Goal: Use online tool/utility: Use online tool/utility

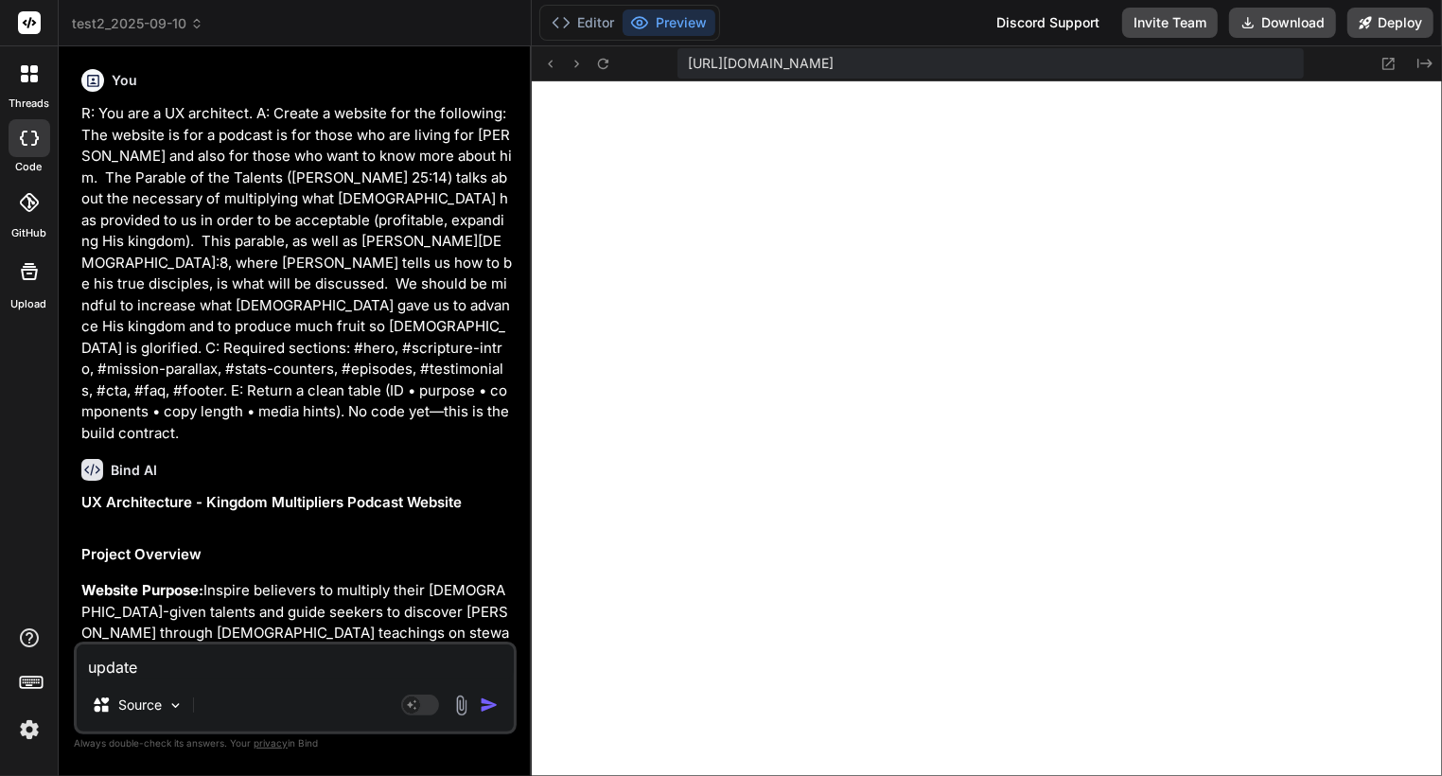
scroll to position [3416, 0]
type textarea "update u"
type textarea "x"
type textarea "update us"
type textarea "x"
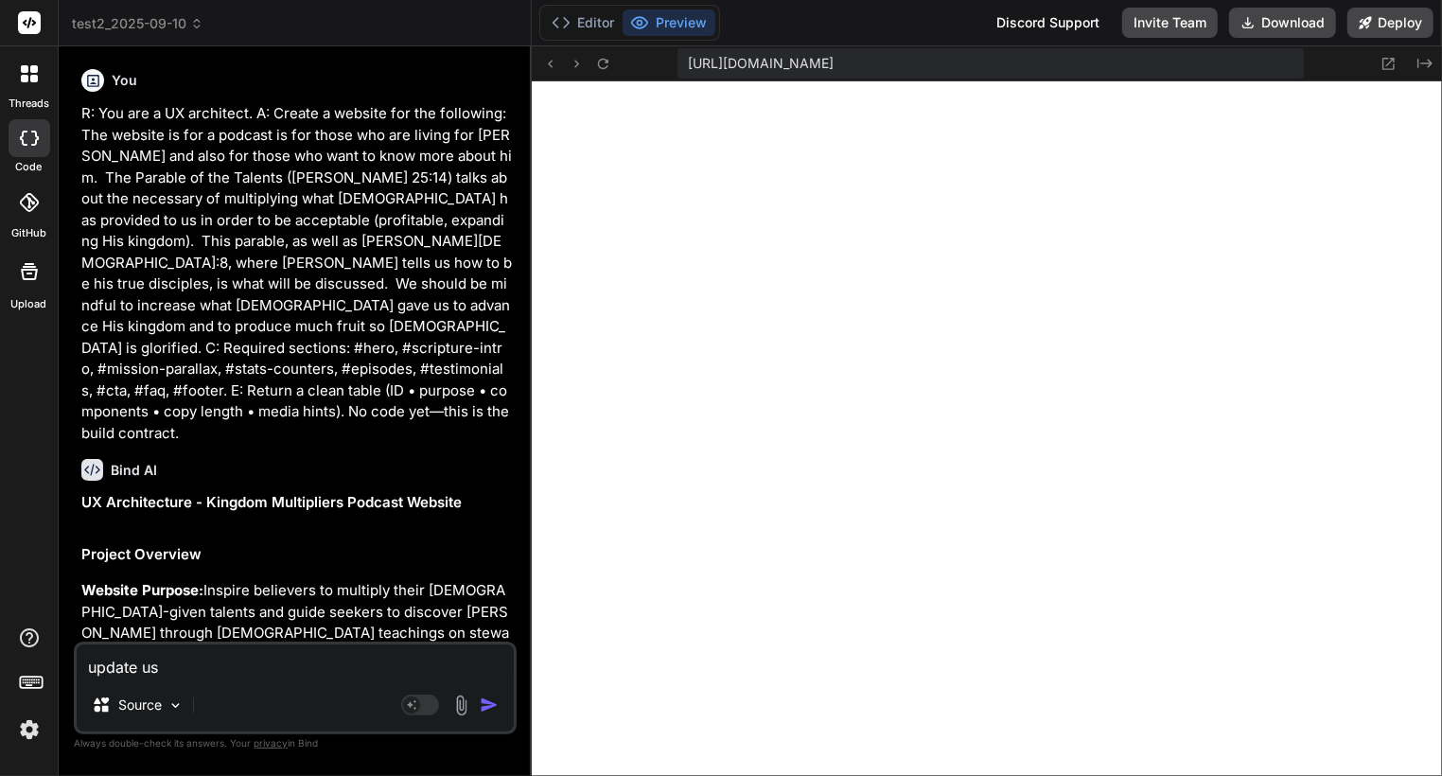
type textarea "update usi"
type textarea "x"
type textarea "update usin"
type textarea "x"
type textarea "update using"
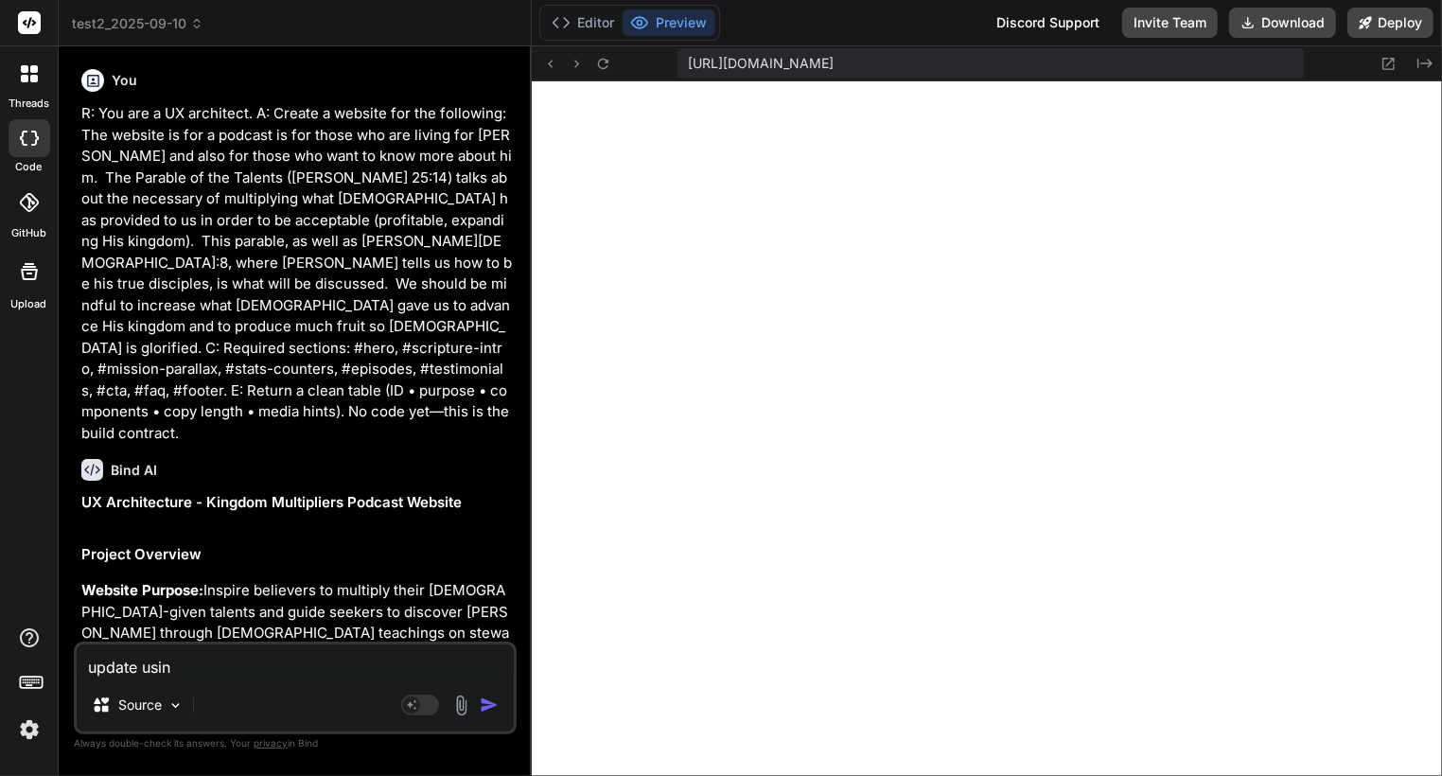
type textarea "x"
type textarea "update using"
type textarea "x"
type textarea "update using [URL][DOMAIN_NAME]"
type textarea "x"
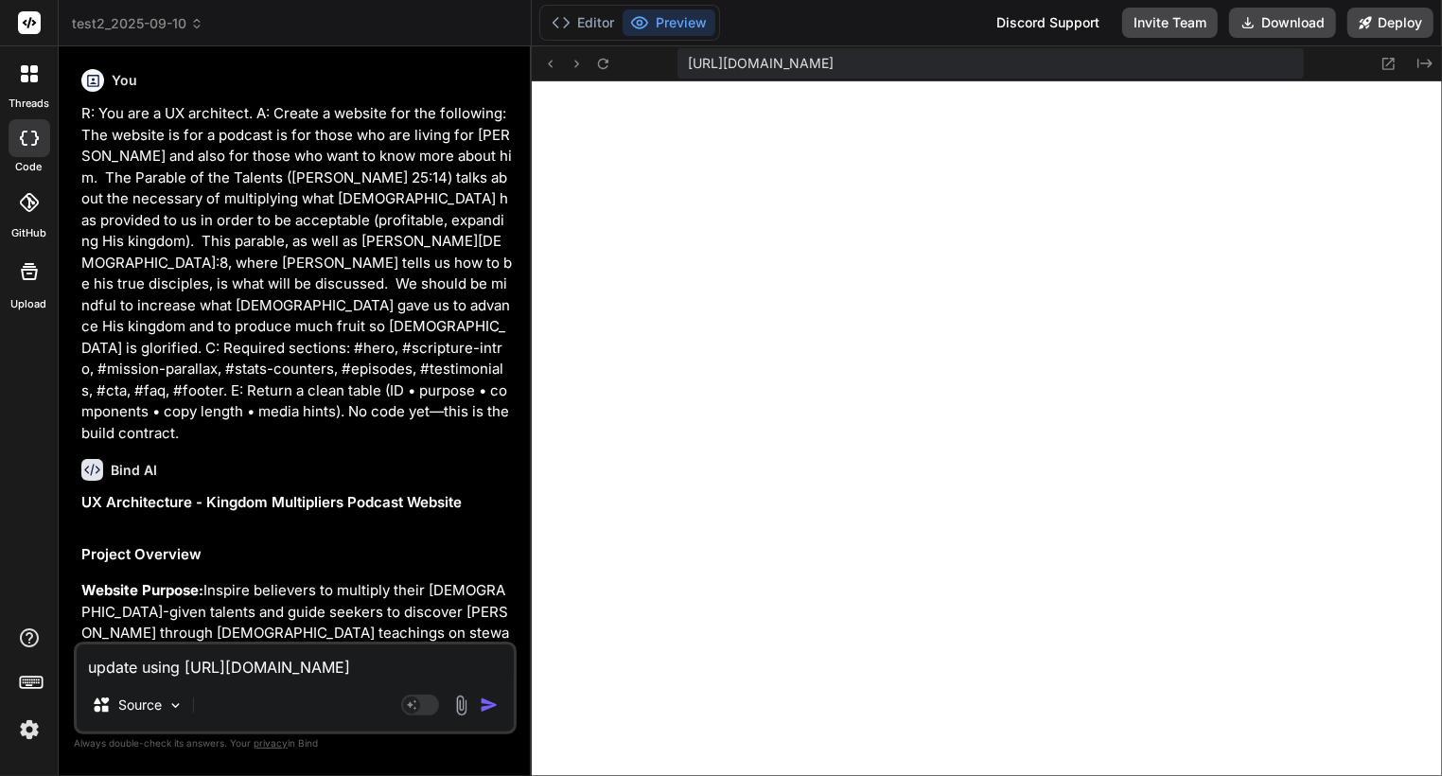
type textarea "update using [URL][DOMAIN_NAME]"
type textarea "x"
type textarea "update using [URL][DOMAIN_NAME] a"
type textarea "x"
type textarea "update using [URL][DOMAIN_NAME] as"
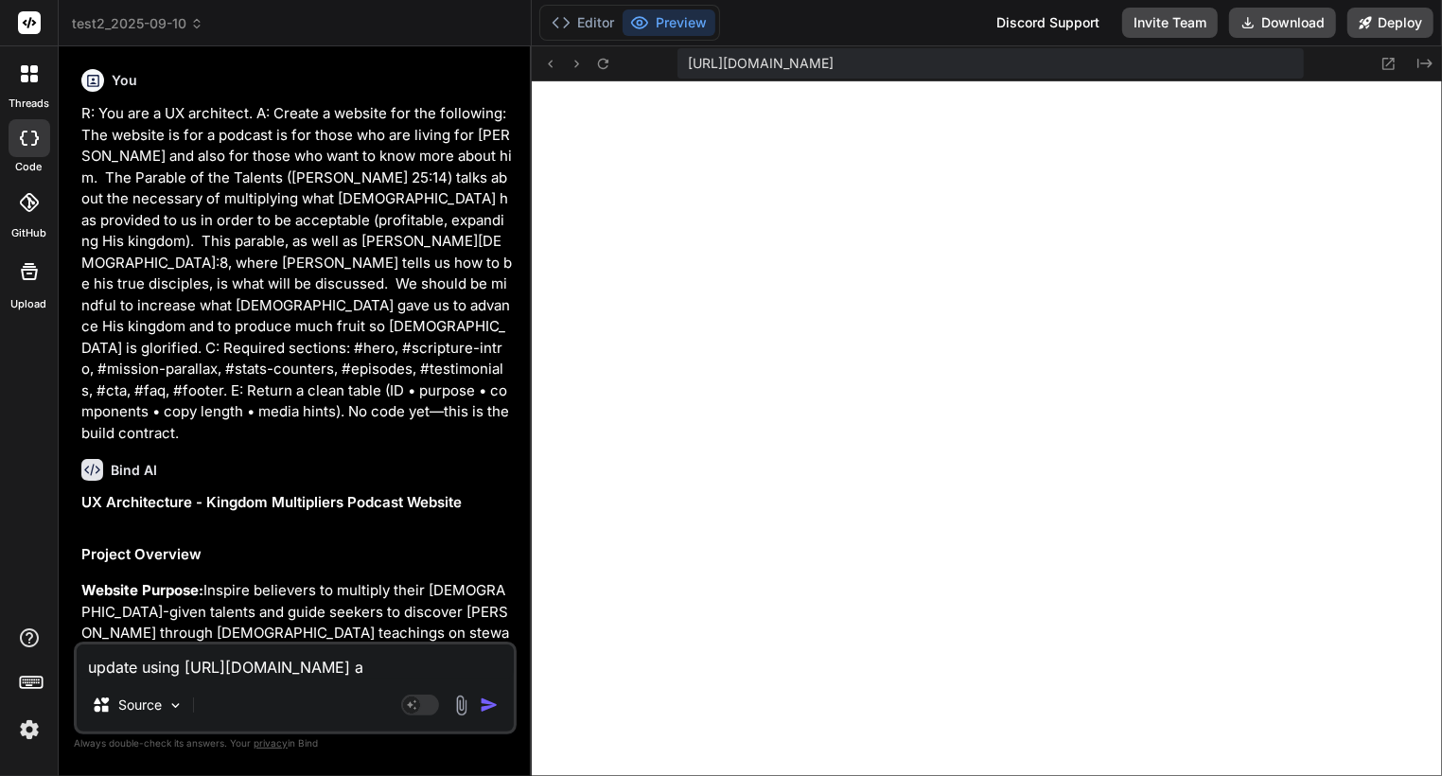
type textarea "x"
type textarea "update using [URL][DOMAIN_NAME] as"
type textarea "x"
type textarea "update using [URL][DOMAIN_NAME] as a"
type textarea "x"
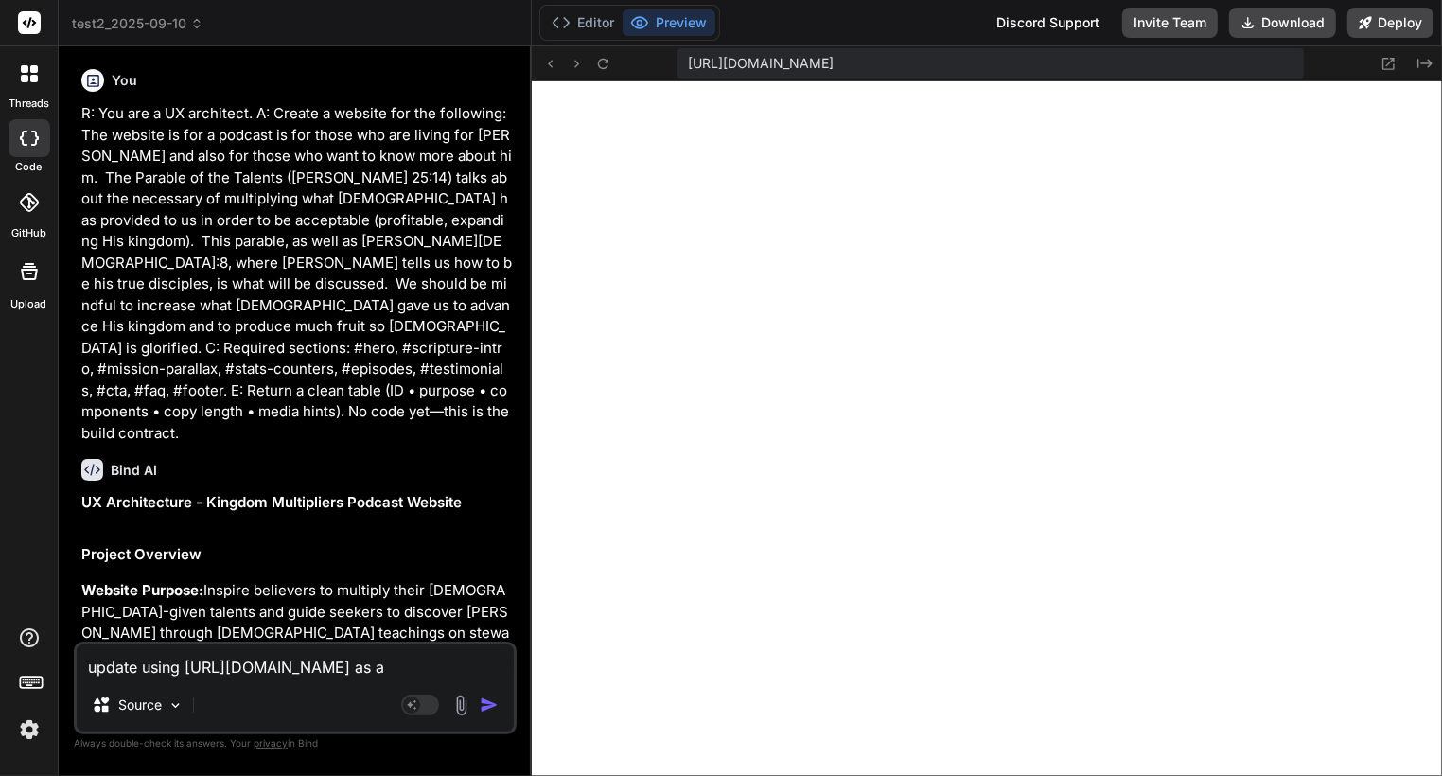
type textarea "update using [URL][DOMAIN_NAME] as a"
type textarea "x"
type textarea "update using [URL][DOMAIN_NAME] as a te"
type textarea "x"
type textarea "update using [URL][DOMAIN_NAME] as a tem"
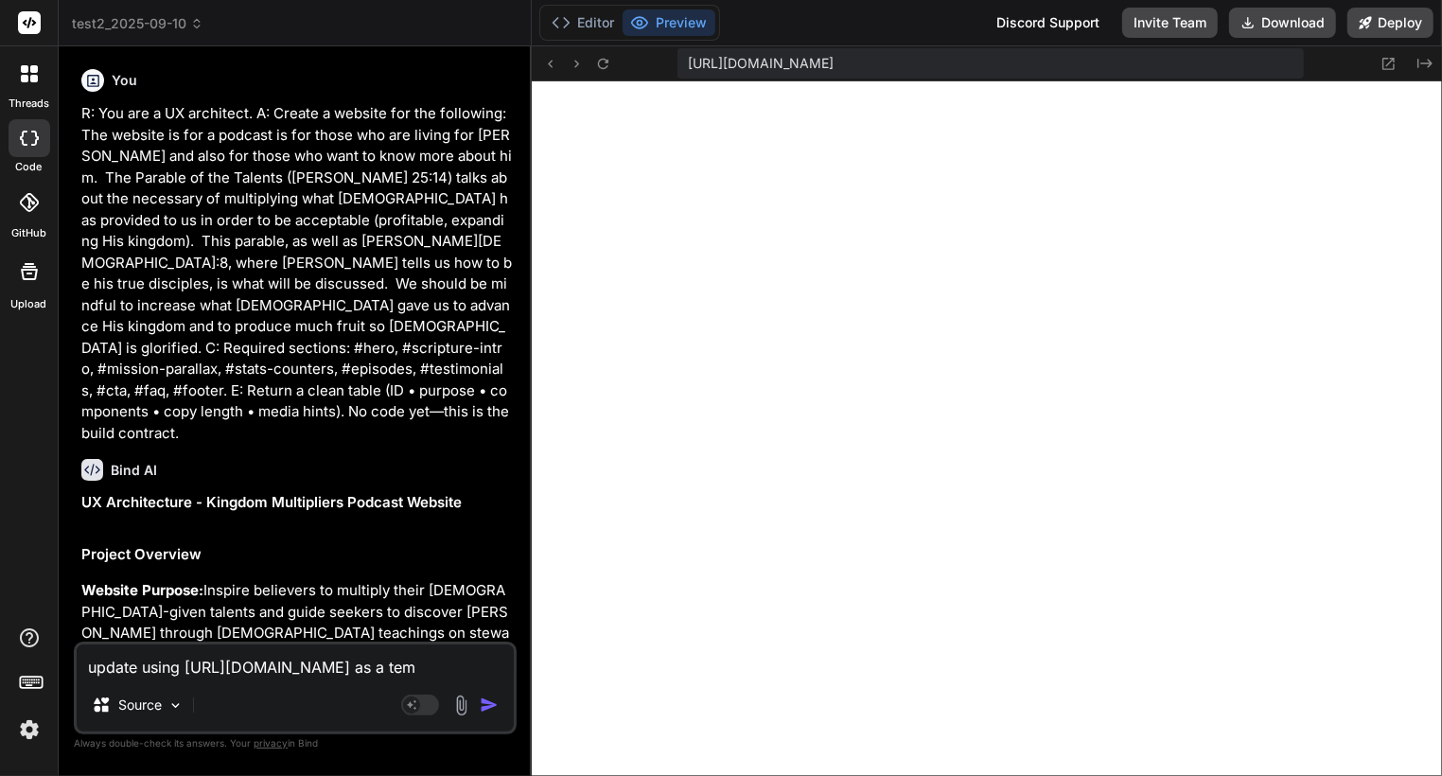
type textarea "x"
type textarea "update using [URL][DOMAIN_NAME] as a temp"
type textarea "x"
type textarea "update using [URL][DOMAIN_NAME] as a templat"
type textarea "x"
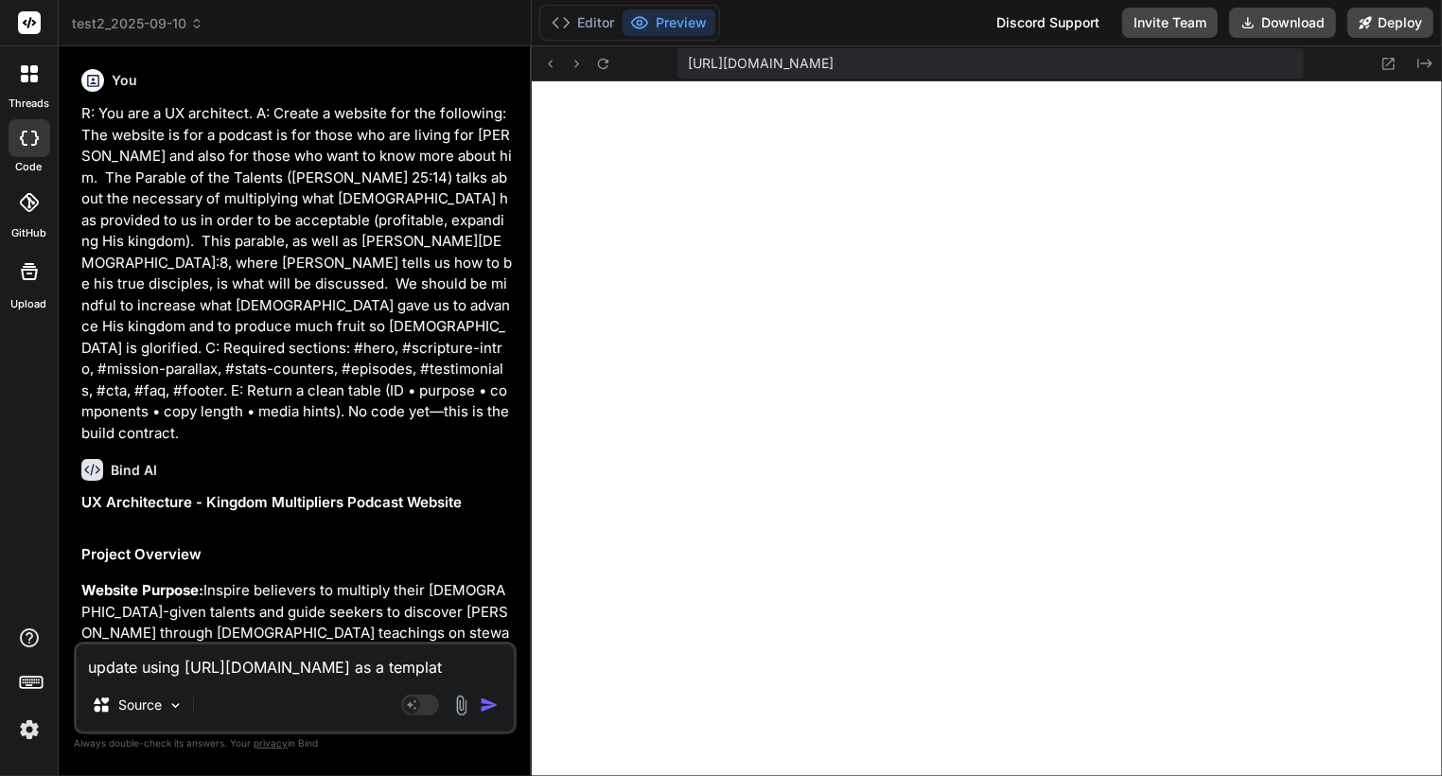
type textarea "update using [URL][DOMAIN_NAME] as a template"
type textarea "x"
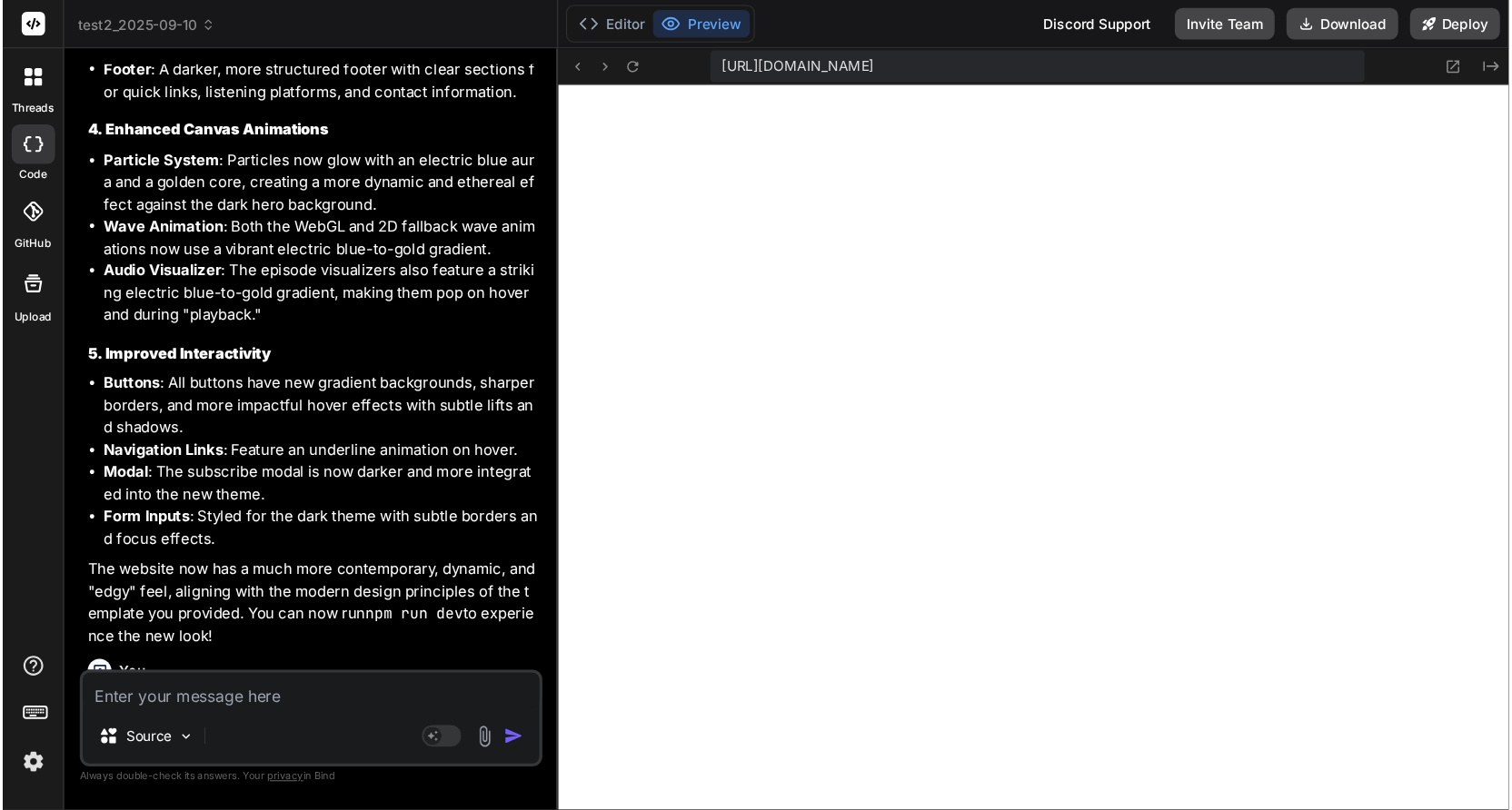
scroll to position [11951, 0]
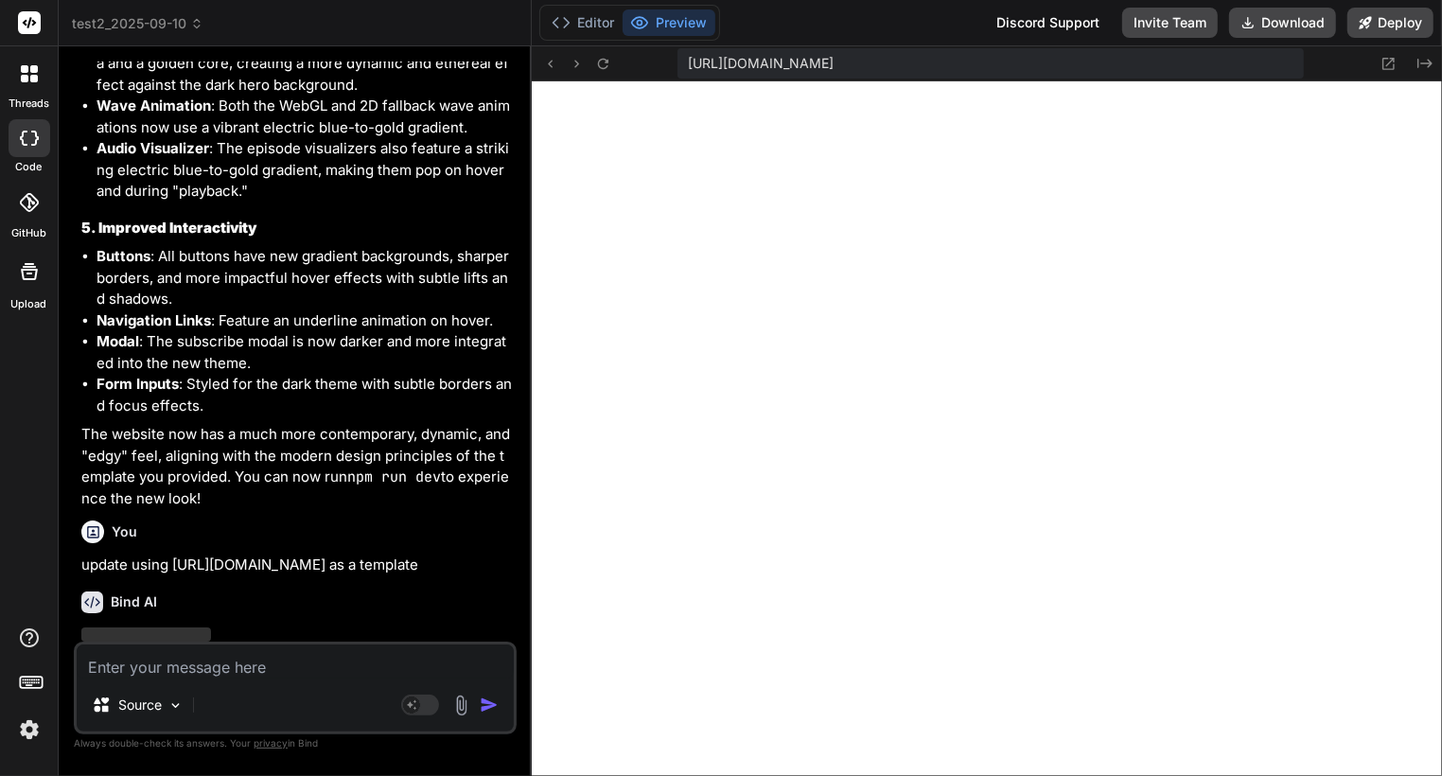
click at [32, 730] on img at bounding box center [29, 730] width 32 height 32
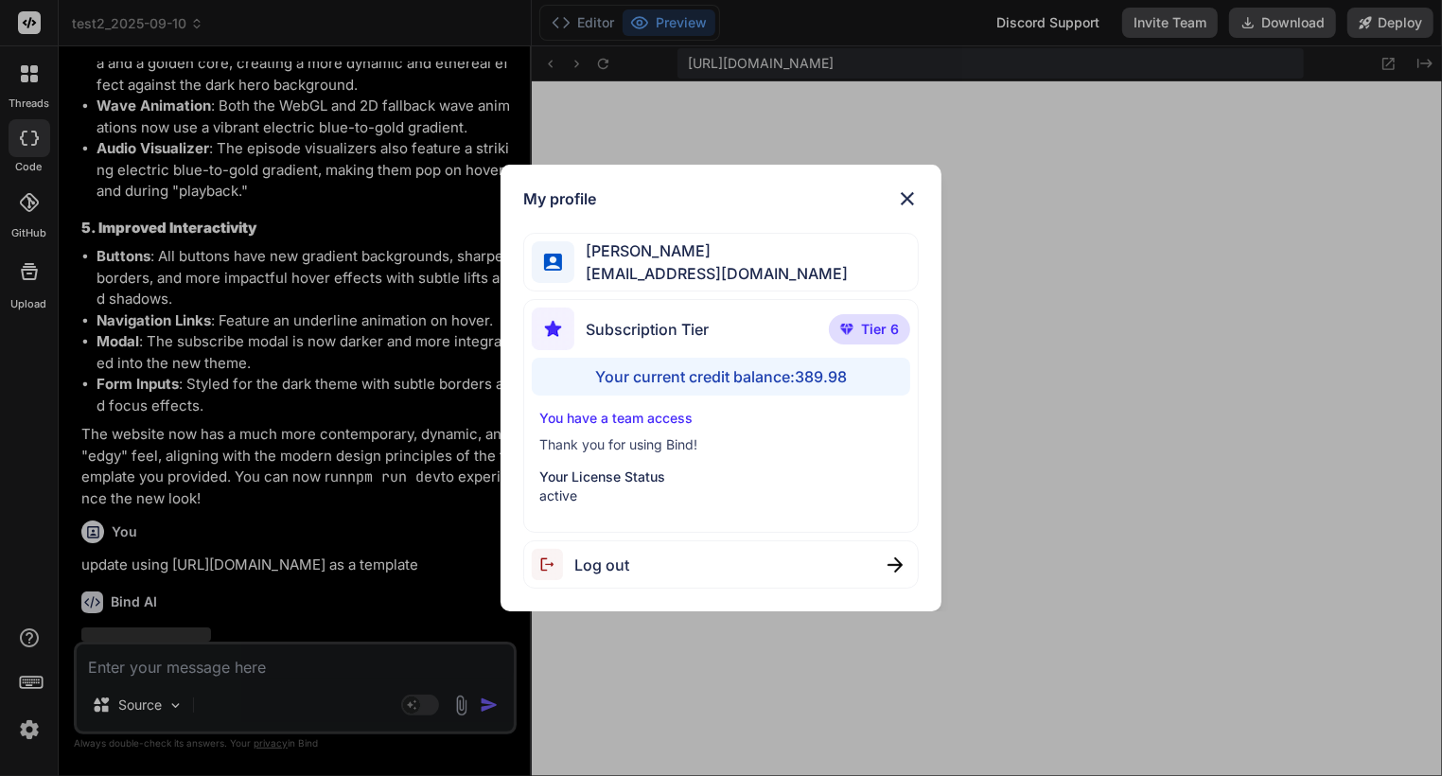
click at [32, 730] on div "My profile [PERSON_NAME] [EMAIL_ADDRESS][DOMAIN_NAME] Subscription Tier Tier 6 …" at bounding box center [721, 388] width 1442 height 776
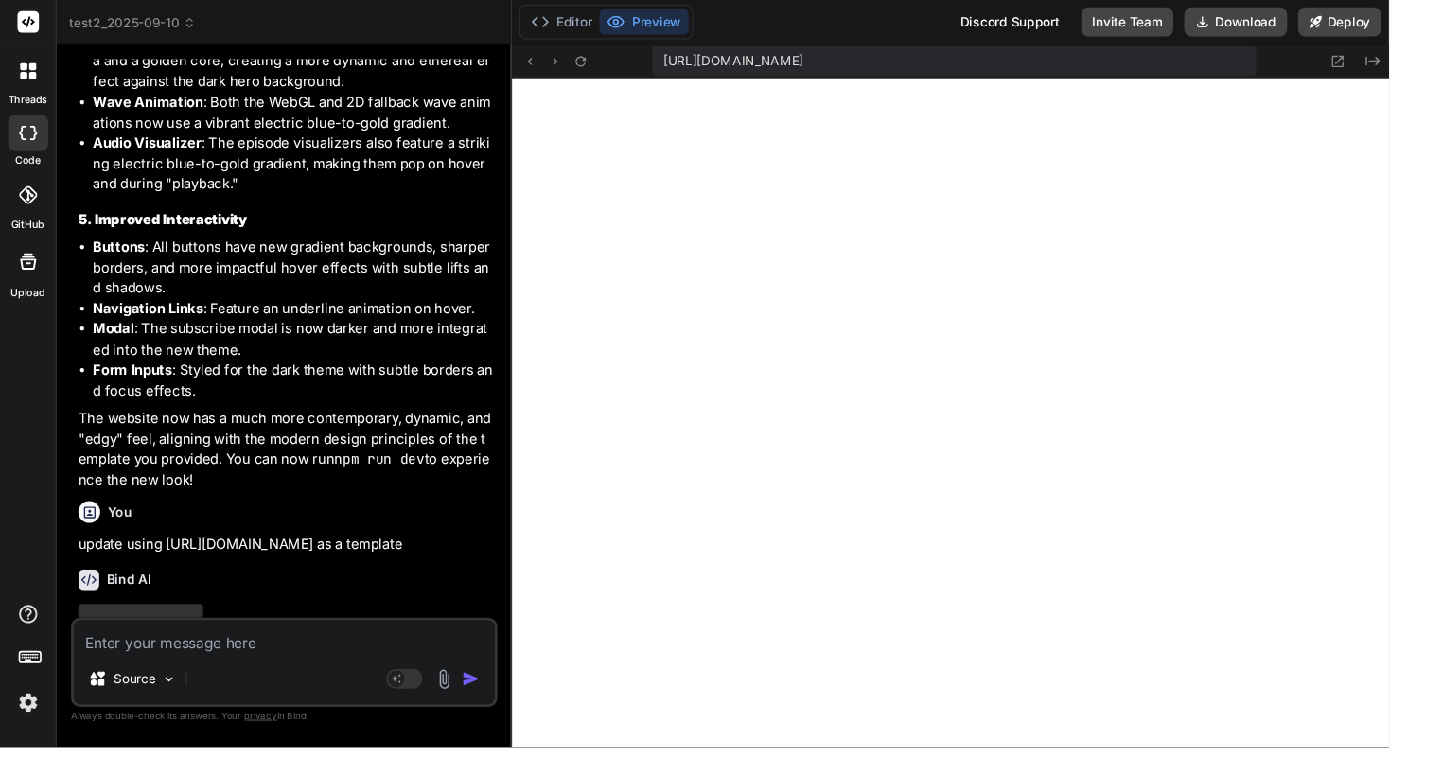
type textarea "x"
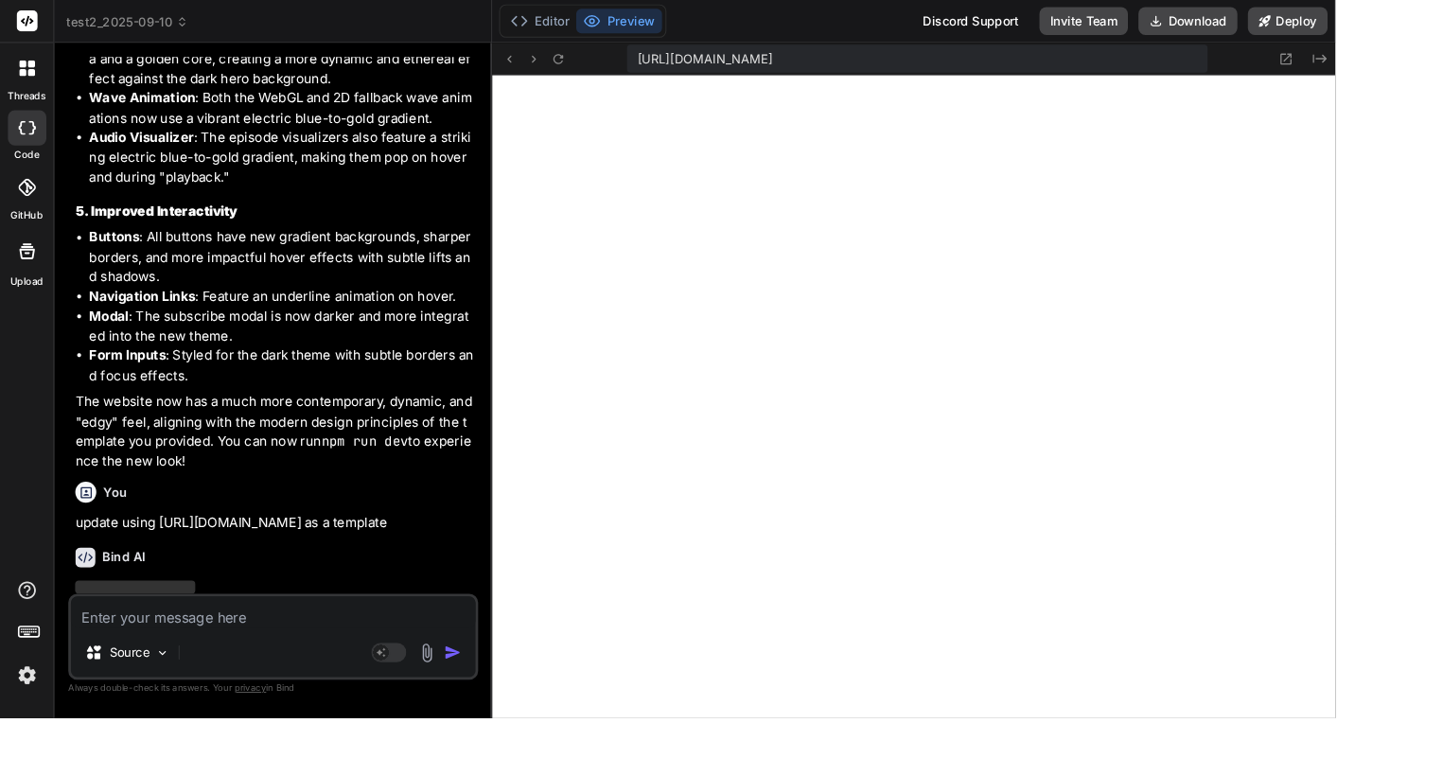
type textarea "(canvas => { canvas.style.display = 'block'; // Or original display style }); i…"
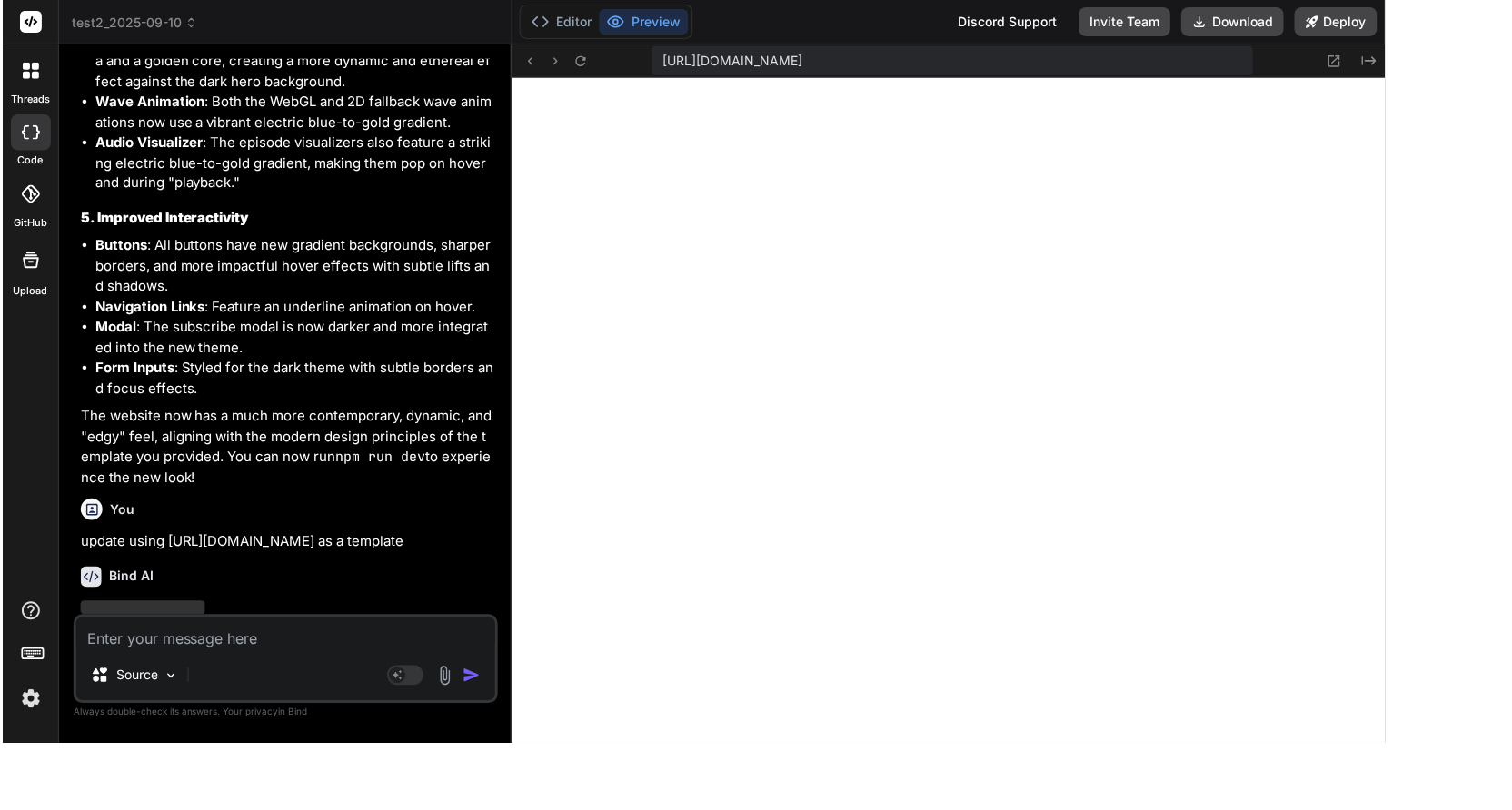
scroll to position [3296, 0]
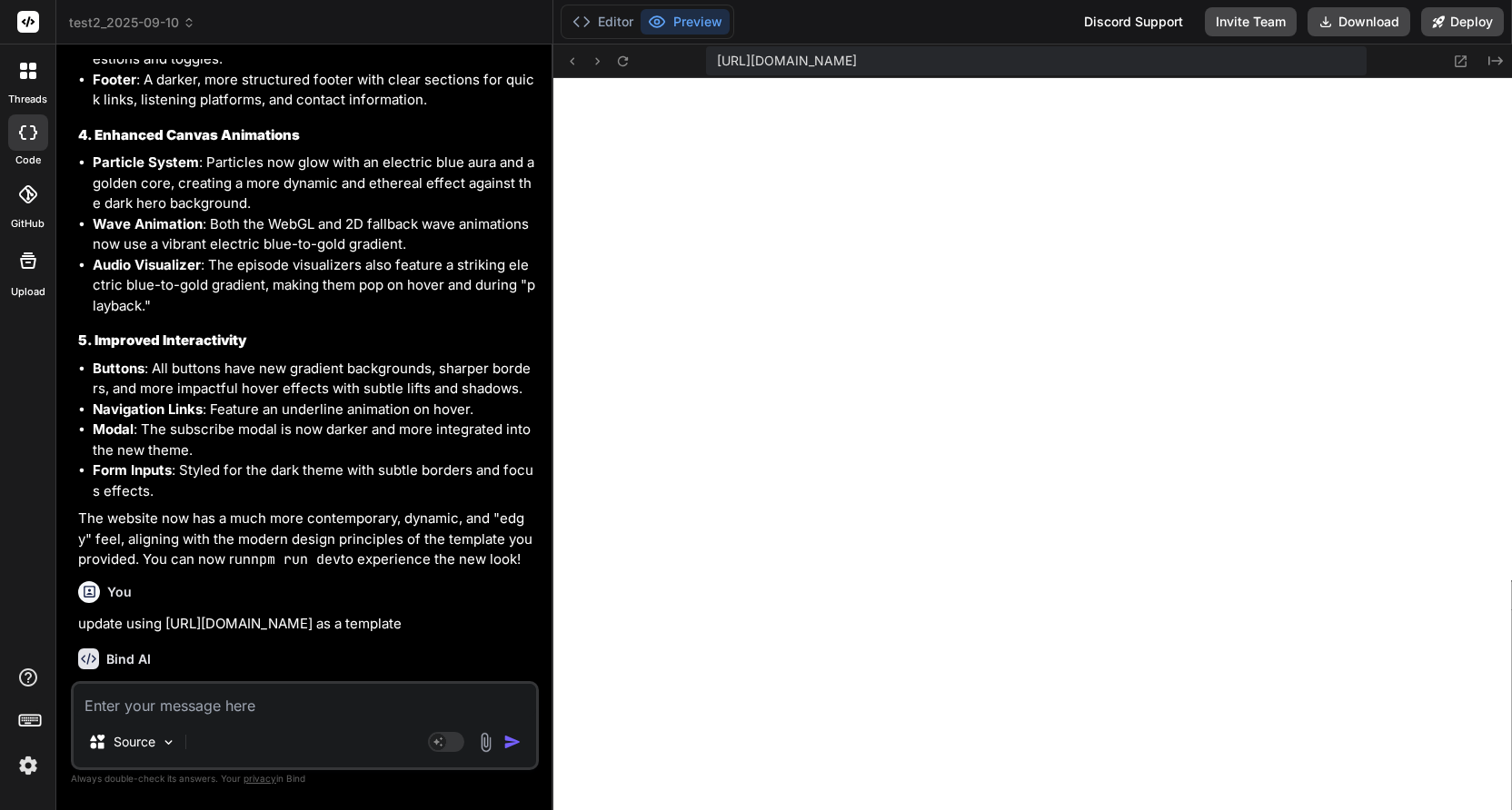
type textarea "x"
type textarea "canvas.style.display = 'block'; // Or original display style }); if (window.Web…"
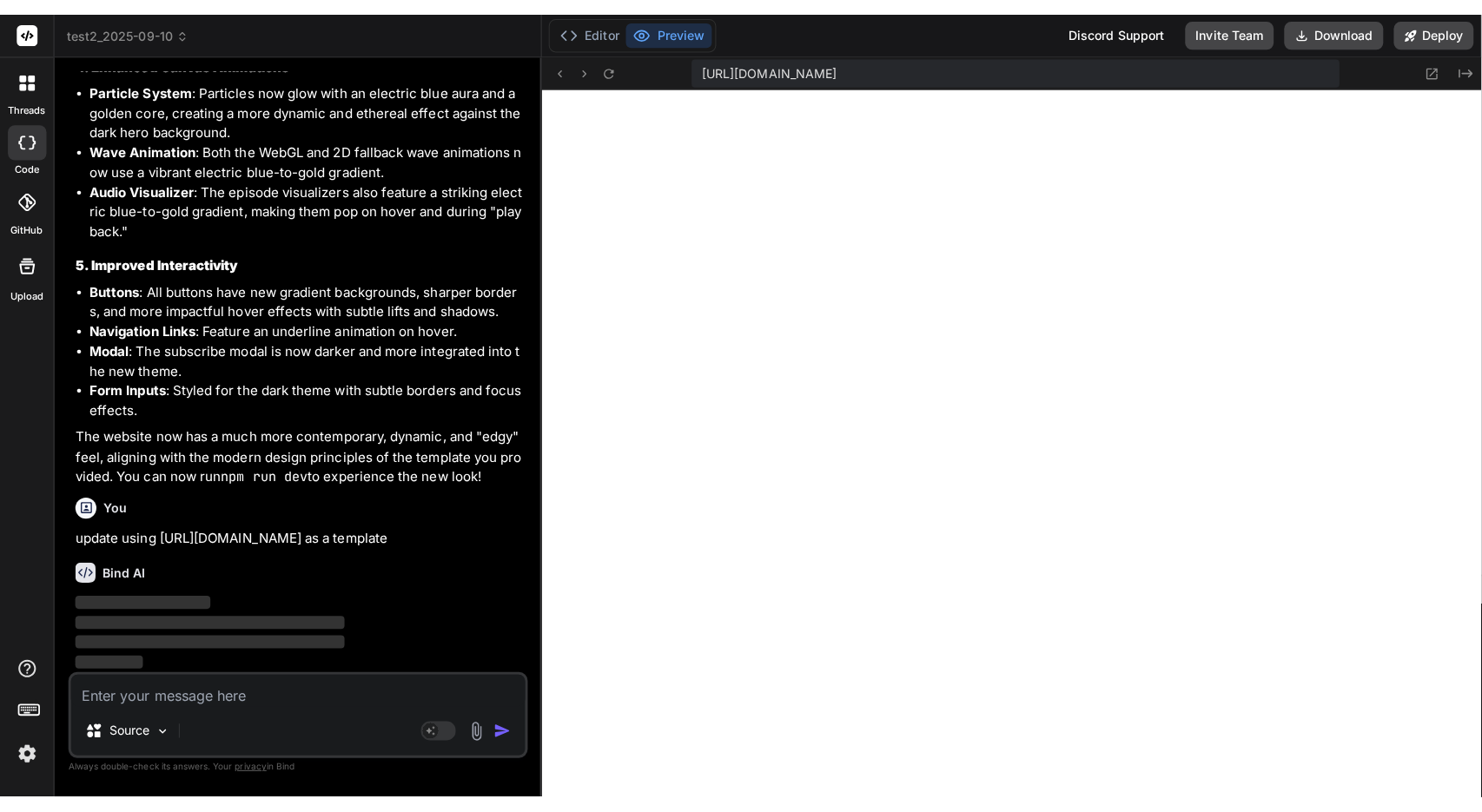
scroll to position [10546, 0]
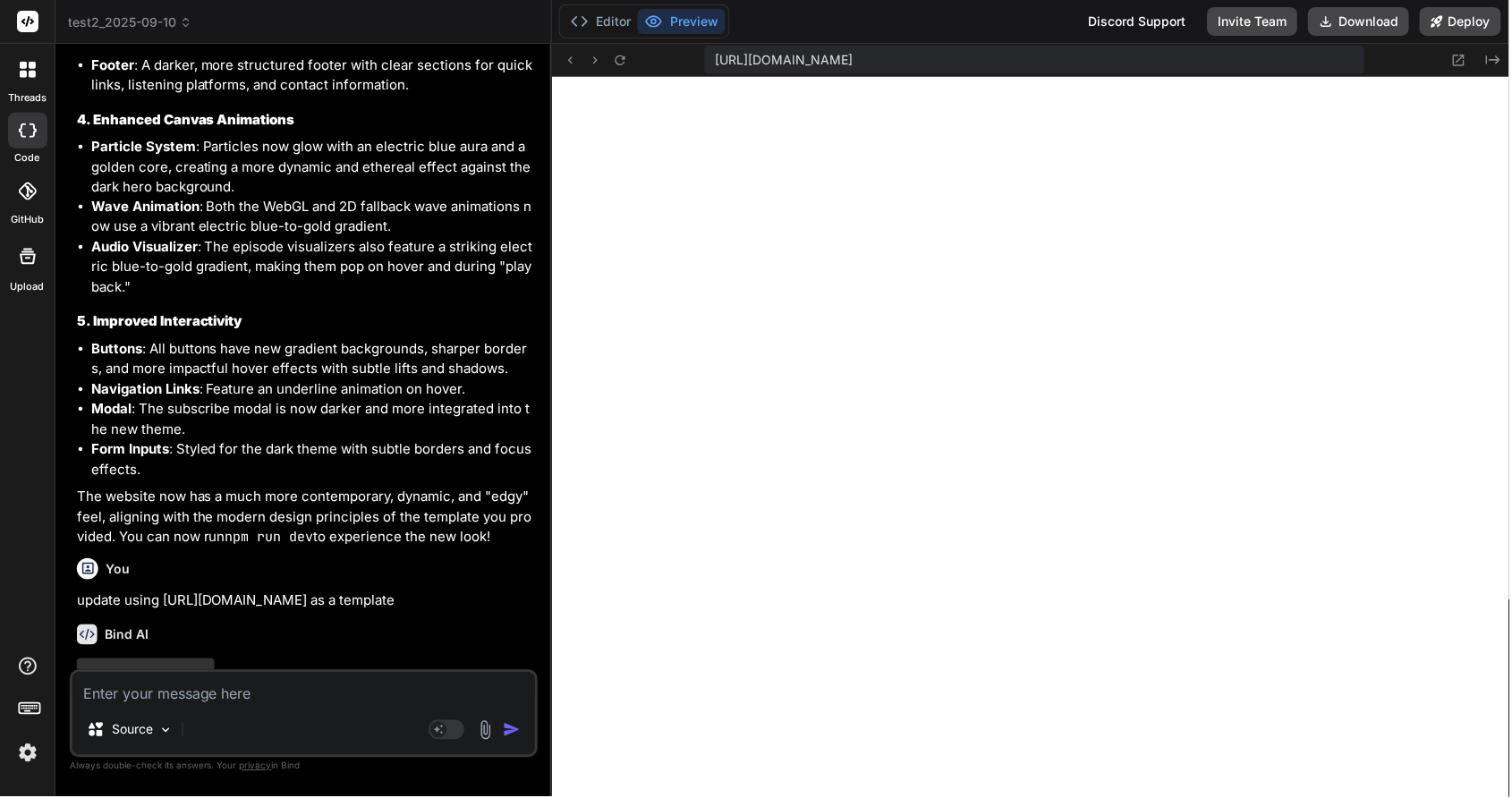
type textarea "x"
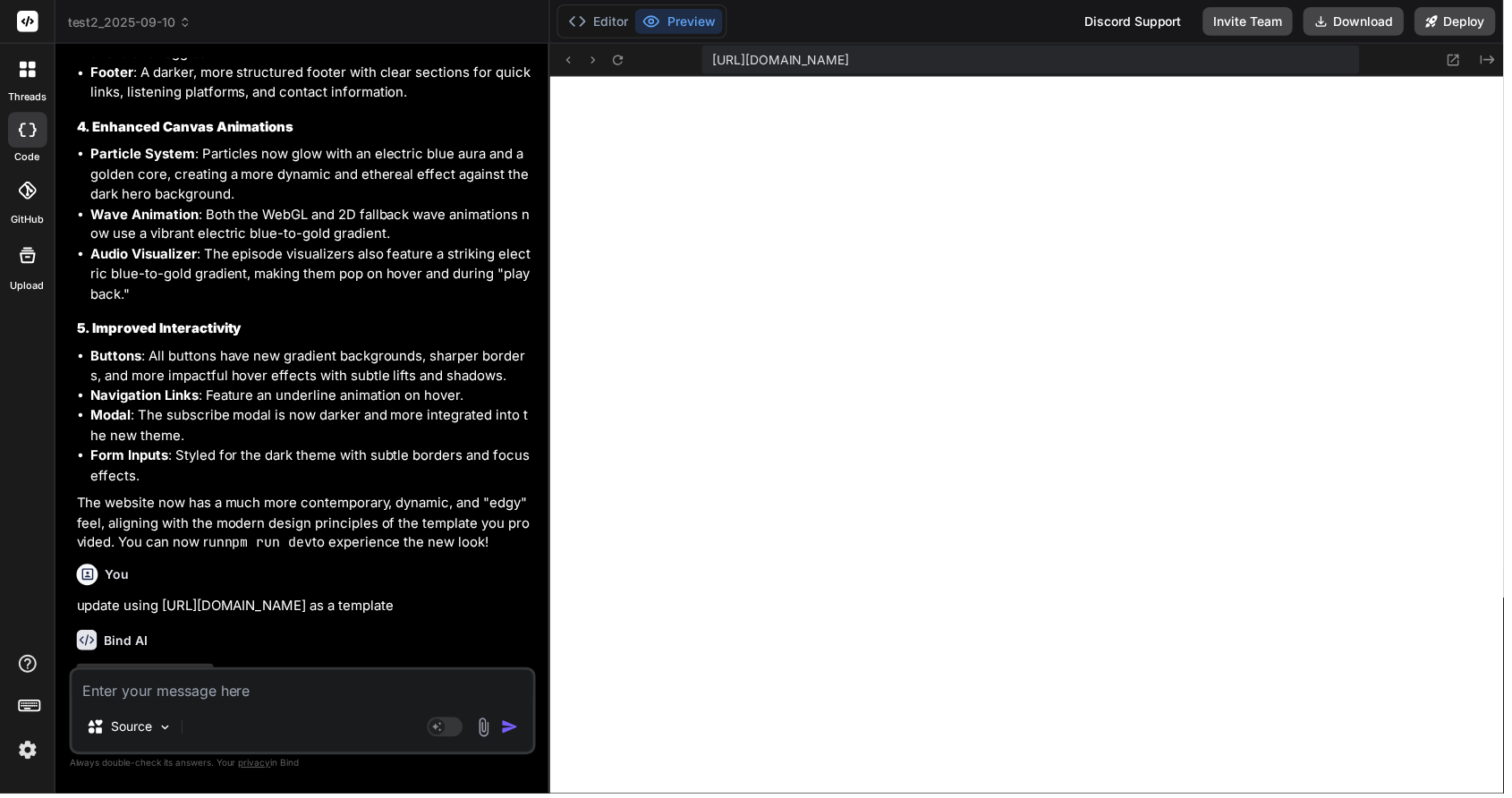
type textarea "already window.WebGLComponents.init(); } } });"
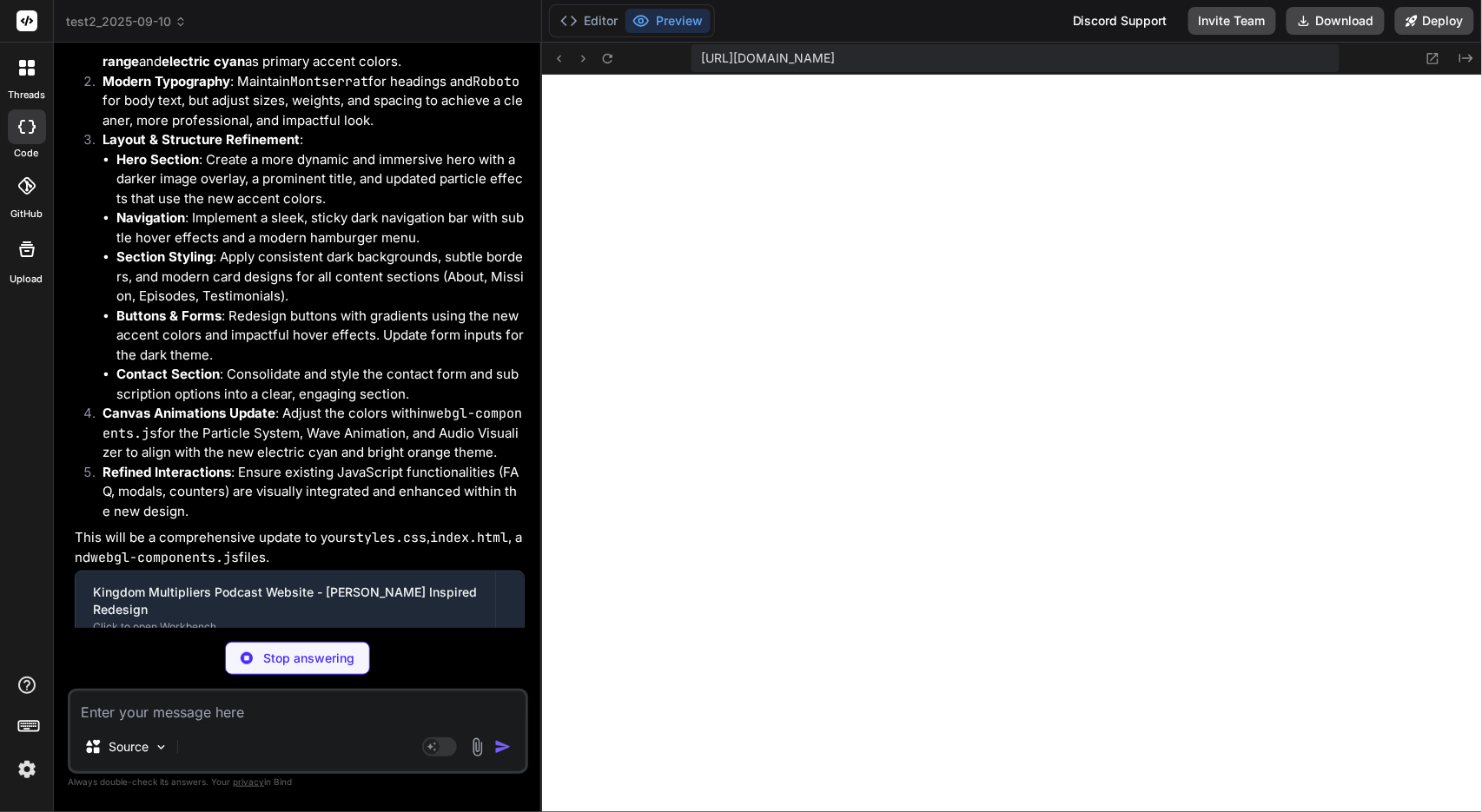
scroll to position [11361, 0]
type textarea "x"
type textarea "// Export for use in main script window.WebGLComponents = { ParticleSystem, Wav…"
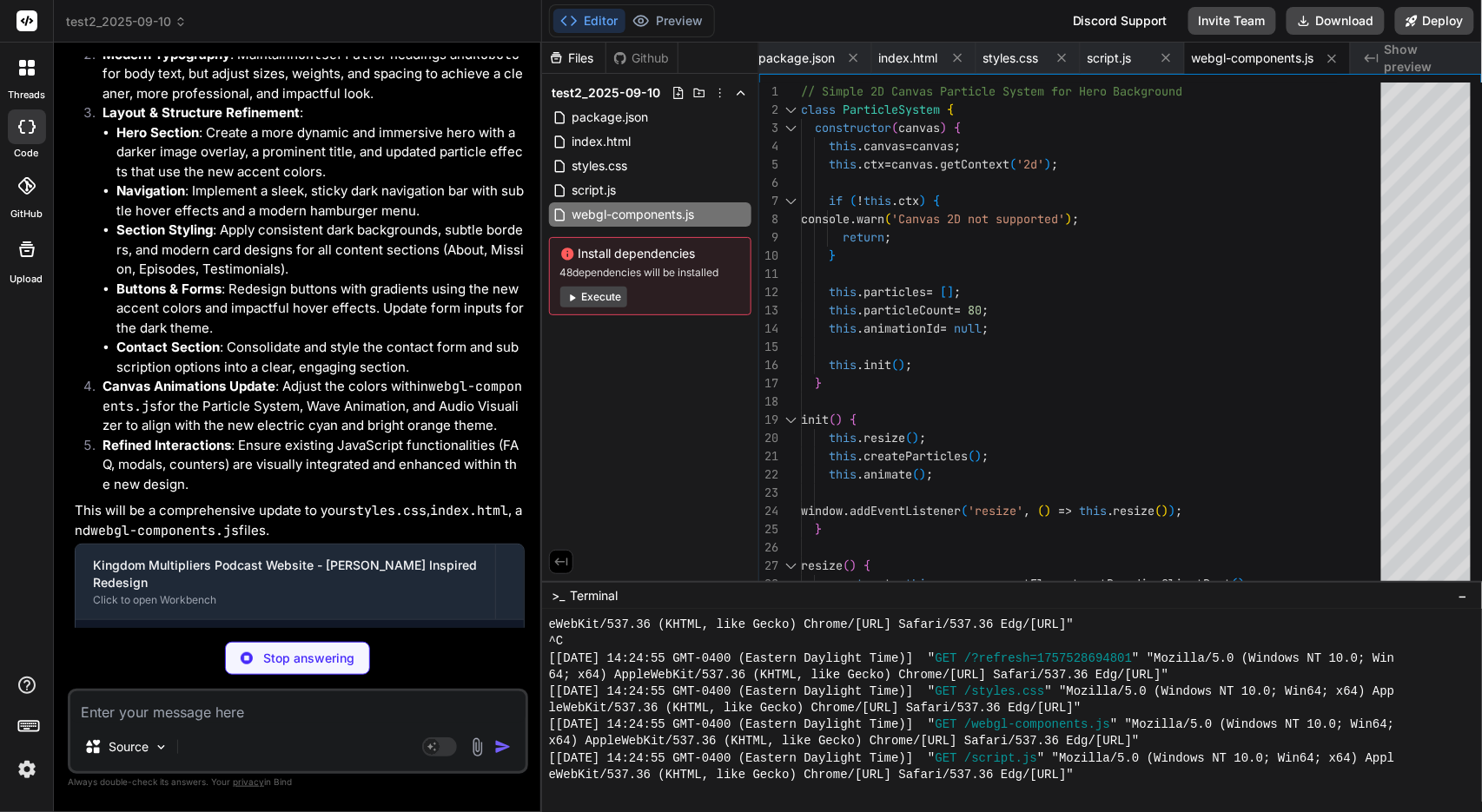
scroll to position [11387, 0]
type textarea "x"
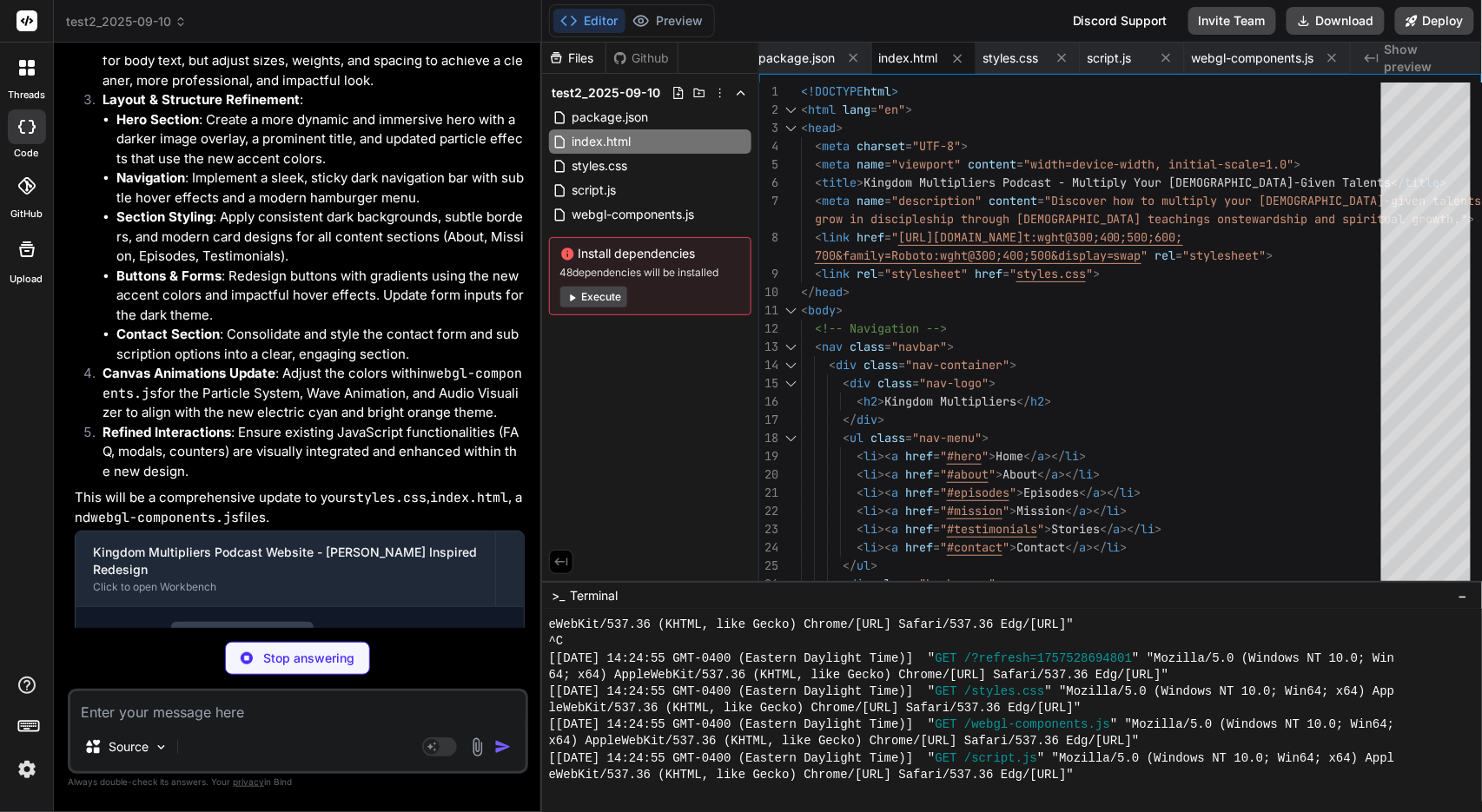
scroll to position [11416, 0]
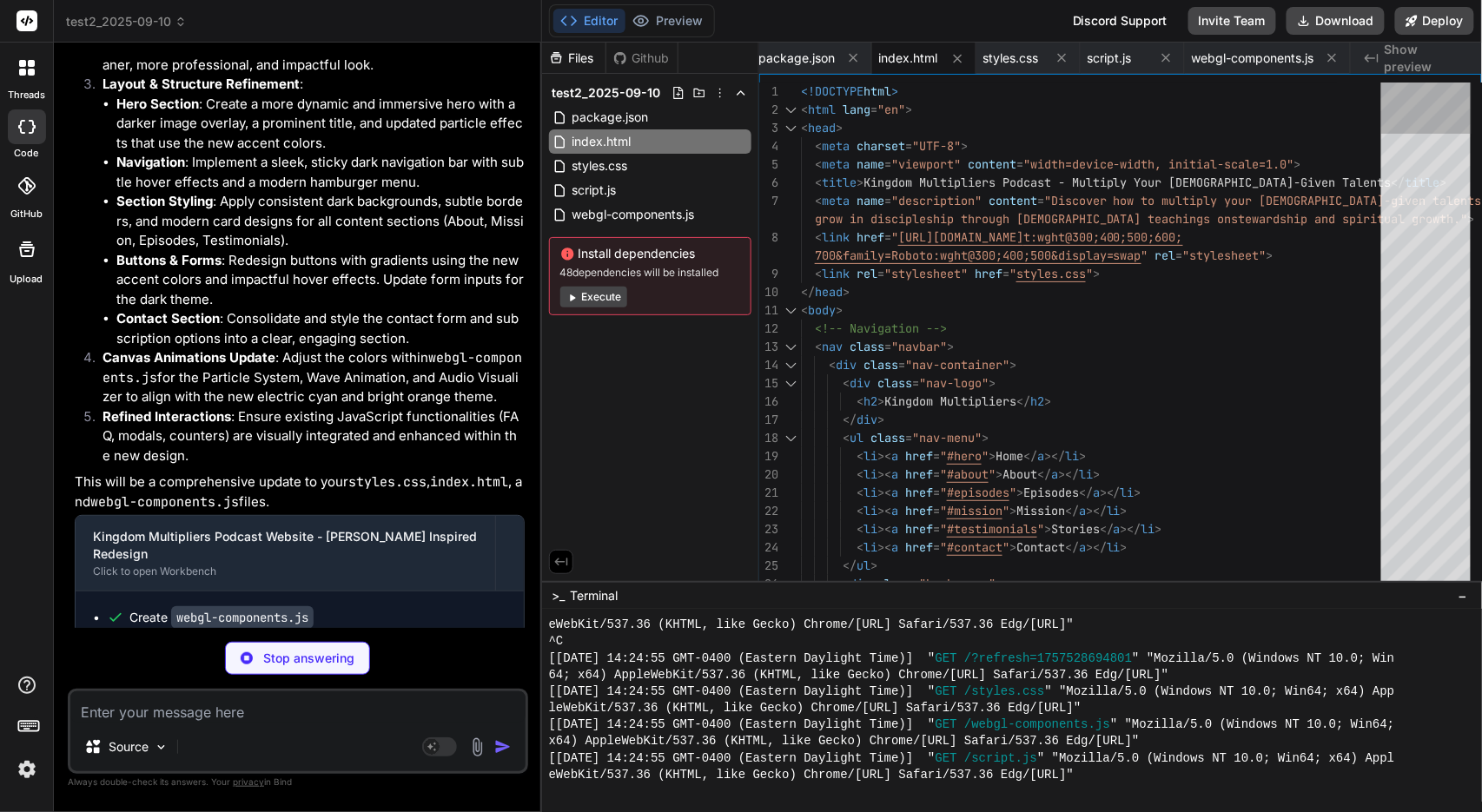
type textarea "x"
type textarea "transform: translateY(30px); transition: all 0.6s ease; } .fade-in.visible { op…"
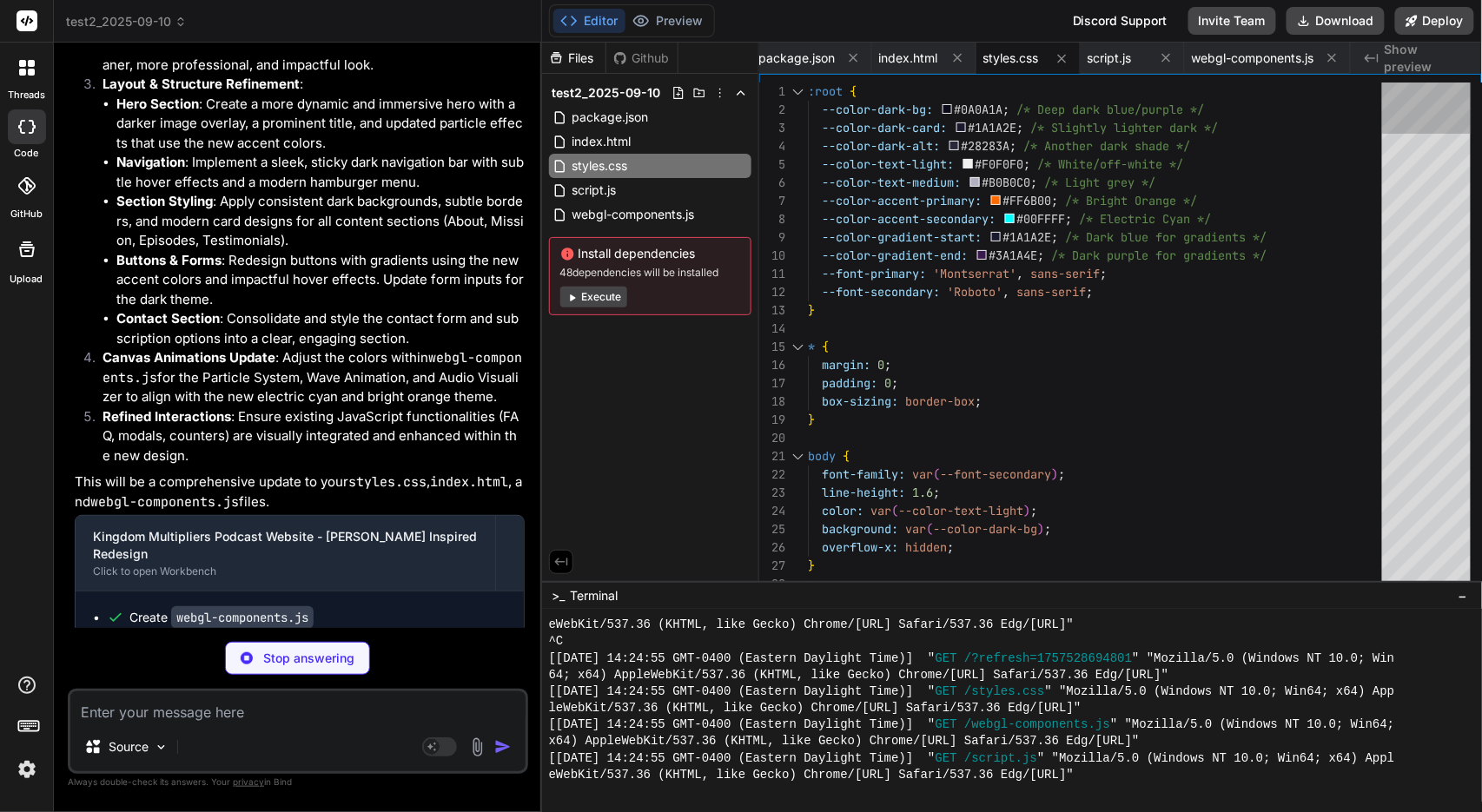
type textarea "x"
type textarea "if (window.WebGLComponents && !window.heroParticleSystem) { // Re-initialize if…"
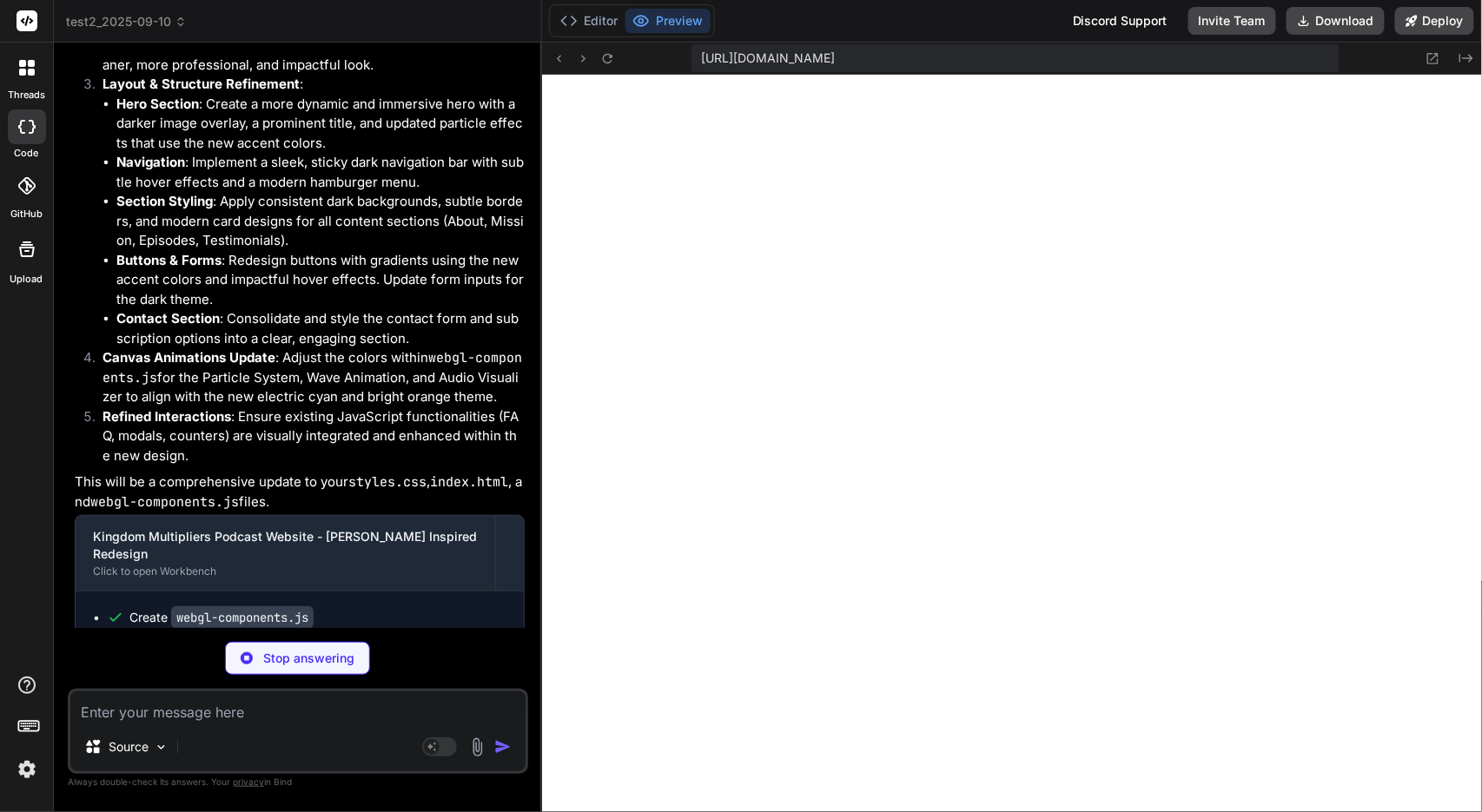
scroll to position [3151, 0]
type textarea "x"
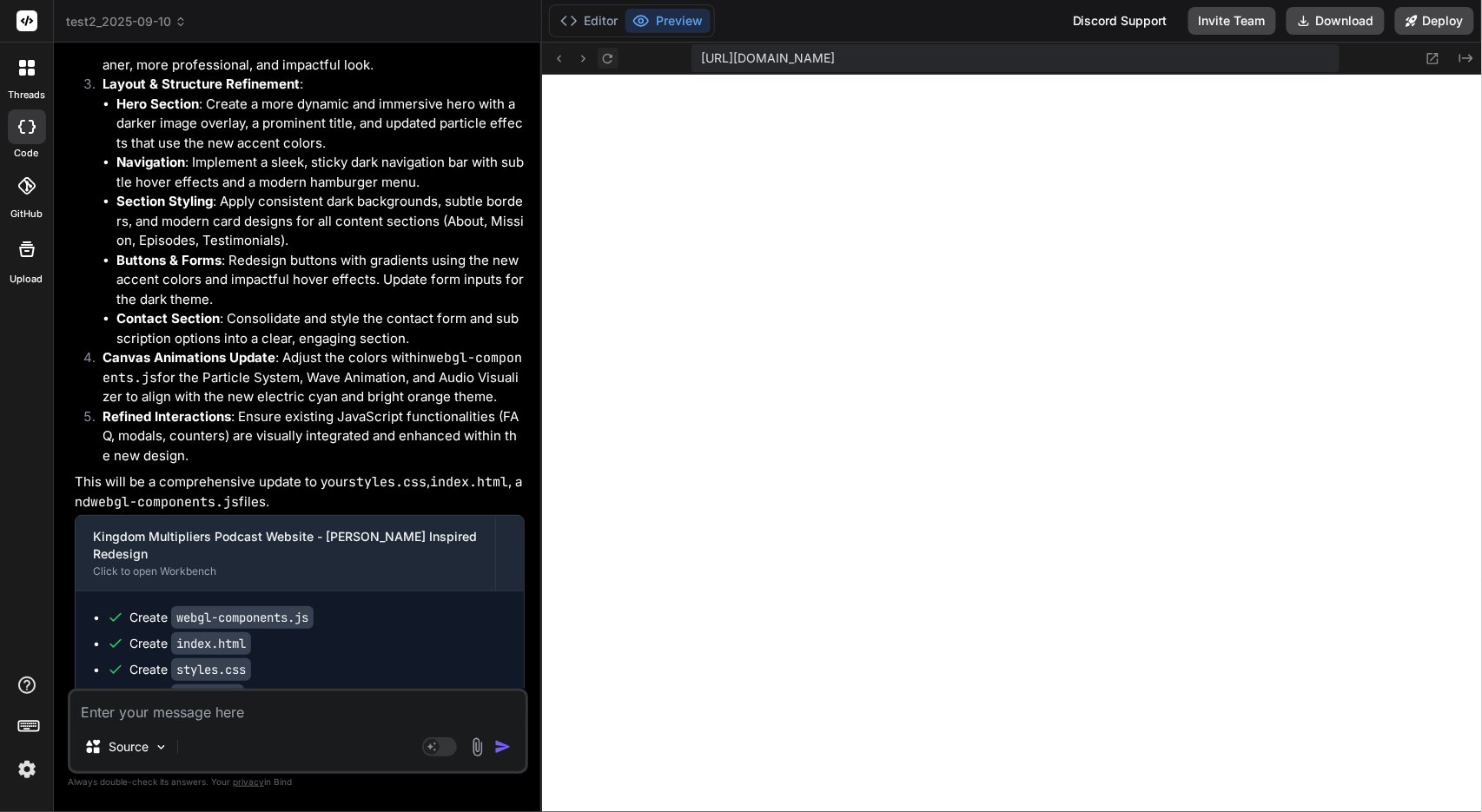
click at [601, 54] on icon at bounding box center [607, 59] width 15 height 15
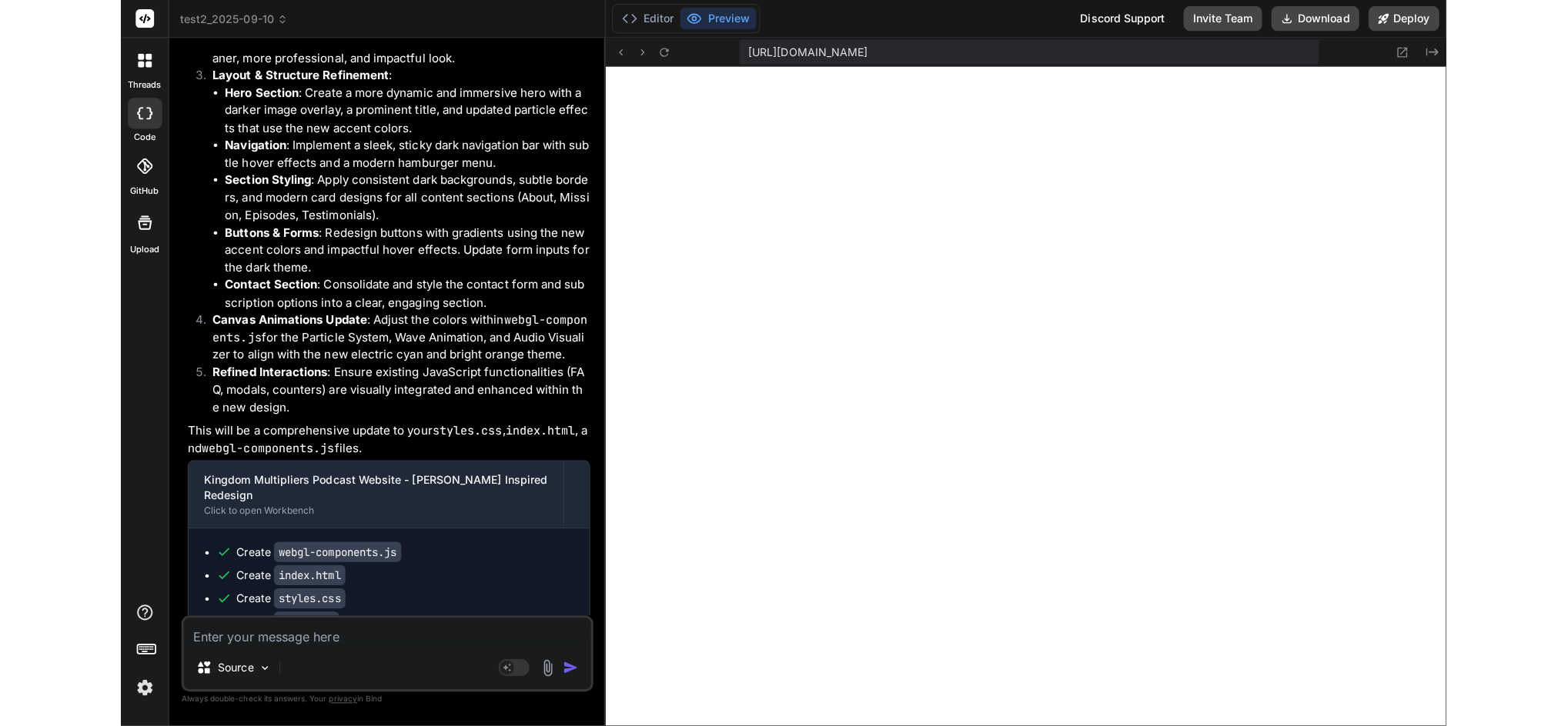
scroll to position [2910, 0]
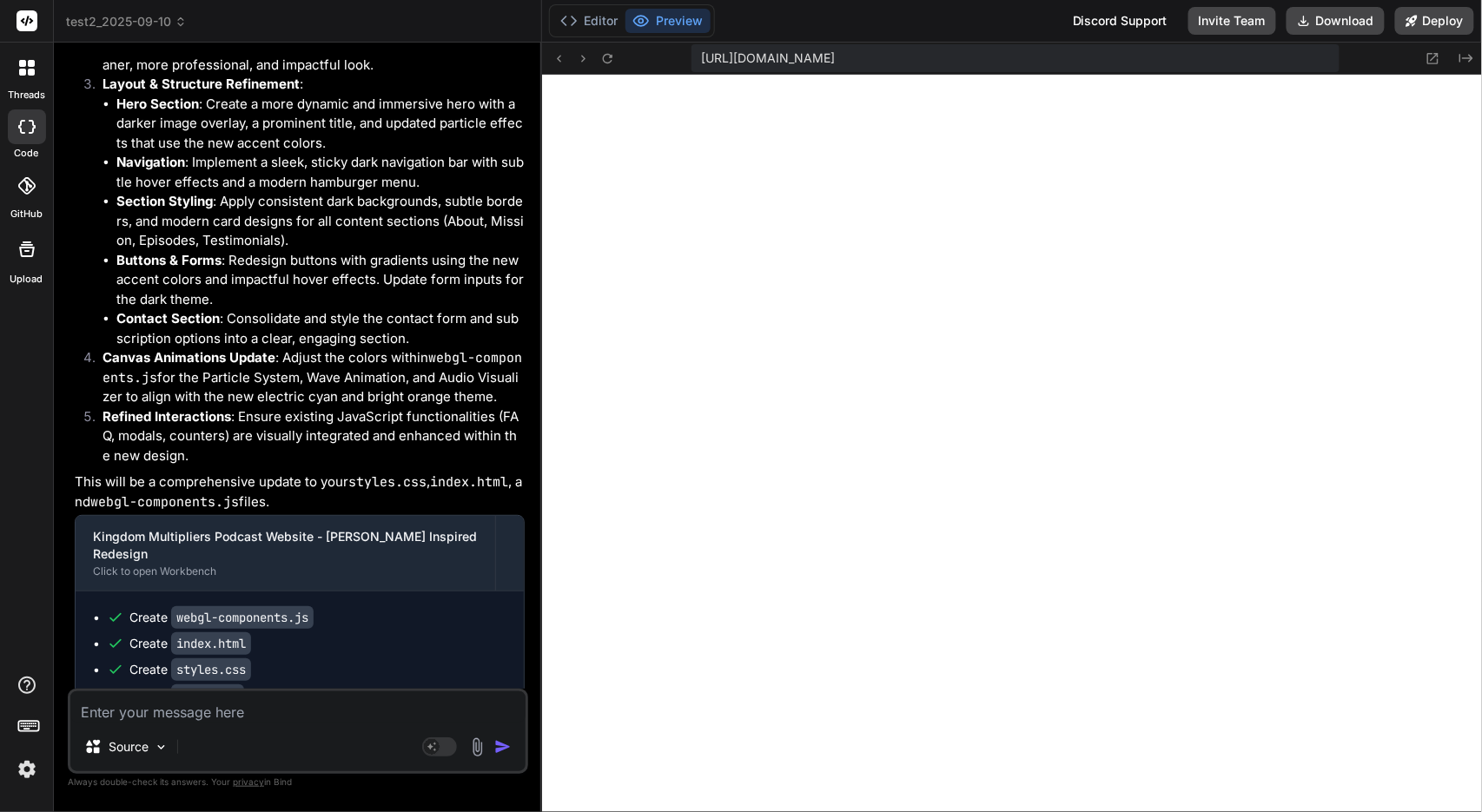
type textarea "canvas.style.display = 'block'; // Or original display style }); if (window.Web…"
type textarea "x"
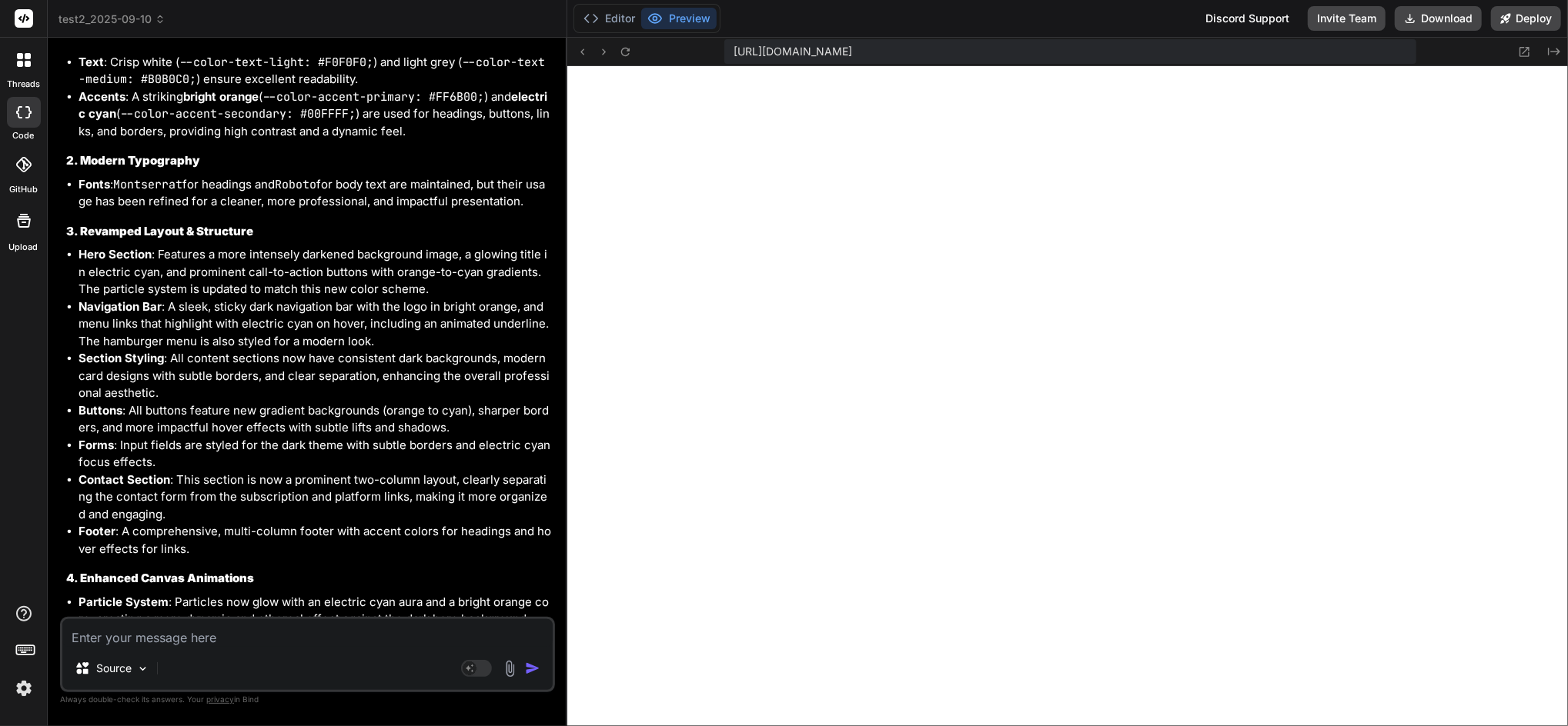
scroll to position [9314, 0]
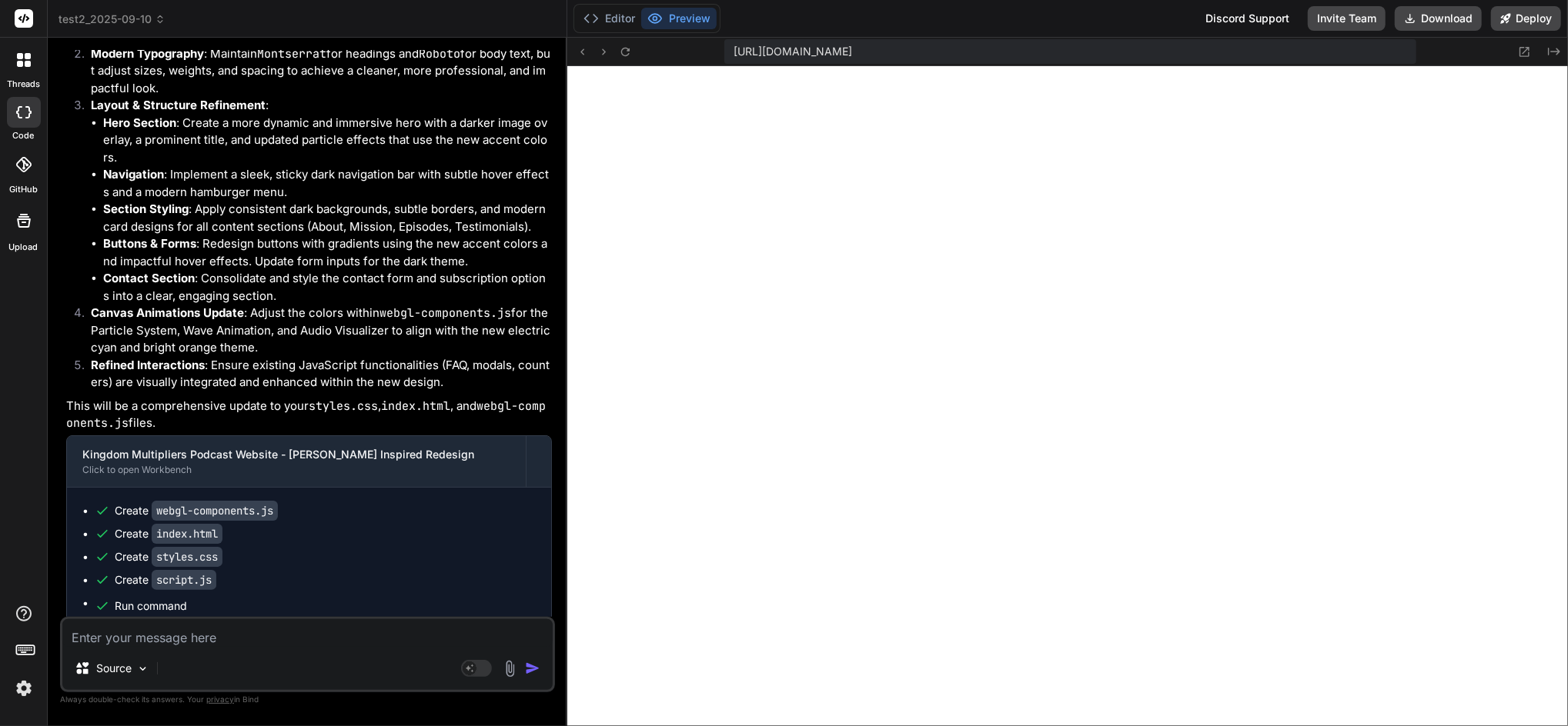
click at [409, 630] on textarea at bounding box center [307, 633] width 490 height 28
type textarea "re"
type textarea "x"
type textarea "r"
type textarea "x"
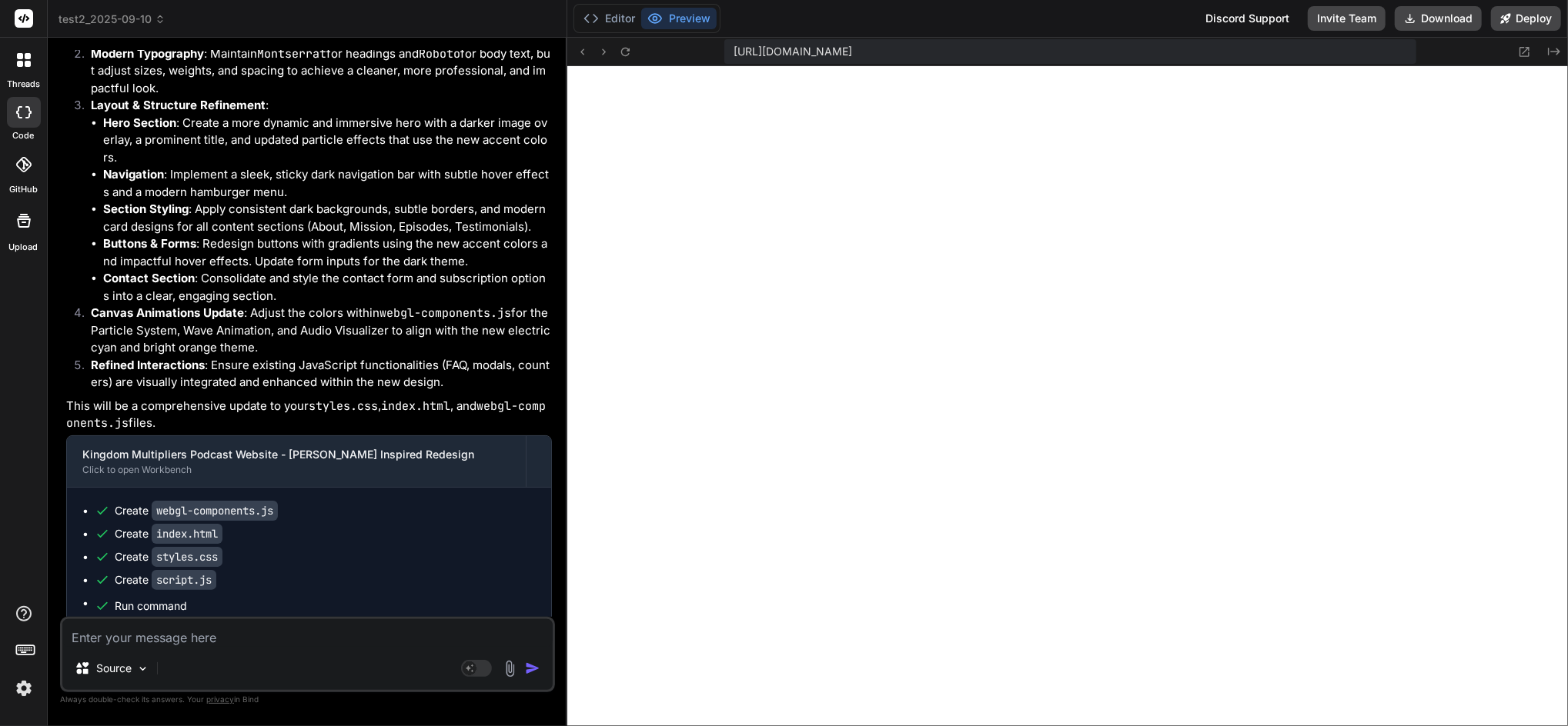
type textarea "x"
type textarea "r"
type textarea "x"
type textarea "re"
type textarea "x"
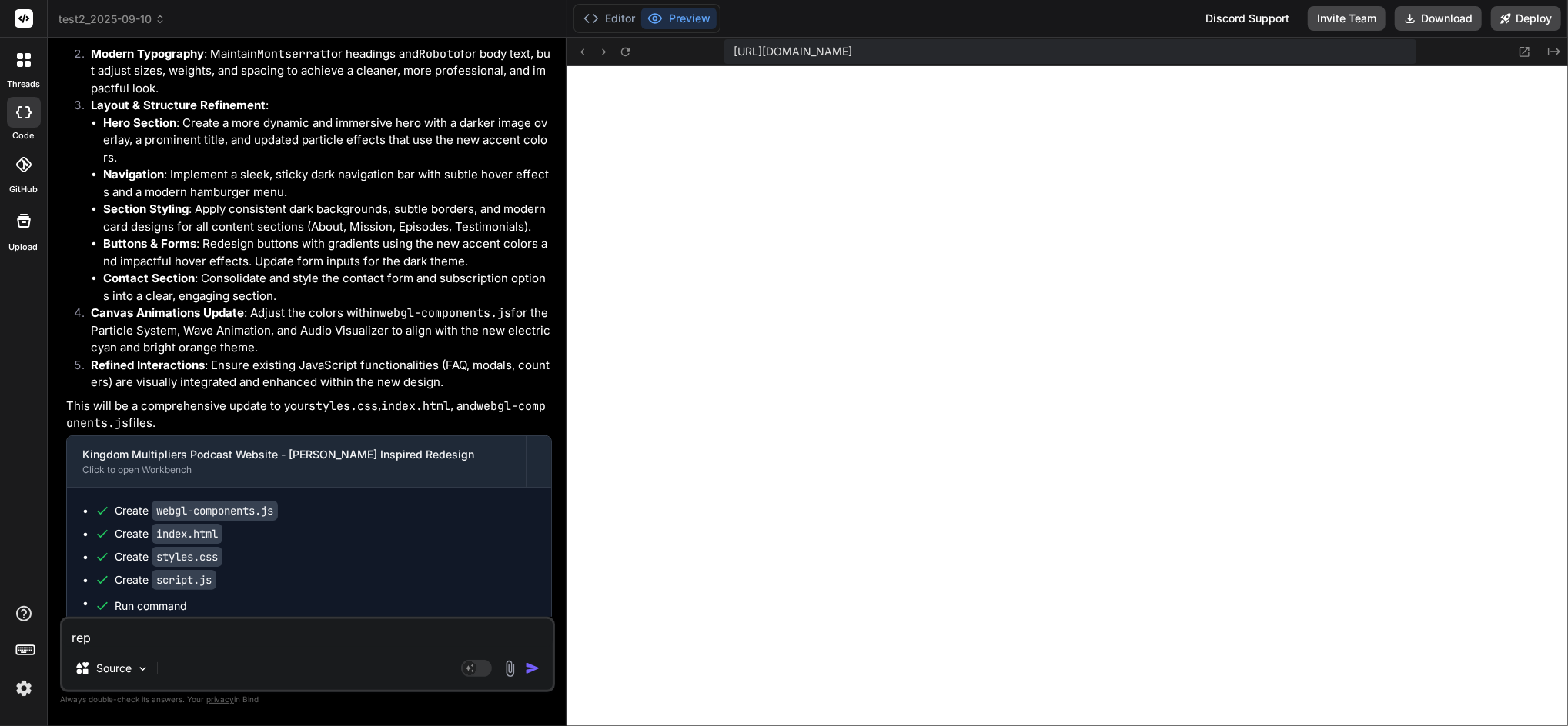
type textarea "repl"
type textarea "x"
type textarea "repla"
type textarea "x"
type textarea "replace"
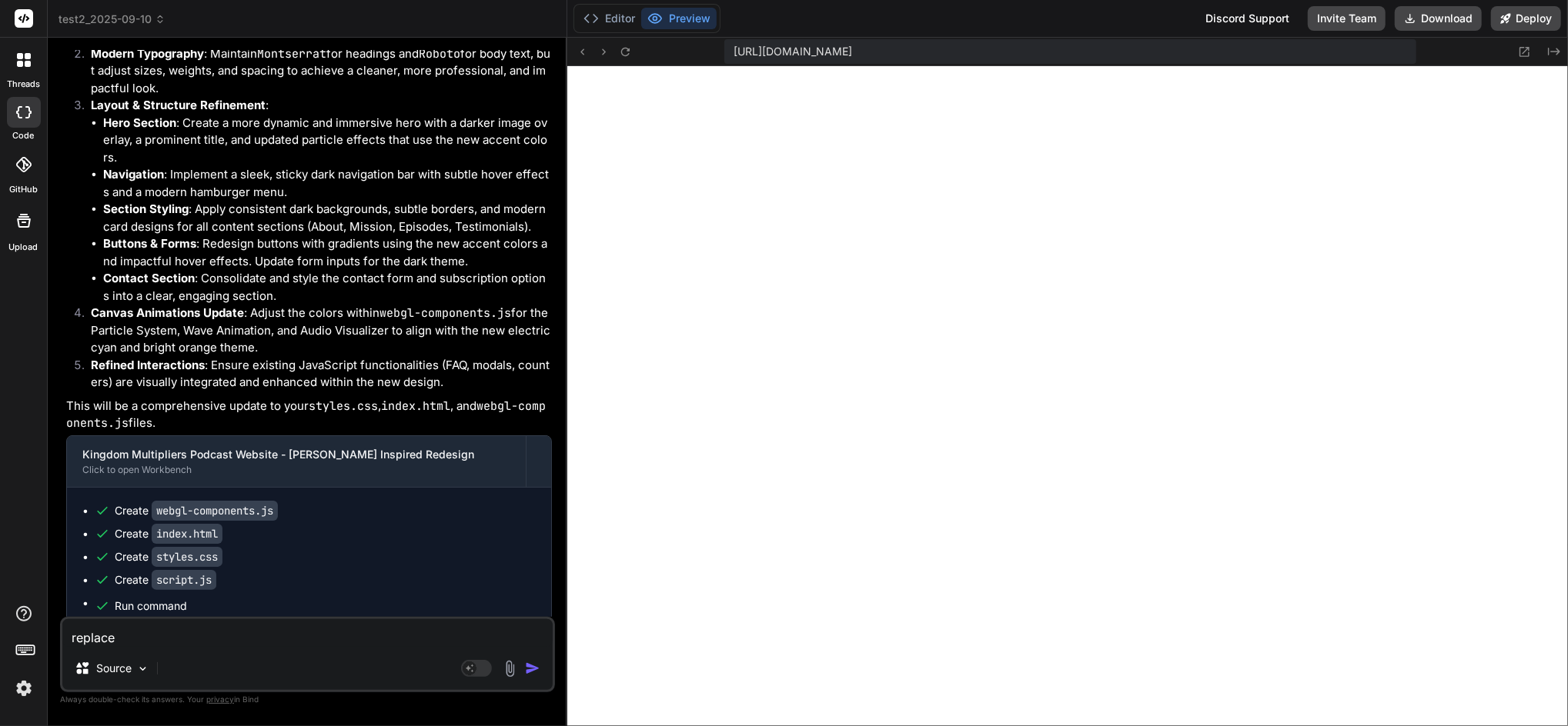
type textarea "x"
type textarea "replace"
type textarea "x"
type textarea "replace the"
type textarea "x"
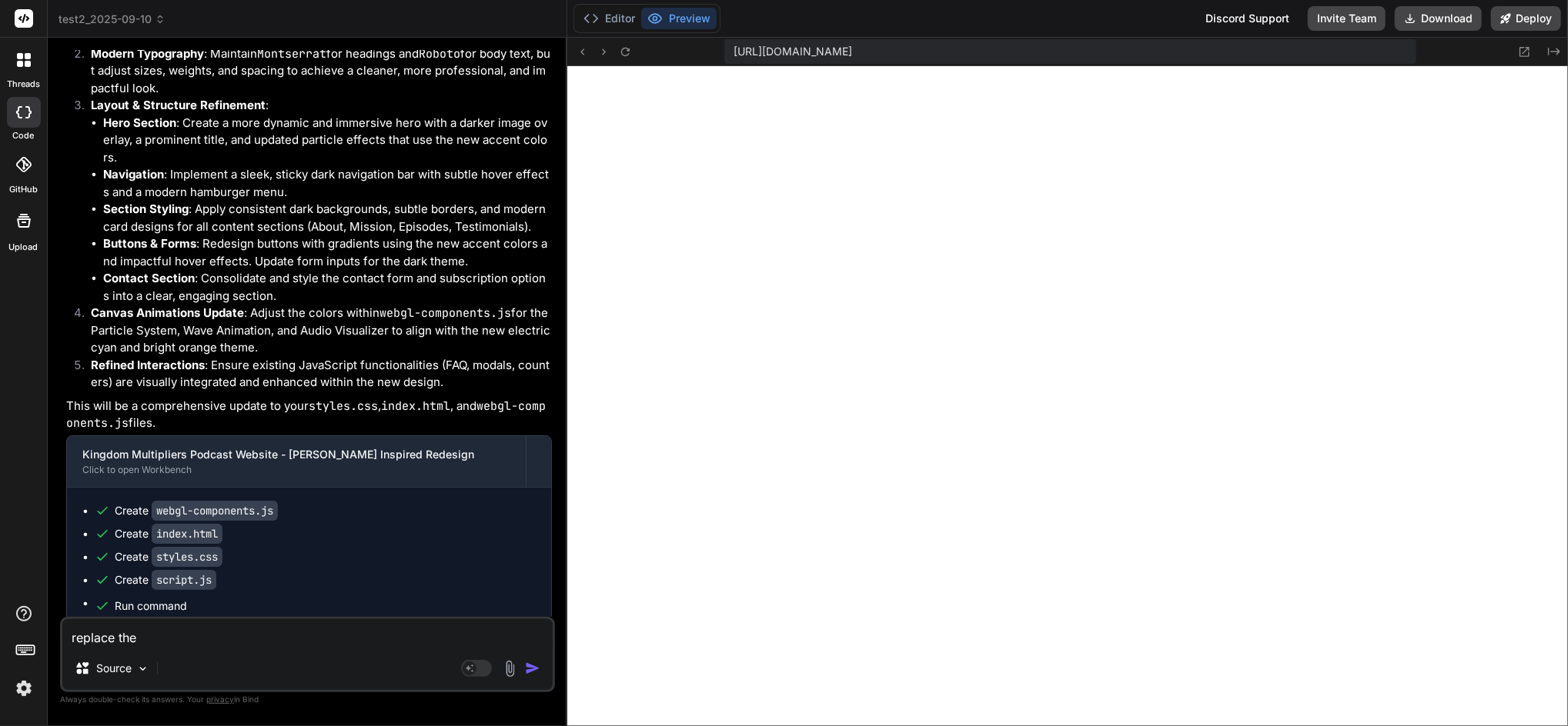
type textarea "replace the"
type textarea "x"
type textarea "replace the W"
type textarea "x"
type textarea "replace the We"
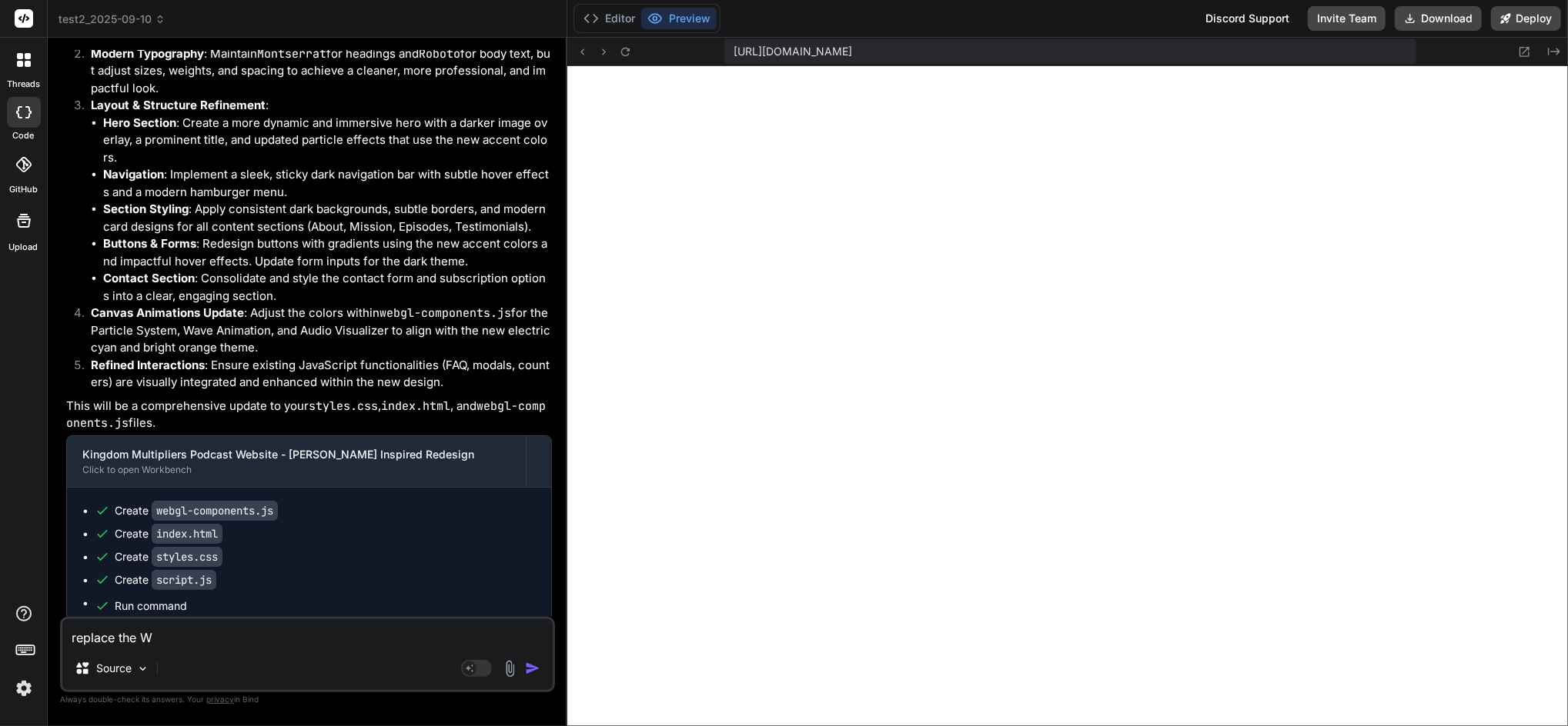
type textarea "x"
type textarea "replace the Web"
type textarea "x"
type textarea "replace the WebGL"
type textarea "x"
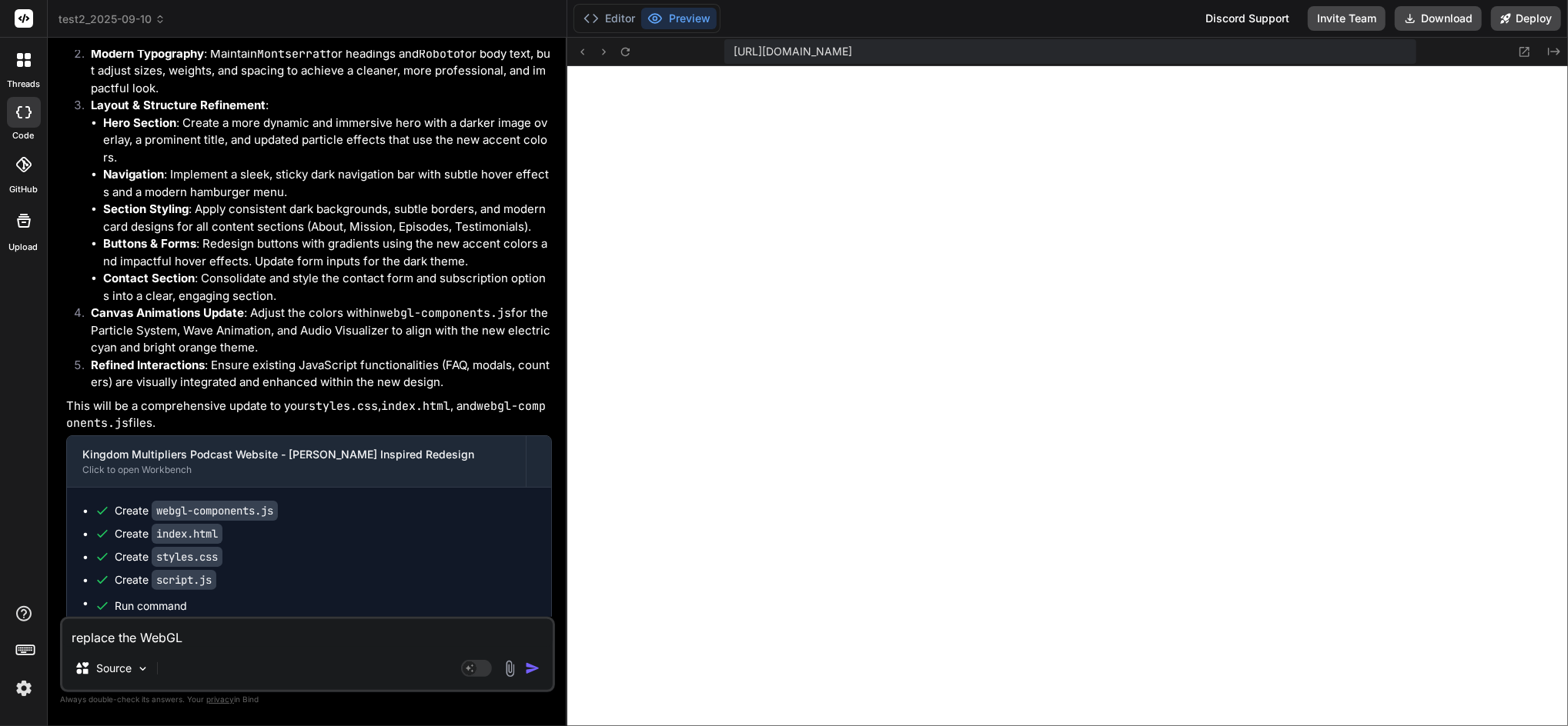
type textarea "replace the WebGL"
type textarea "x"
type textarea "replace the WebGL co"
type textarea "x"
type textarea "replace the WebGL com"
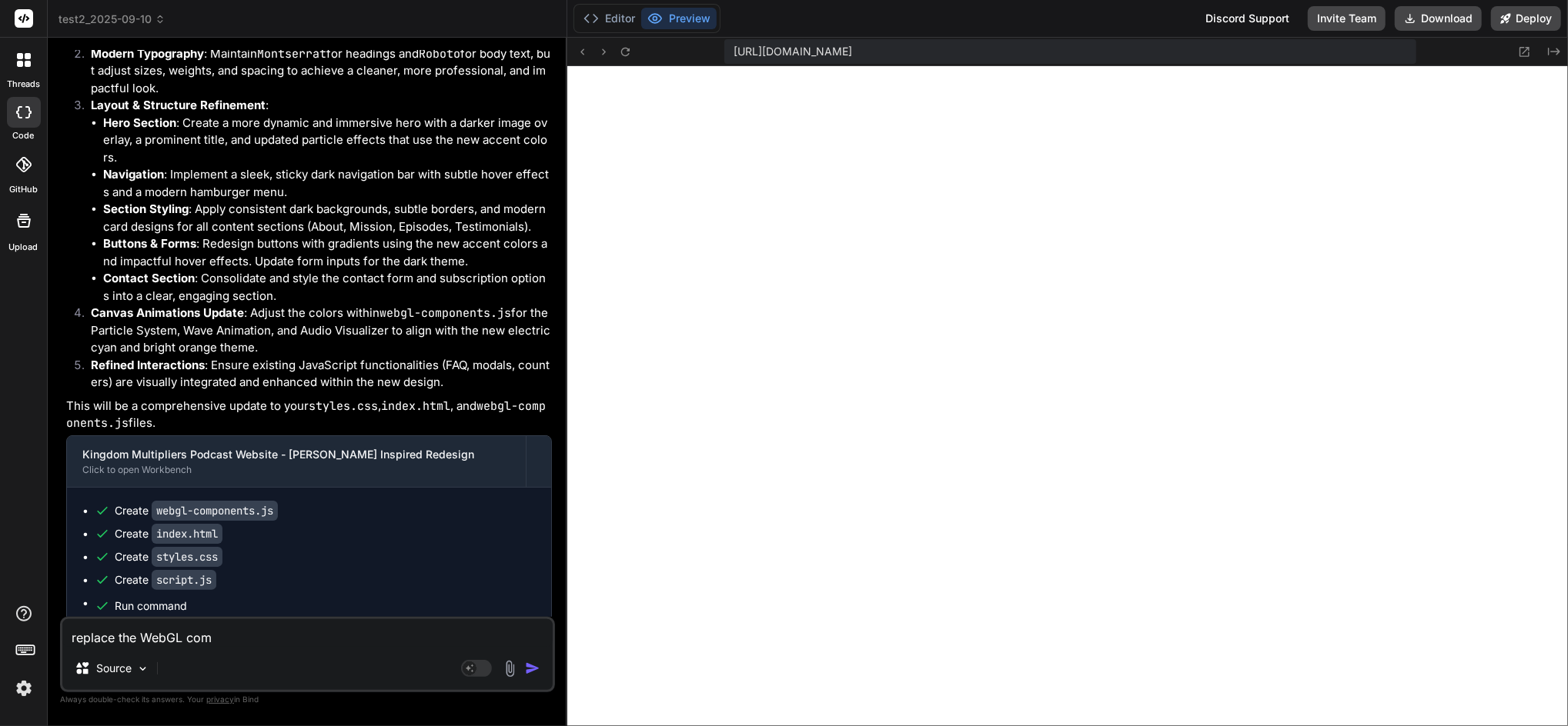
type textarea "x"
type textarea "replace the WebGL comp"
type textarea "x"
type textarea "replace the WebGL compon"
type textarea "x"
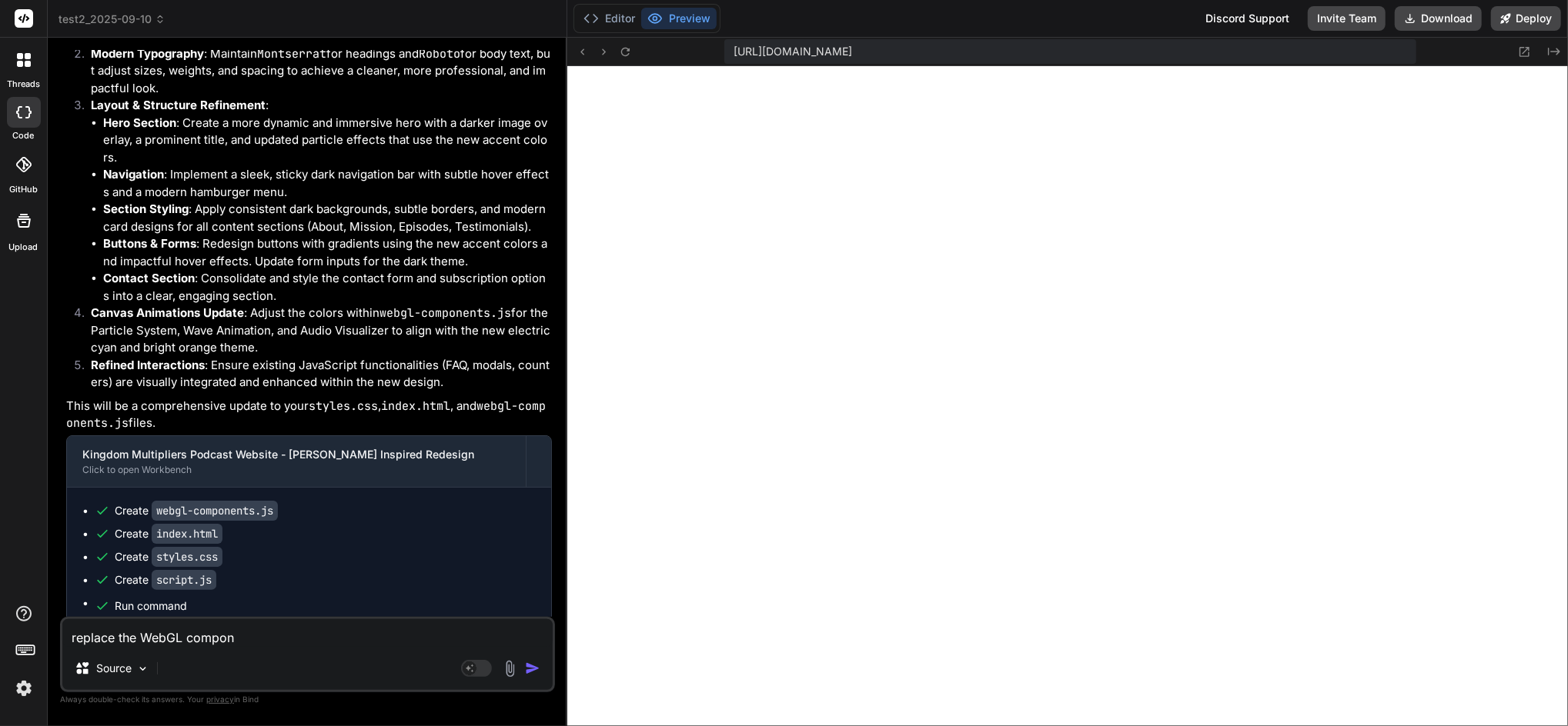
type textarea "replace the WebGL compone"
type textarea "x"
type textarea "replace the WebGL componen"
type textarea "x"
type textarea "replace the WebGL component"
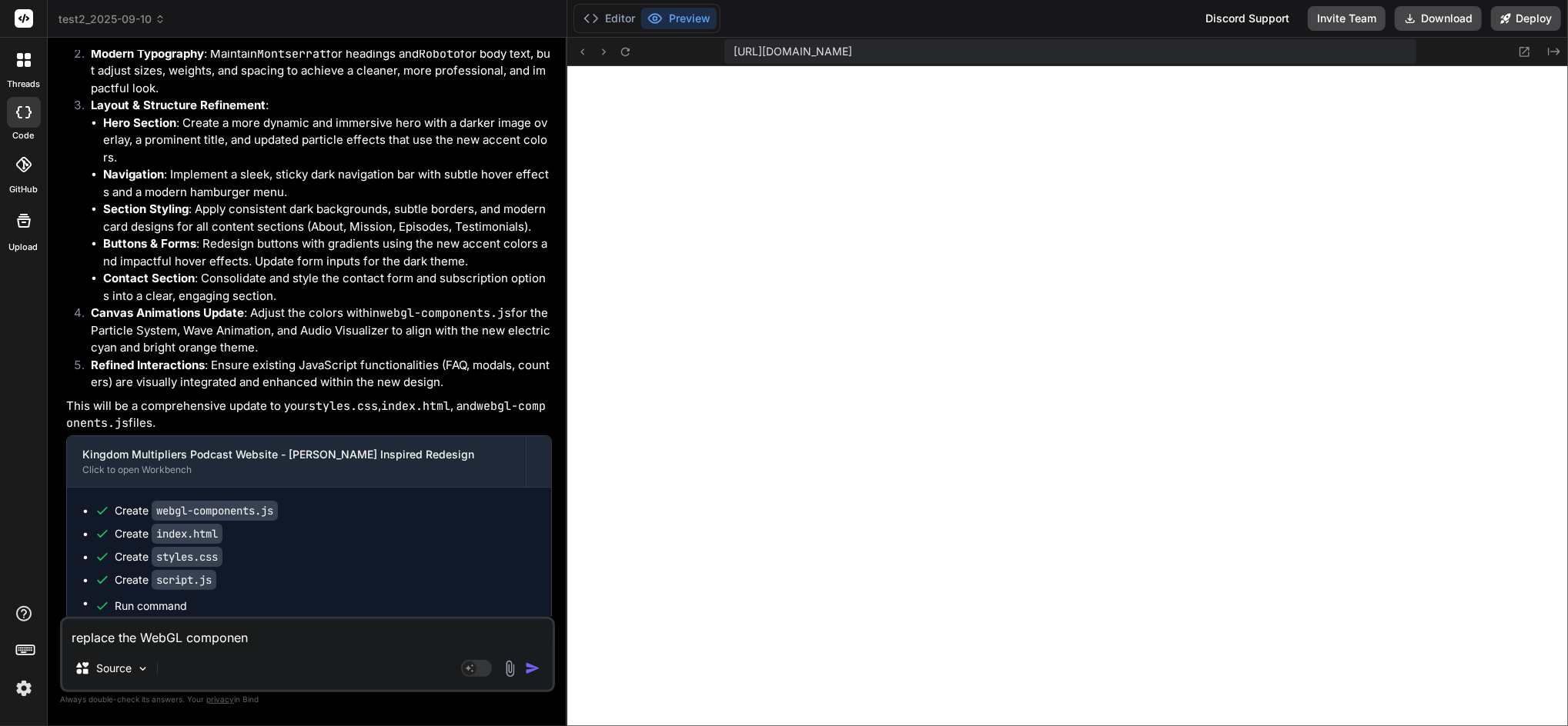
type textarea "x"
type textarea "replace the WebGL component in t"
type textarea "x"
type textarea "replace the WebGL component in th"
type textarea "x"
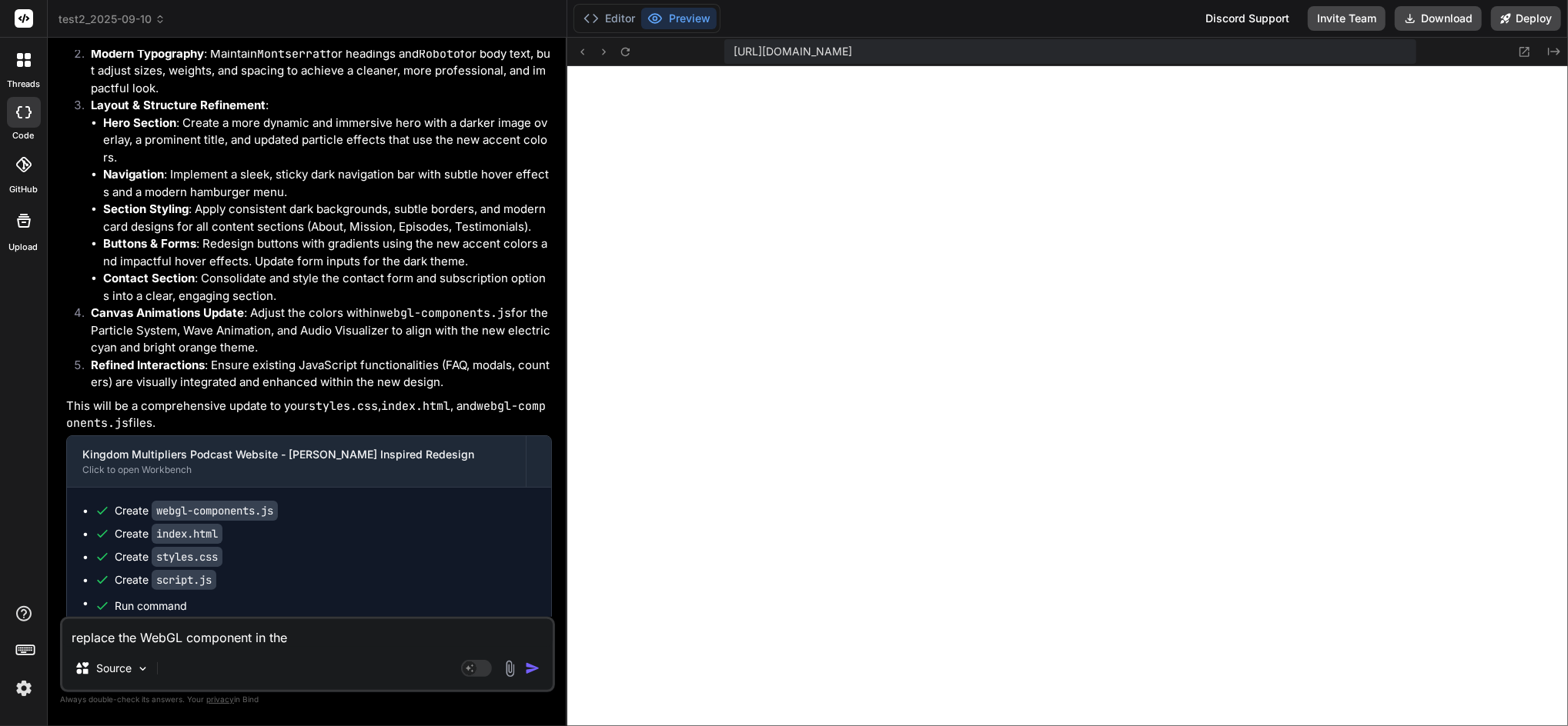
type textarea "replace the WebGL component in the"
type textarea "x"
type textarea "replace the WebGL component in the h"
type textarea "x"
type textarea "replace the WebGL component in the her"
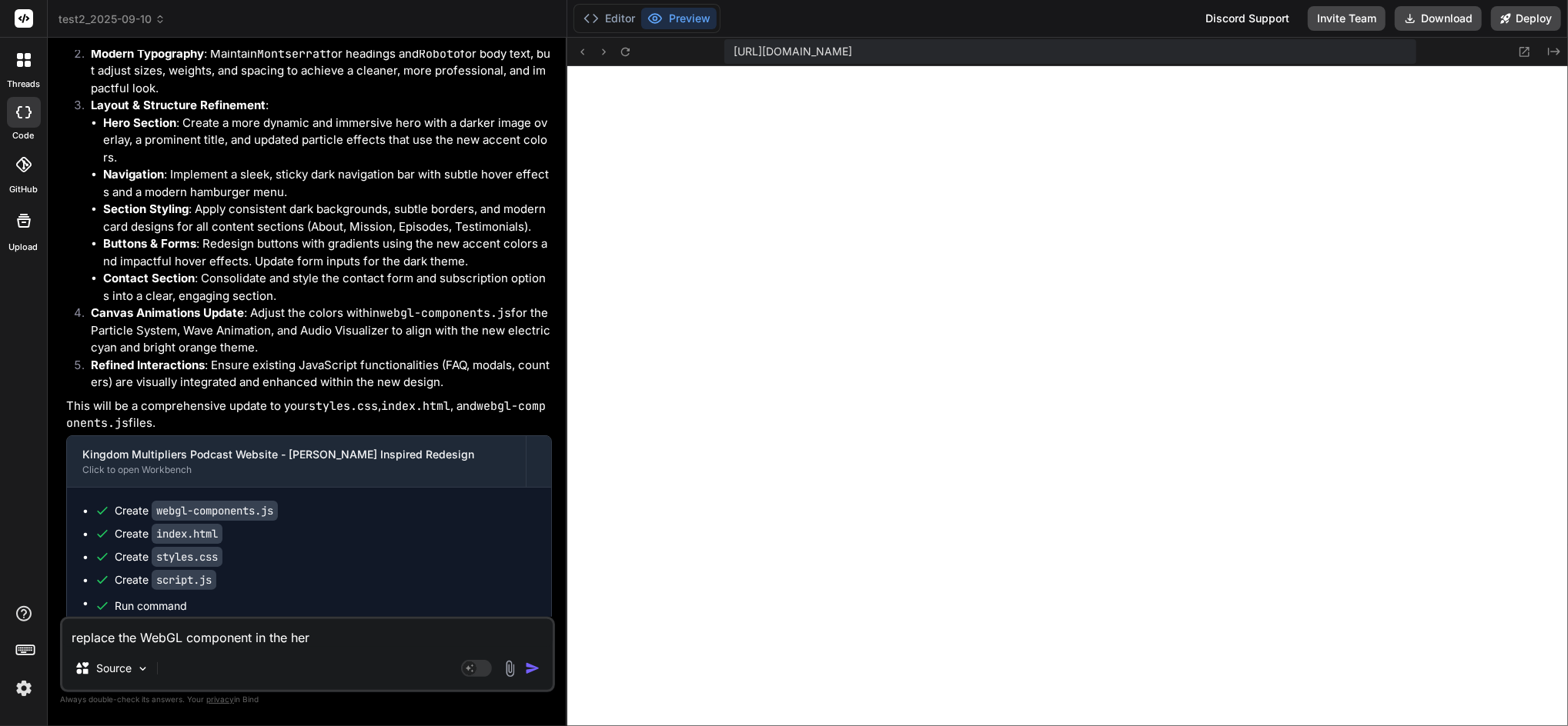
type textarea "x"
type textarea "replace the WebGL component in the hero"
type textarea "x"
type textarea "replace the WebGL component in the hero s"
type textarea "x"
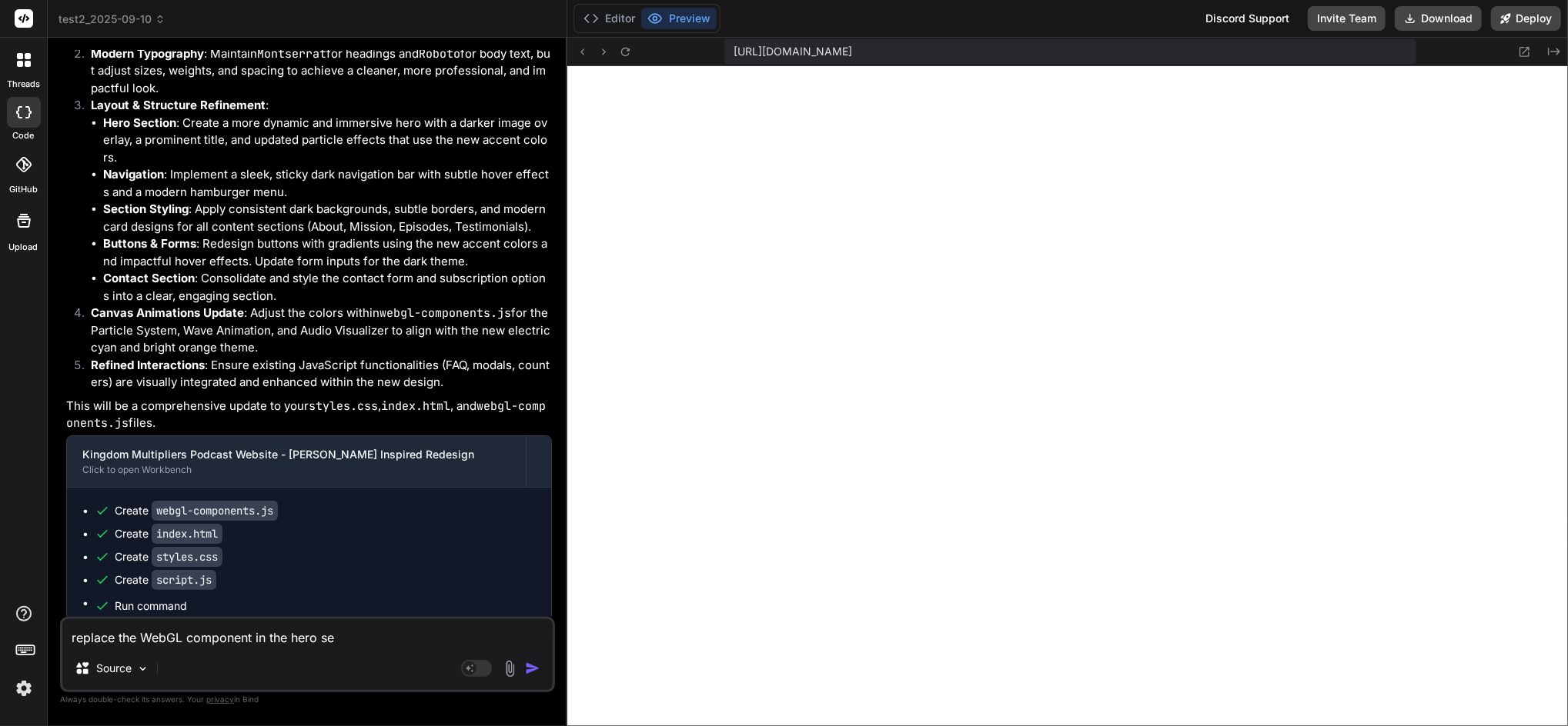
type textarea "replace the WebGL component in the hero sec"
type textarea "x"
type textarea "replace the WebGL component in the hero sect"
type textarea "x"
type textarea "replace the WebGL component in the hero section"
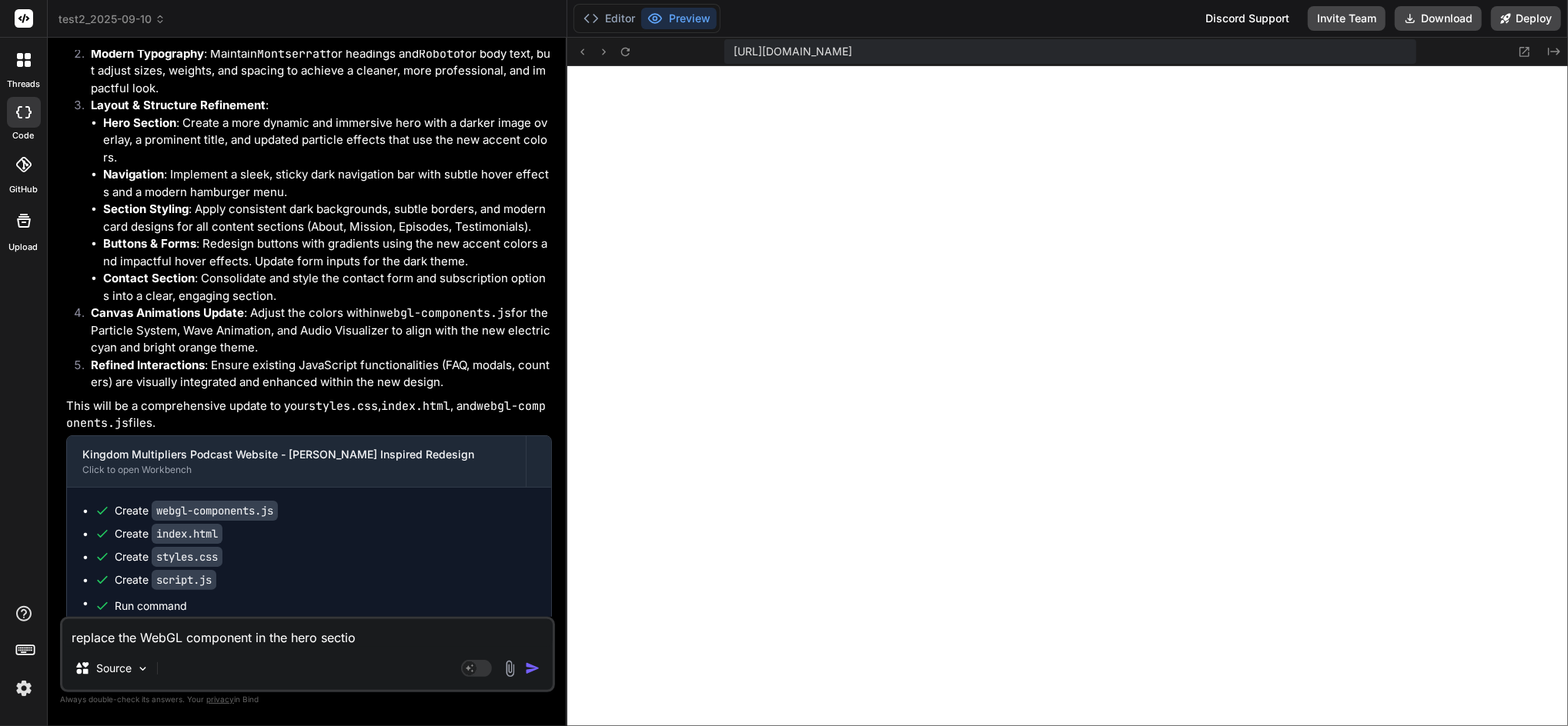
type textarea "x"
type textarea "replace the WebGL component in the hero section wi"
type textarea "x"
type textarea "replace the WebGL component in the hero section wit"
type textarea "x"
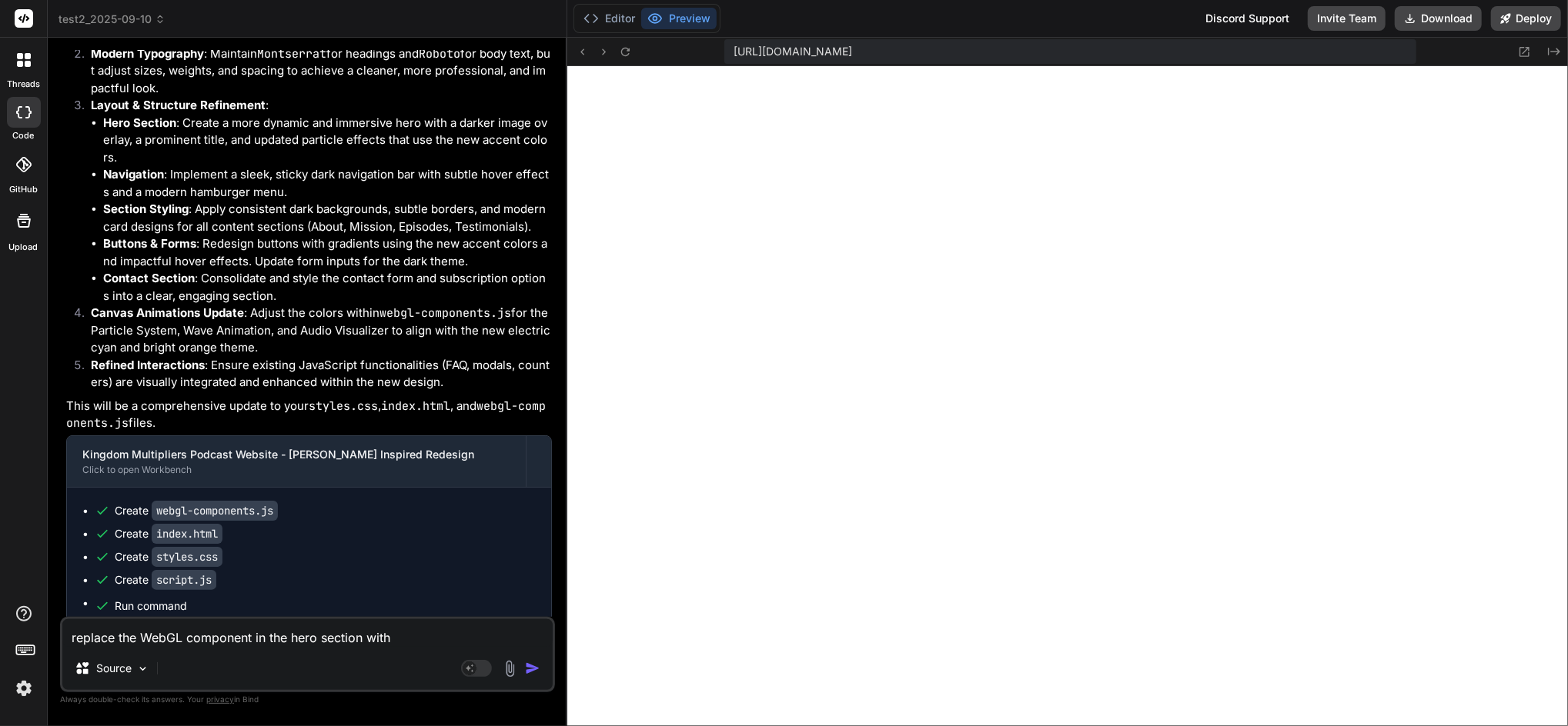
type textarea "replace the WebGL component in the hero section with"
type textarea "x"
type textarea "replace the WebGL component in the hero section with s"
type textarea "x"
type textarea "replace the WebGL component in the hero section with some"
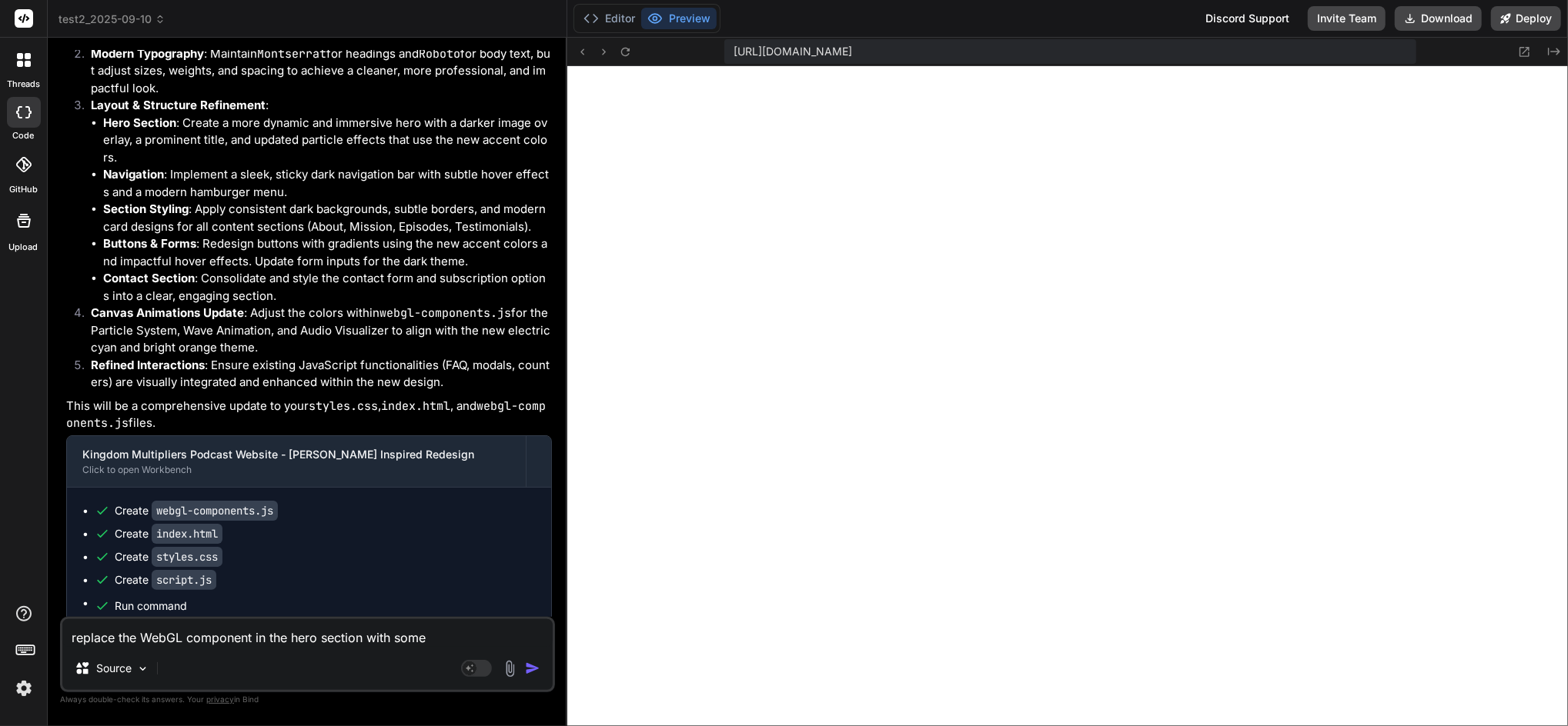
type textarea "x"
type textarea "replace the WebGL component in the hero section with somet"
type textarea "x"
type textarea "replace the WebGL component in the hero section with someth"
type textarea "x"
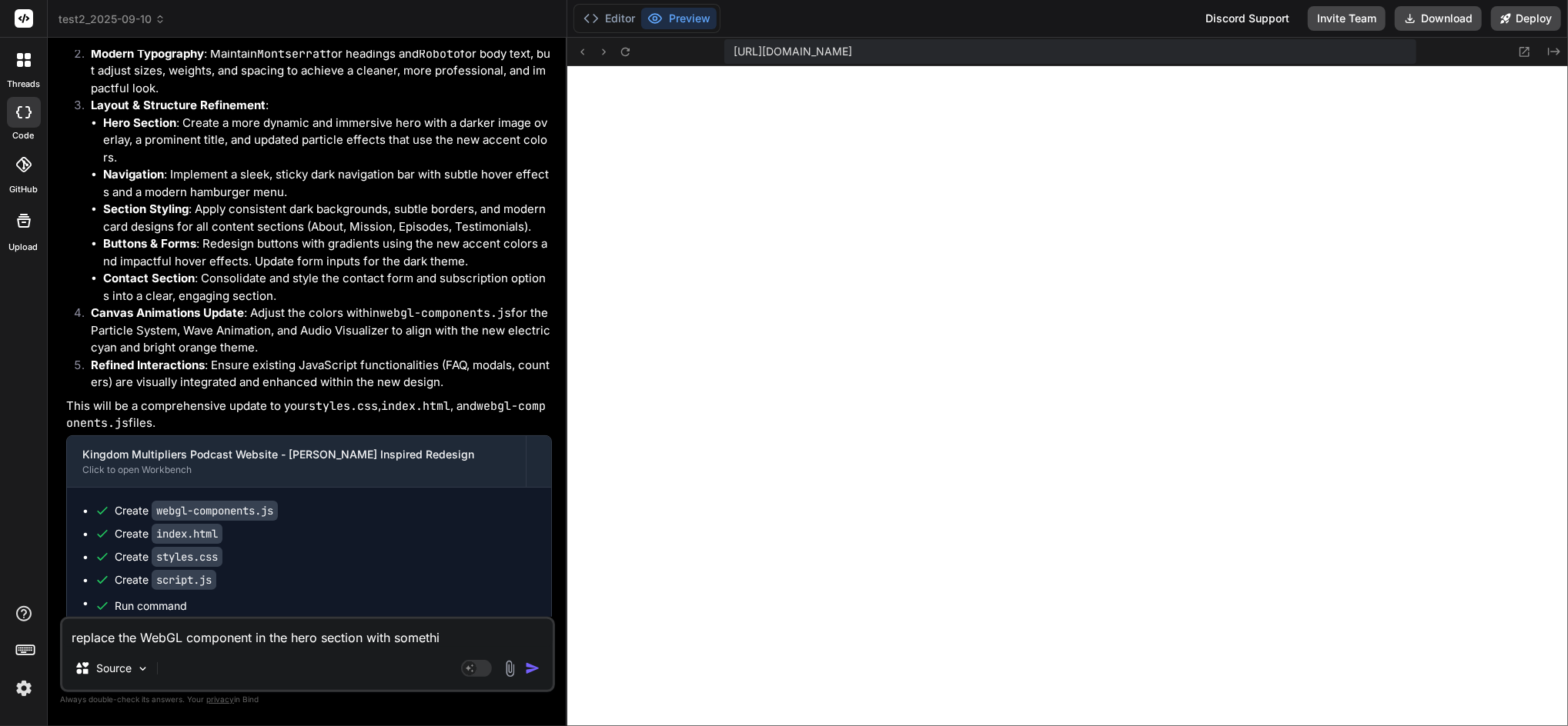
type textarea "replace the WebGL component in the hero section with somethin"
type textarea "x"
type textarea "replace the WebGL component in the hero section with something"
type textarea "x"
type textarea "replace the WebGL component in the hero section with something mo"
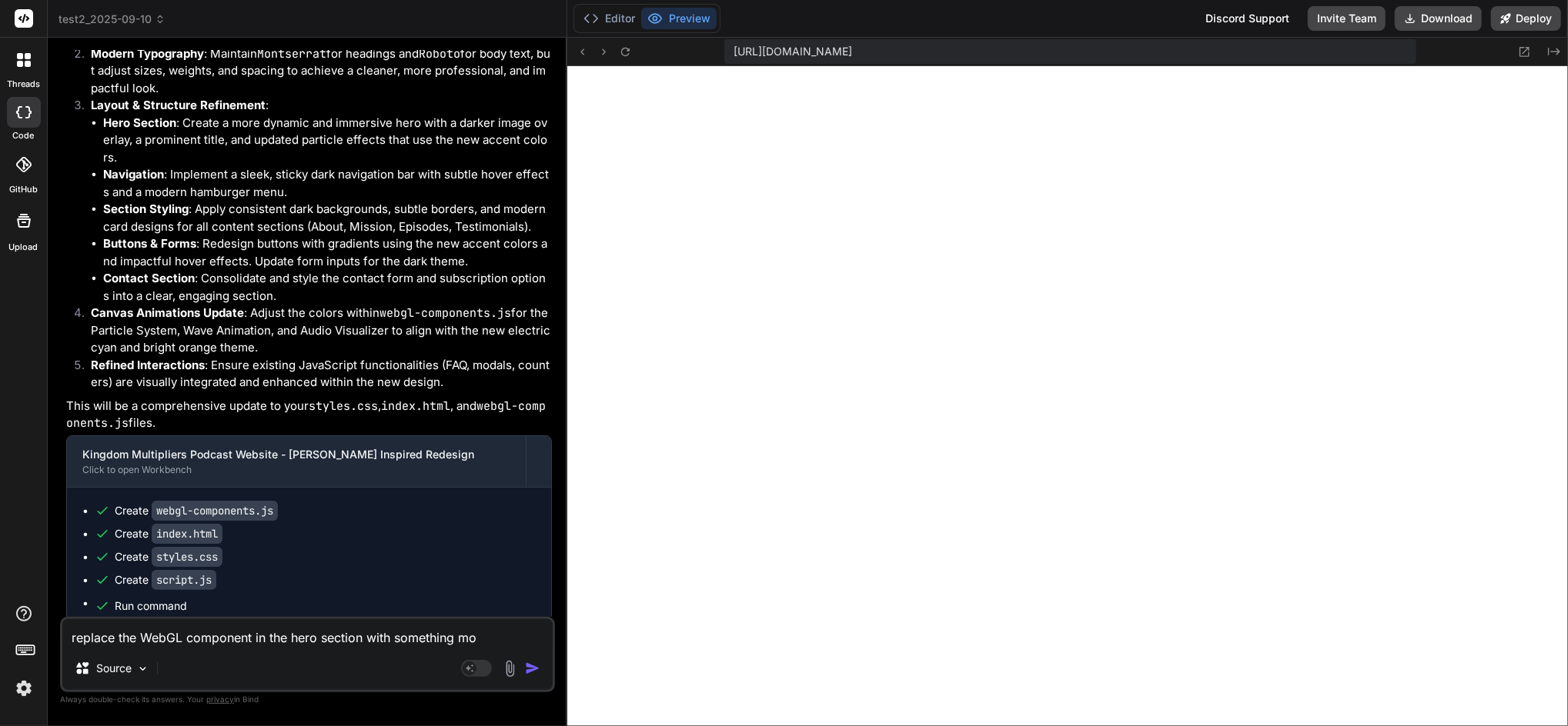
type textarea "x"
type textarea "replace the WebGL component in the hero section with something more"
type textarea "x"
type textarea "replace the WebGL component in the hero section with something more"
type textarea "x"
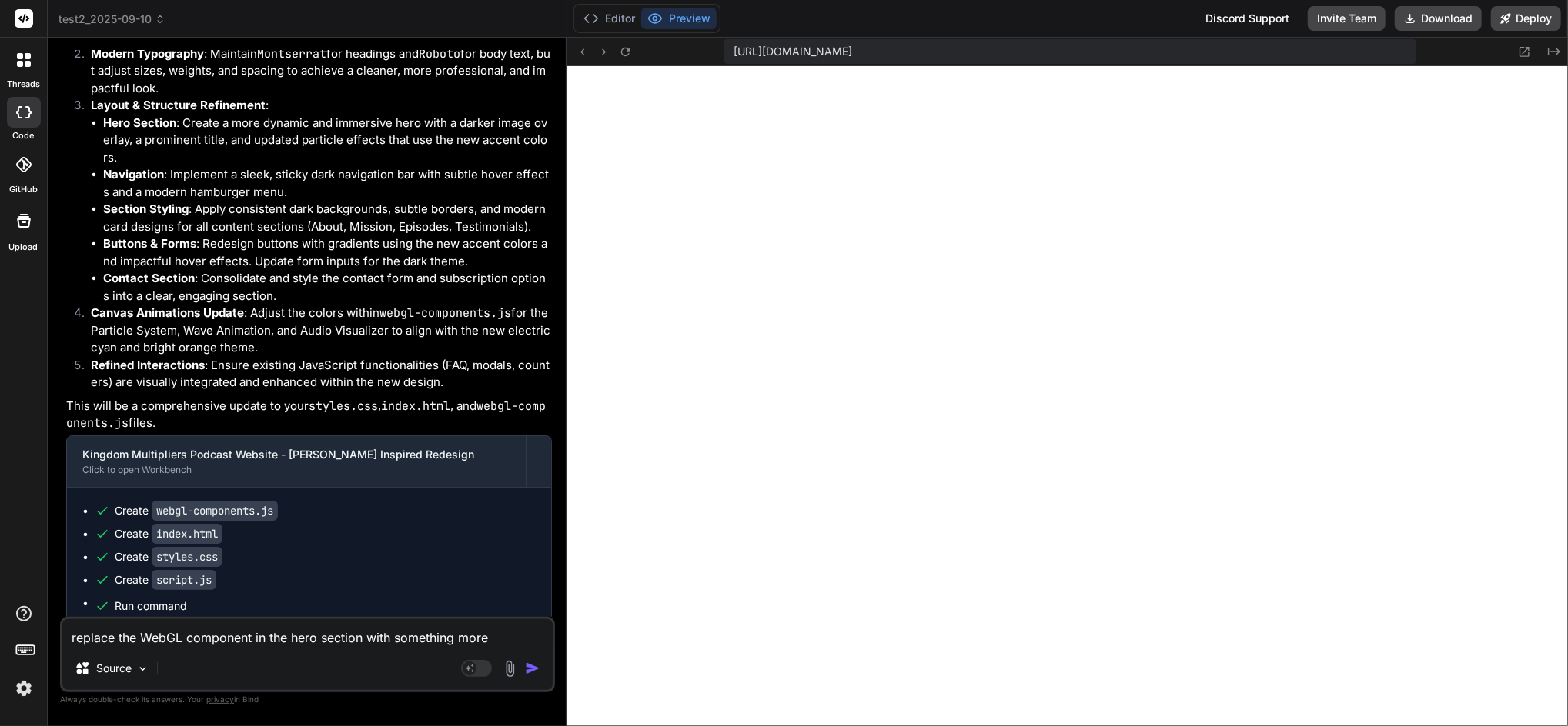
type textarea "replace the WebGL component in the hero section with something more m"
type textarea "x"
type textarea "replace the WebGL component in the hero section with something more mo"
type textarea "x"
type textarea "replace the WebGL component in the hero section with something more mod"
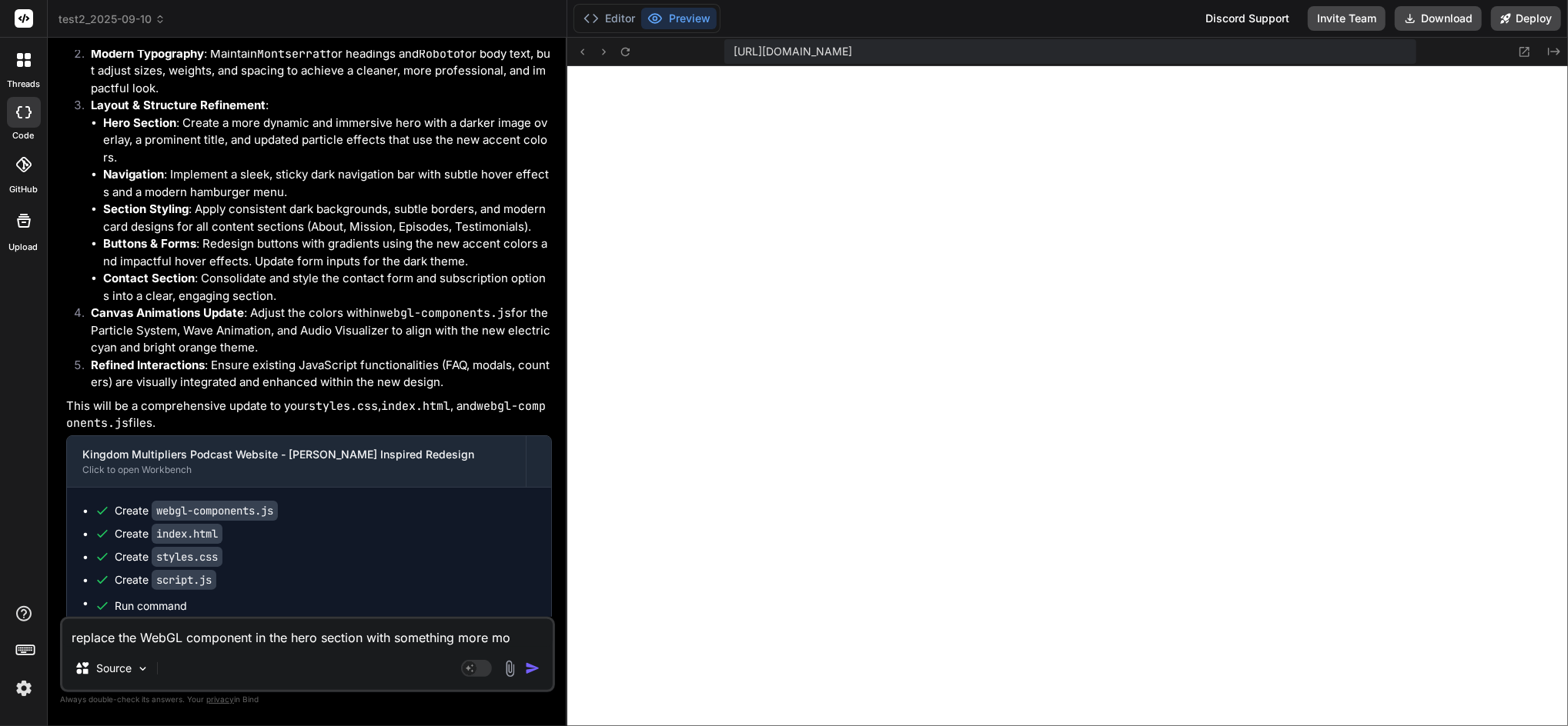
type textarea "x"
type textarea "replace the WebGL component in the hero section with something more moder"
type textarea "x"
type textarea "replace the WebGL component in the hero section with something more modern"
type textarea "x"
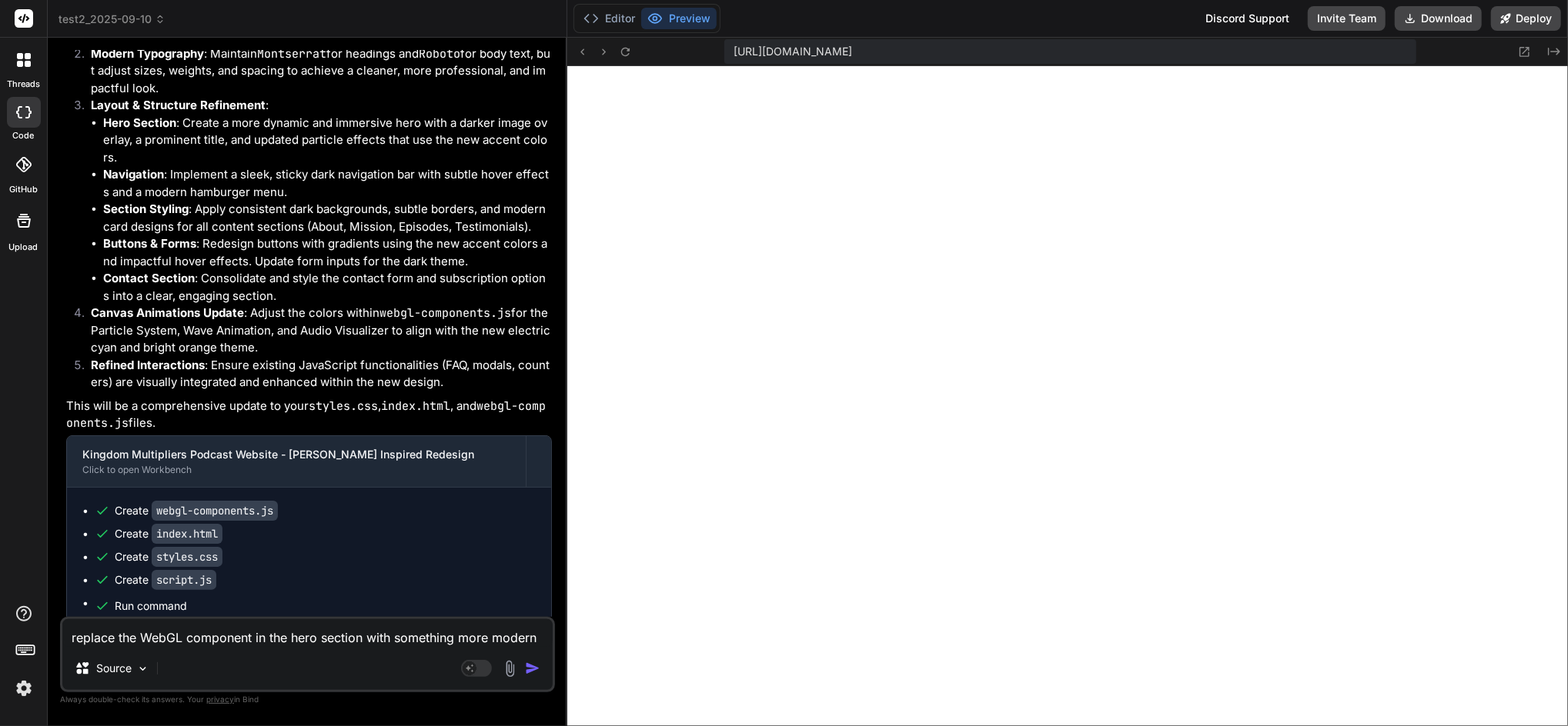
type textarea "replace the WebGL component in the hero section with something more modern"
type textarea "x"
type textarea "replace the WebGL component in the hero section with something more modern an"
type textarea "x"
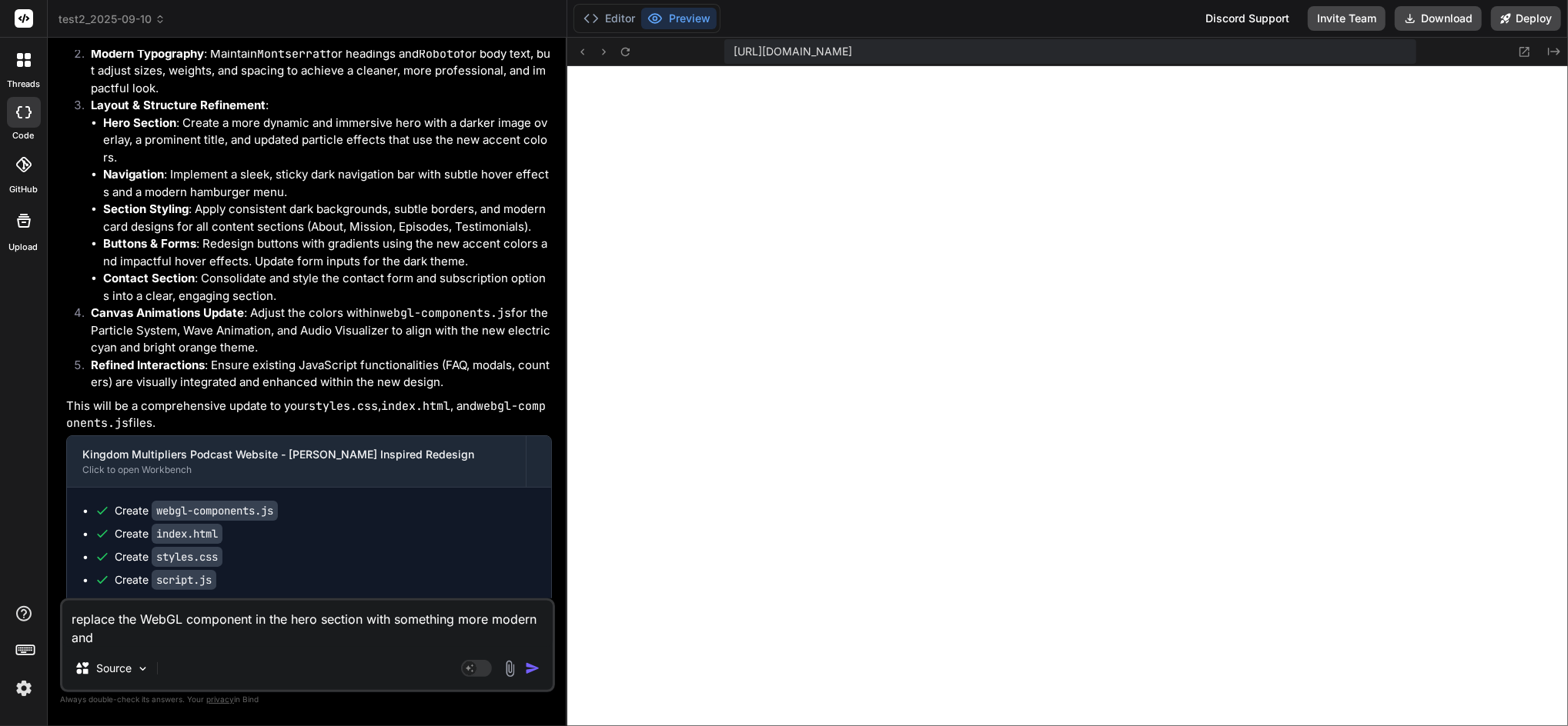
type textarea "replace the WebGL component in the hero section with something more modern and"
type textarea "x"
type textarea "replace the WebGL component in the hero section with something more modern and …"
type textarea "x"
type textarea "replace the WebGL component in the hero section with something more modern and …"
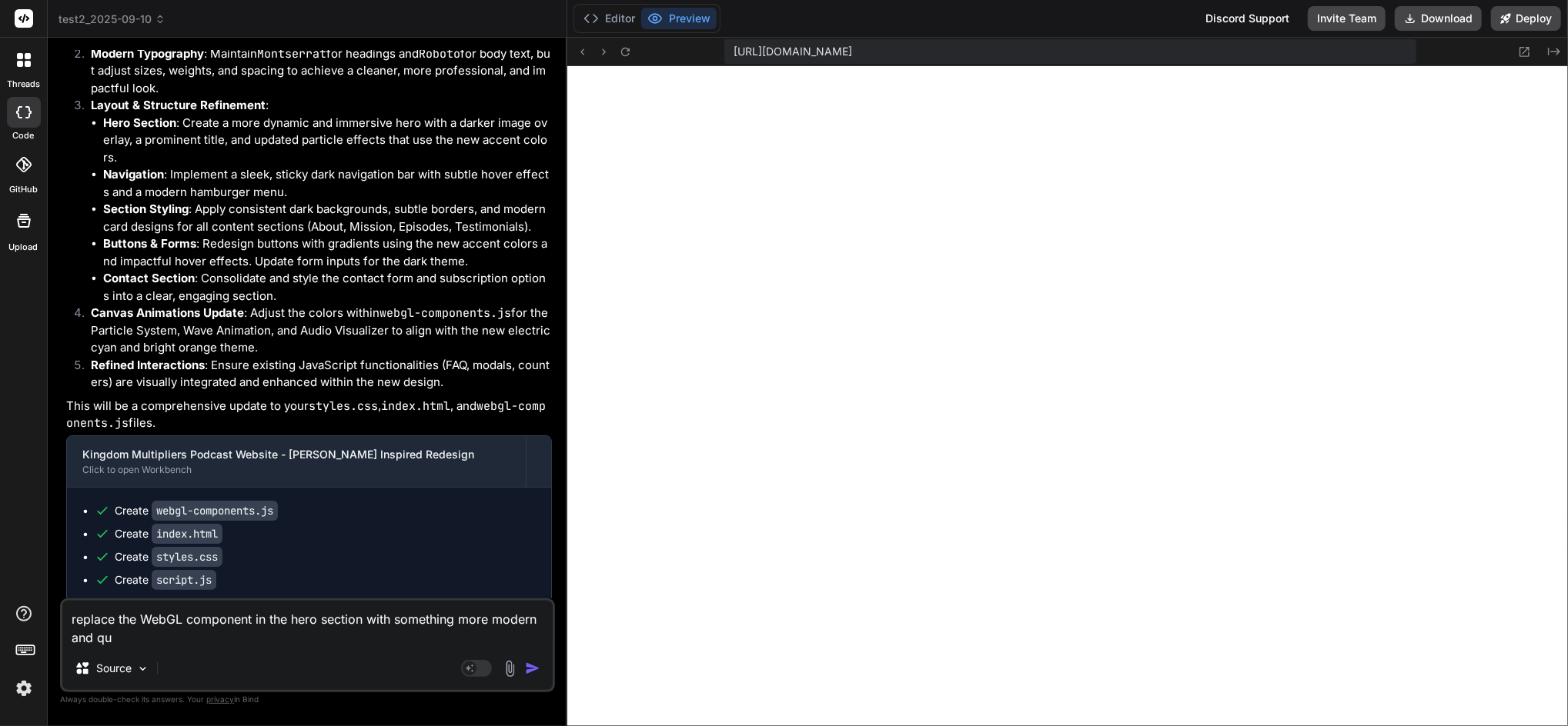
type textarea "x"
type textarea "replace the WebGL component in the hero section with something more modern and …"
type textarea "x"
type textarea "replace the WebGL component in the hero section with something more modern and q"
type textarea "x"
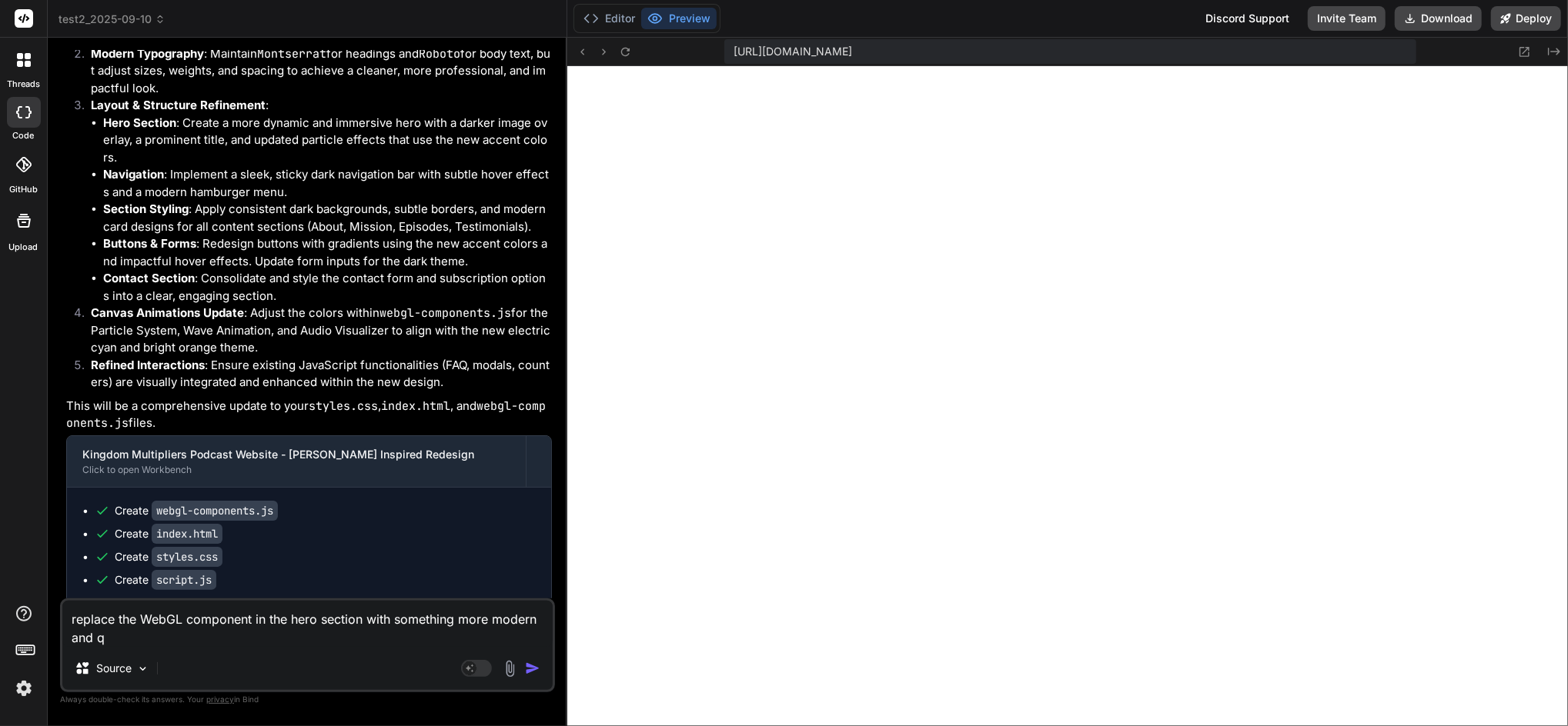
type textarea "replace the WebGL component in the hero section with something more modern and"
type textarea "x"
type textarea "replace the WebGL component in the hero section with something more modern and u"
type textarea "x"
type textarea "replace the WebGL component in the hero section with something more modern and …"
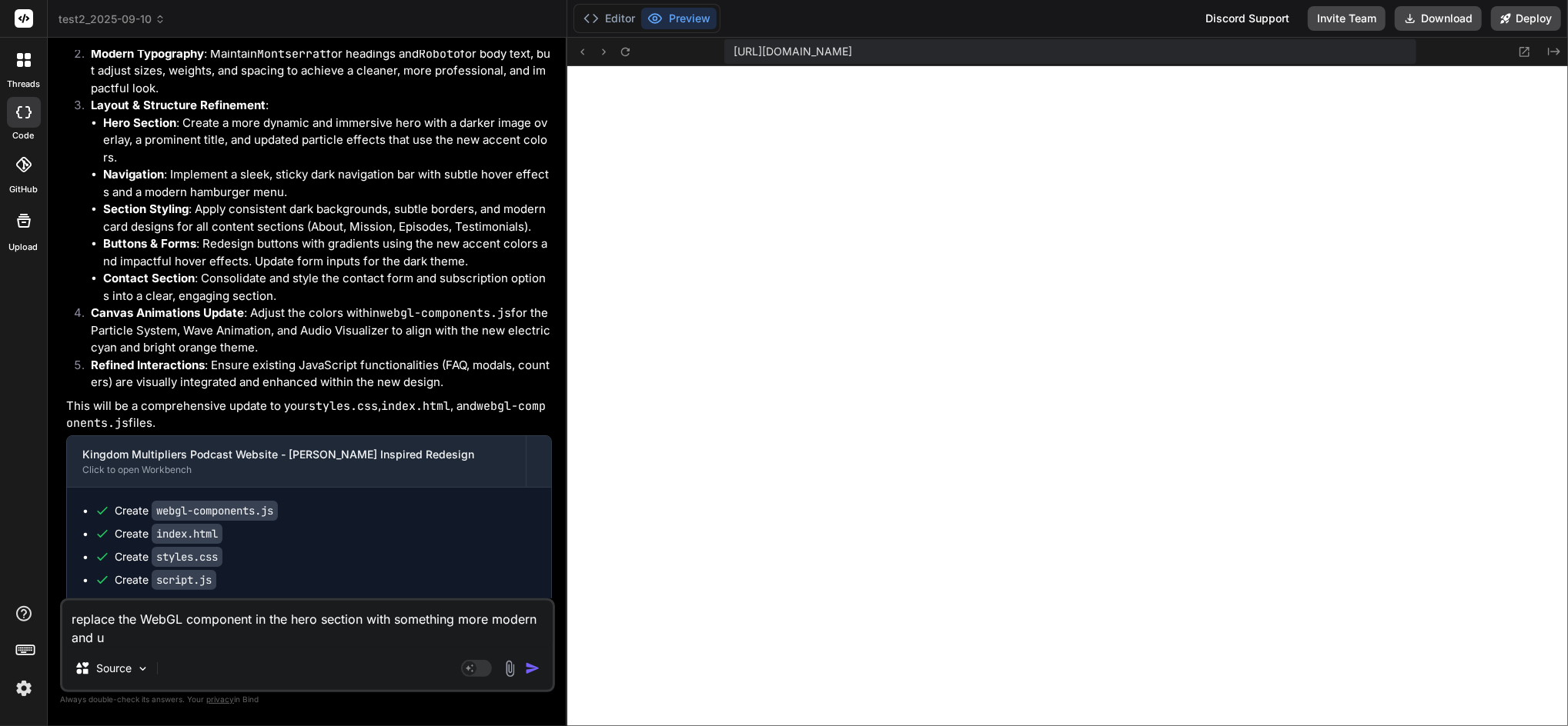
type textarea "x"
type textarea "replace the WebGL component in the hero section with something more modern and …"
type textarea "x"
type textarea "replace the WebGL component in the hero section with something more modern and …"
type textarea "x"
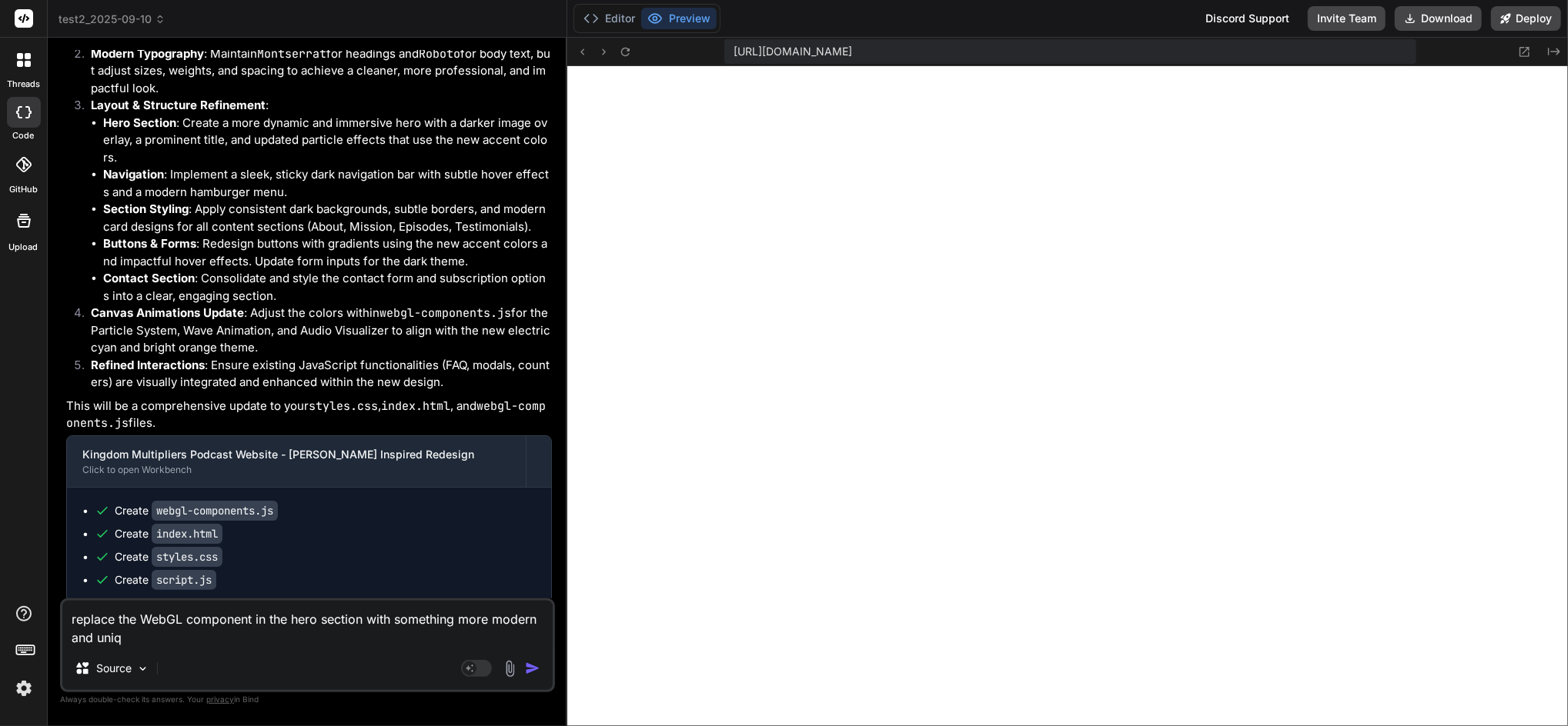
type textarea "replace the WebGL component in the hero section with something more modern and …"
type textarea "x"
type textarea "replace the WebGL component in the hero section with something more modern and …"
type textarea "x"
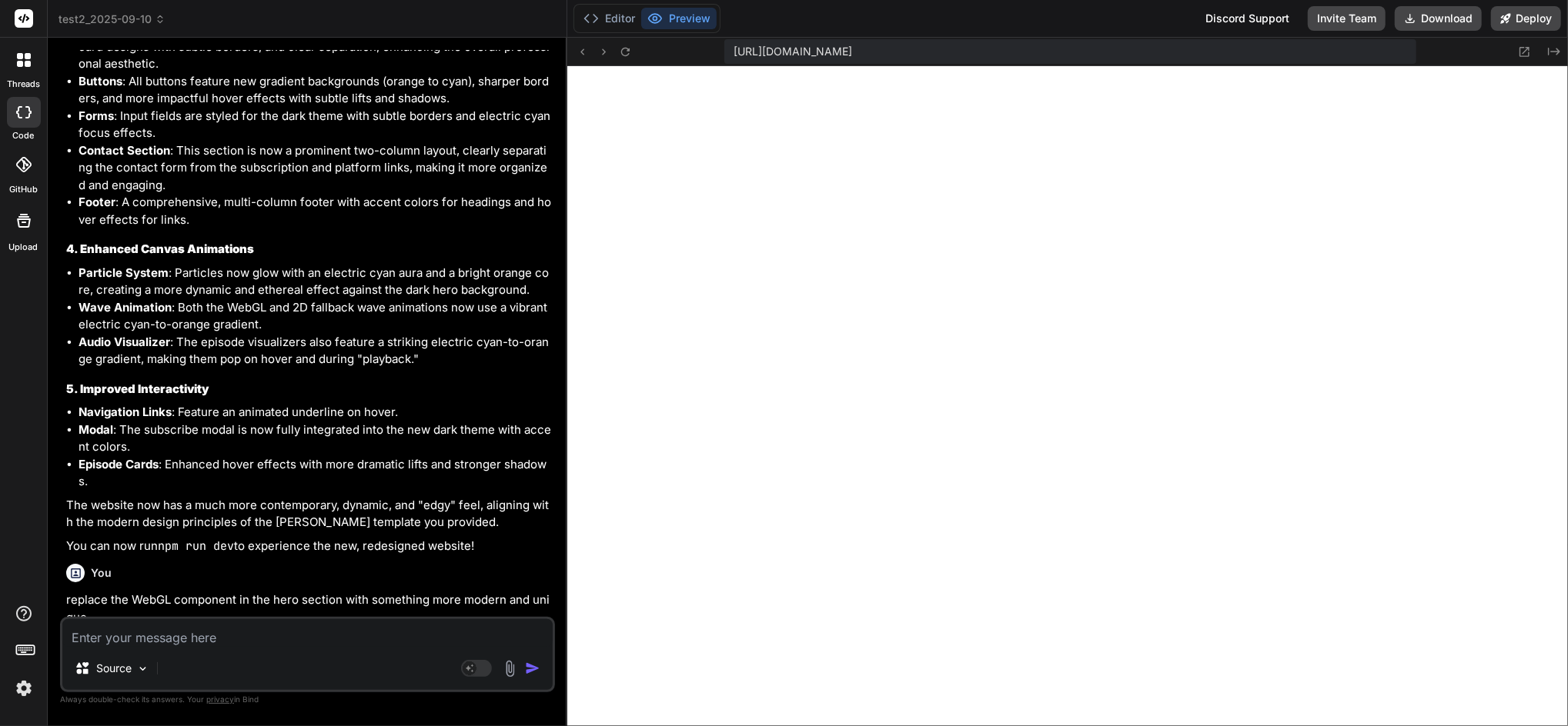
scroll to position [10492, 0]
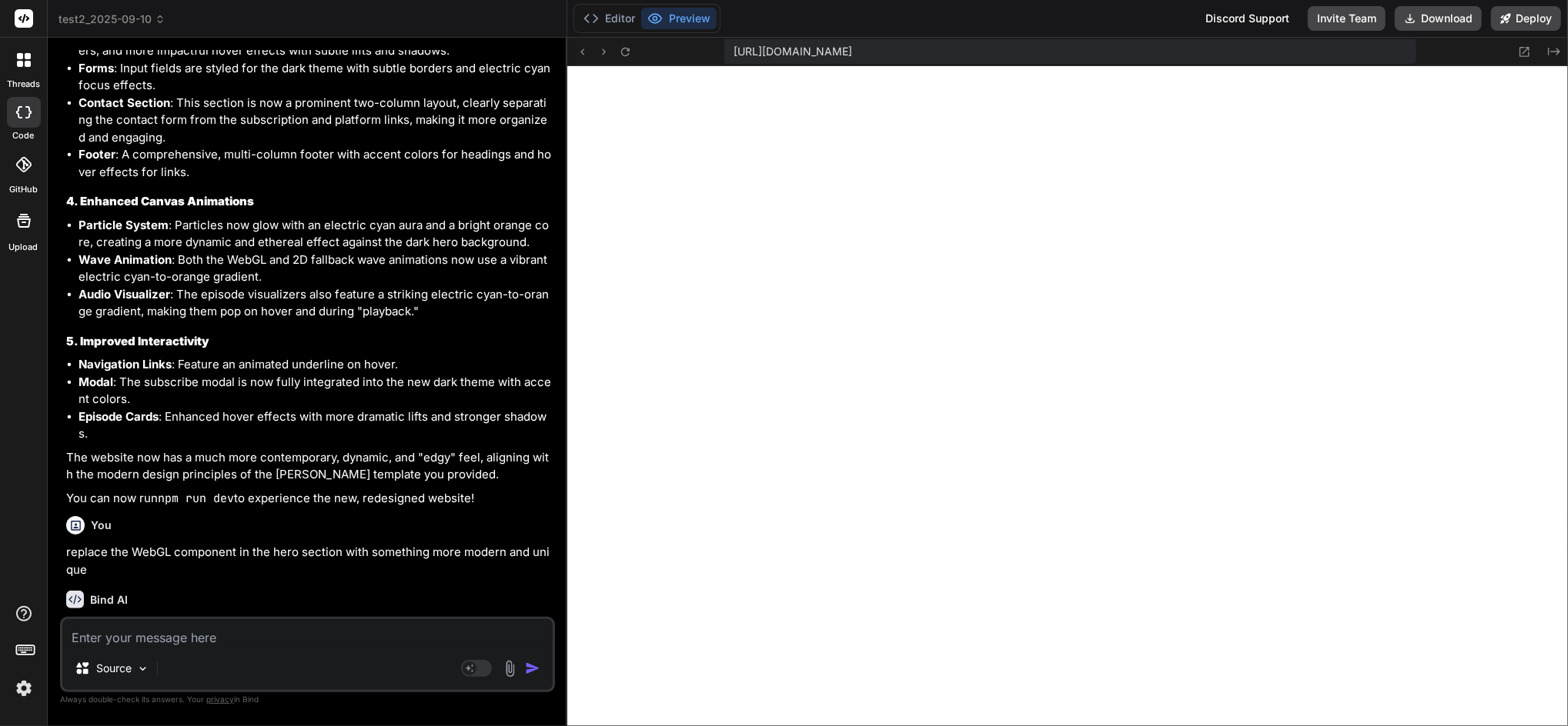
click at [20, 630] on img at bounding box center [24, 689] width 26 height 26
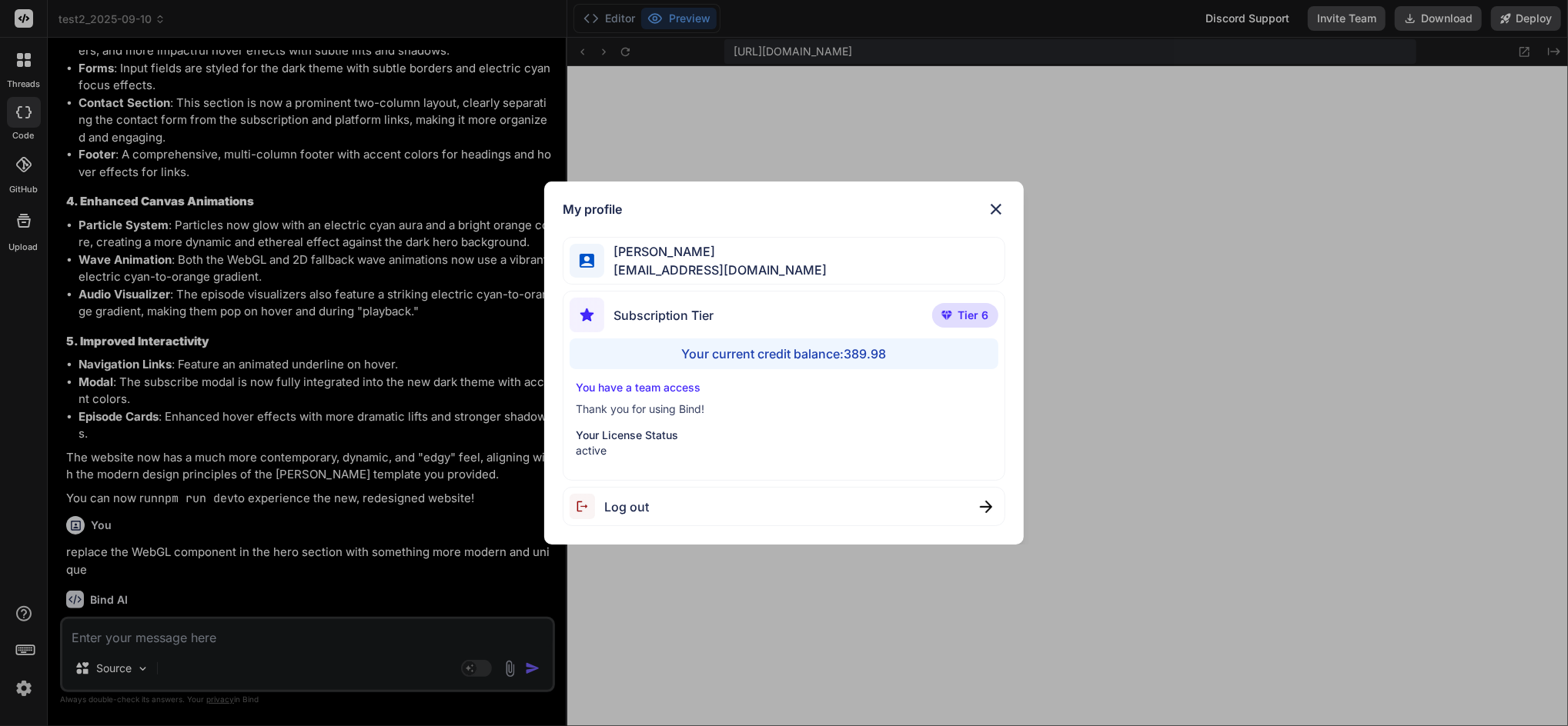
click at [19, 630] on div "My profile [PERSON_NAME] [EMAIL_ADDRESS][DOMAIN_NAME] Subscription Tier Tier 6 …" at bounding box center [784, 363] width 1568 height 726
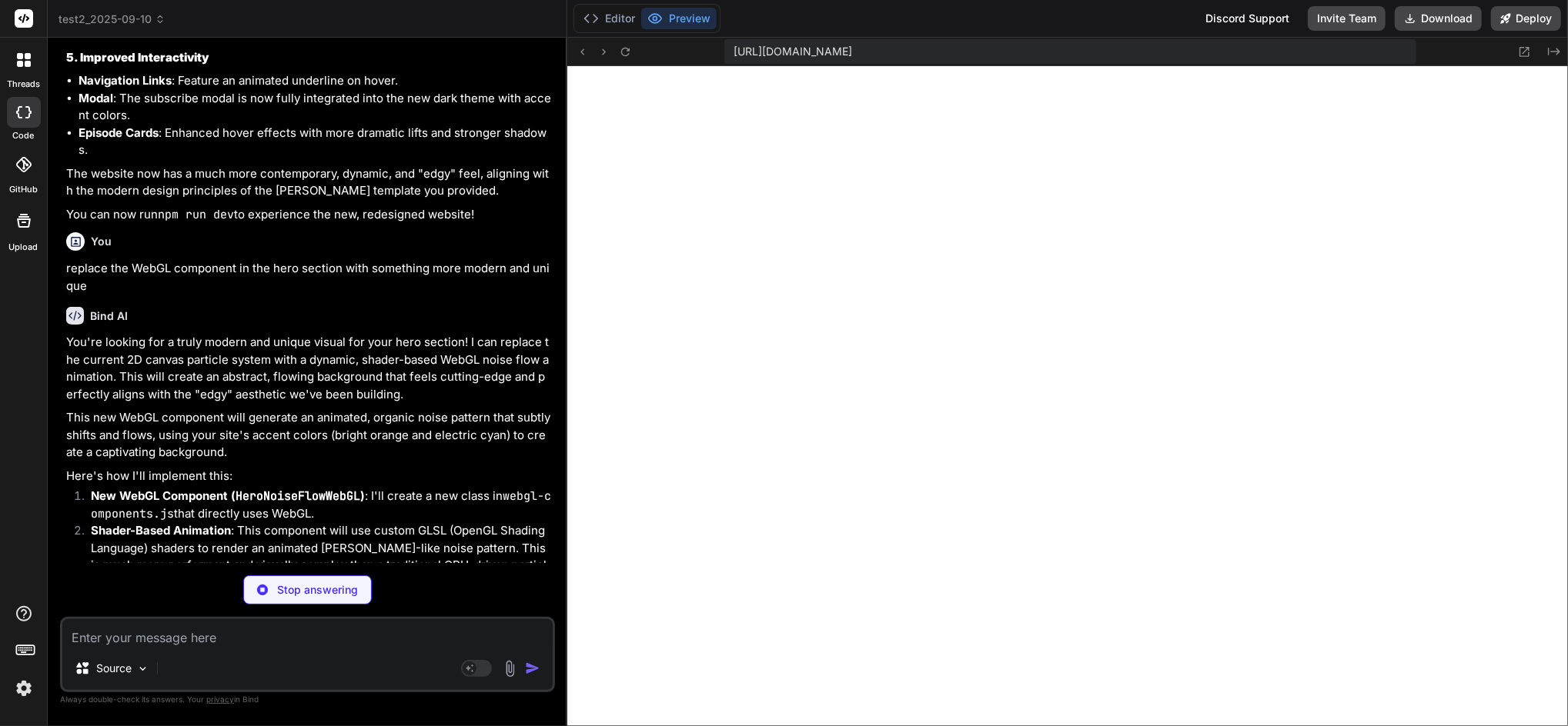
scroll to position [10936, 0]
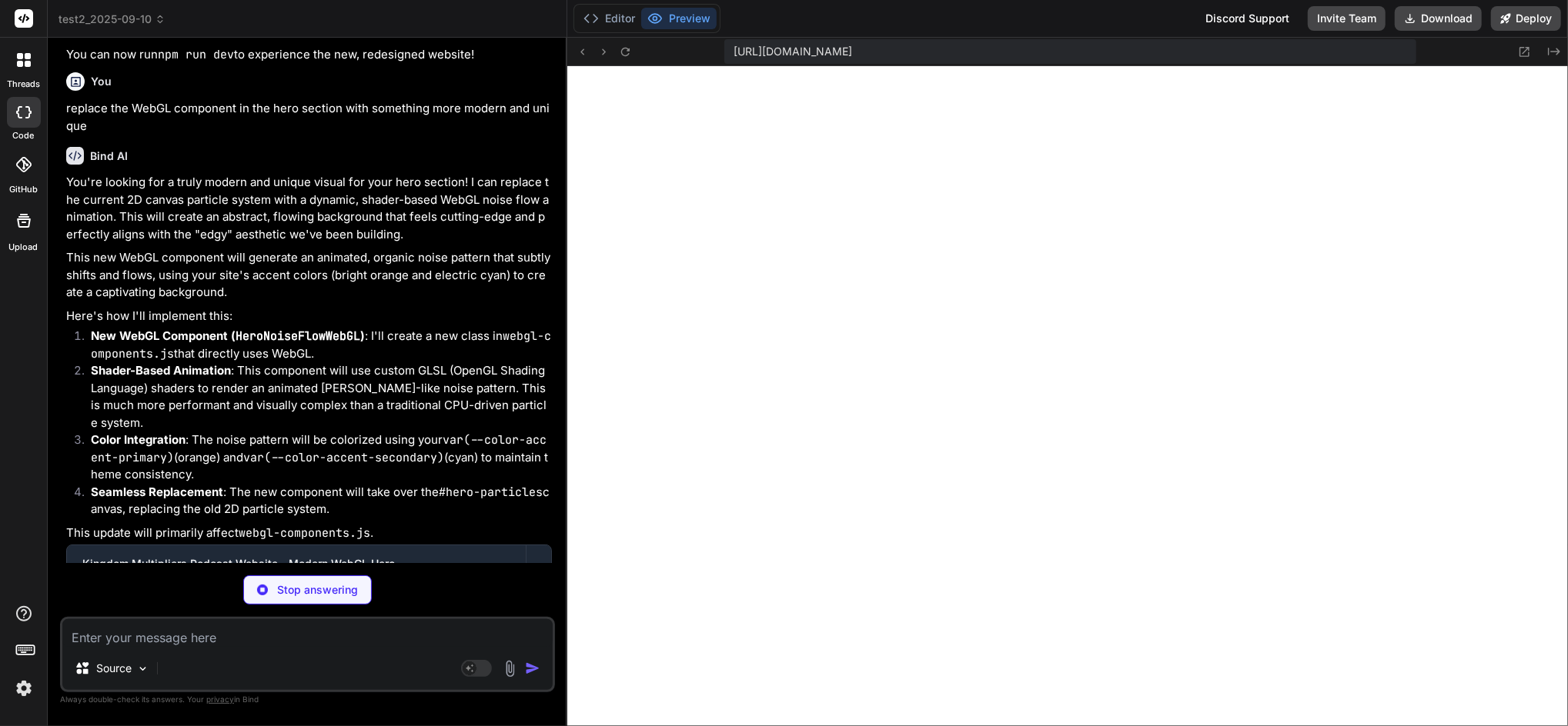
type textarea "x"
type textarea "window.WebGLComponents = { HeroNoiseFlowWebGL, // Export the new component Canv…"
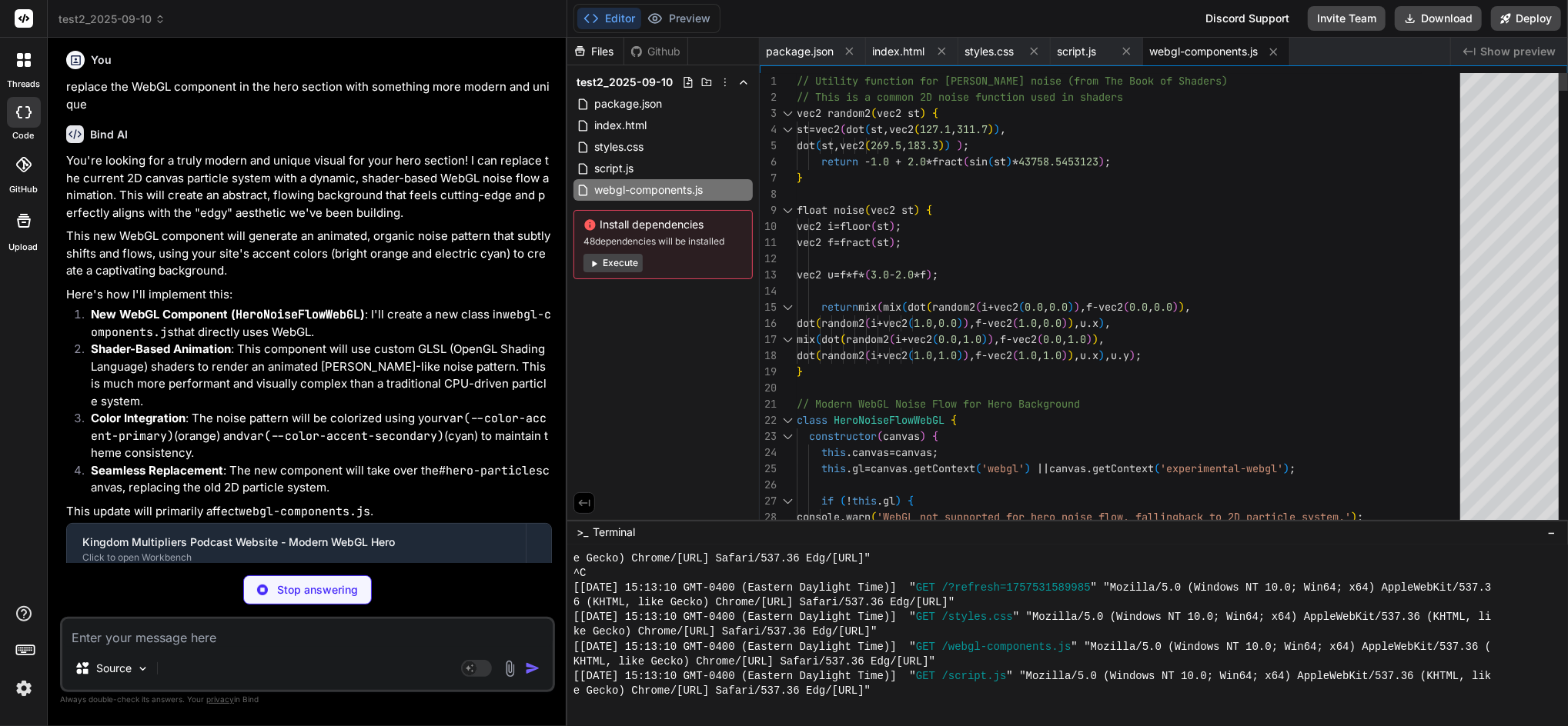
scroll to position [10960, 0]
type textarea "x"
type textarea "</div> <script src="webgl-components.js"></script> <script src="script.js"></sc…"
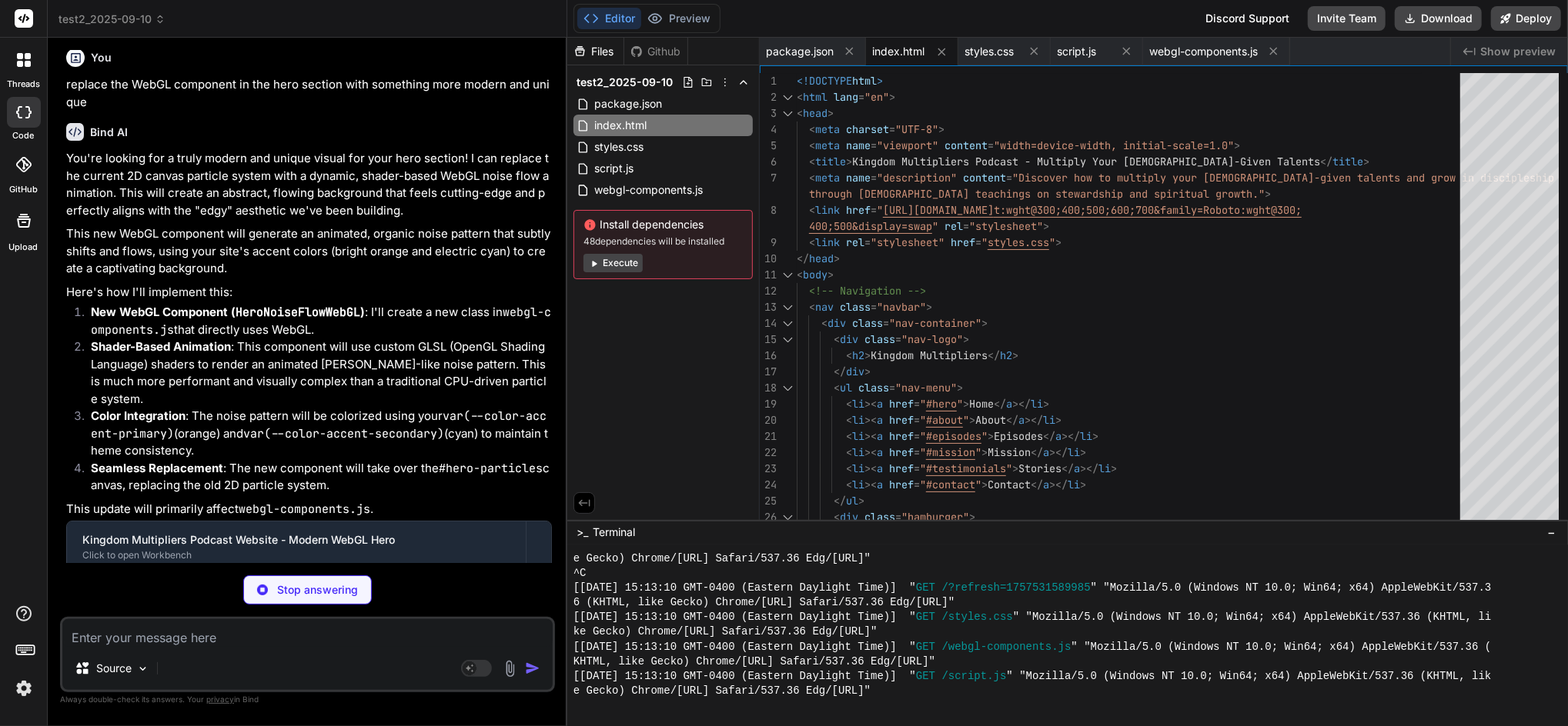
type textarea "x"
type textarea "transform: translateY(30px); transition: all 0.6s ease; } .fade-in.visible { op…"
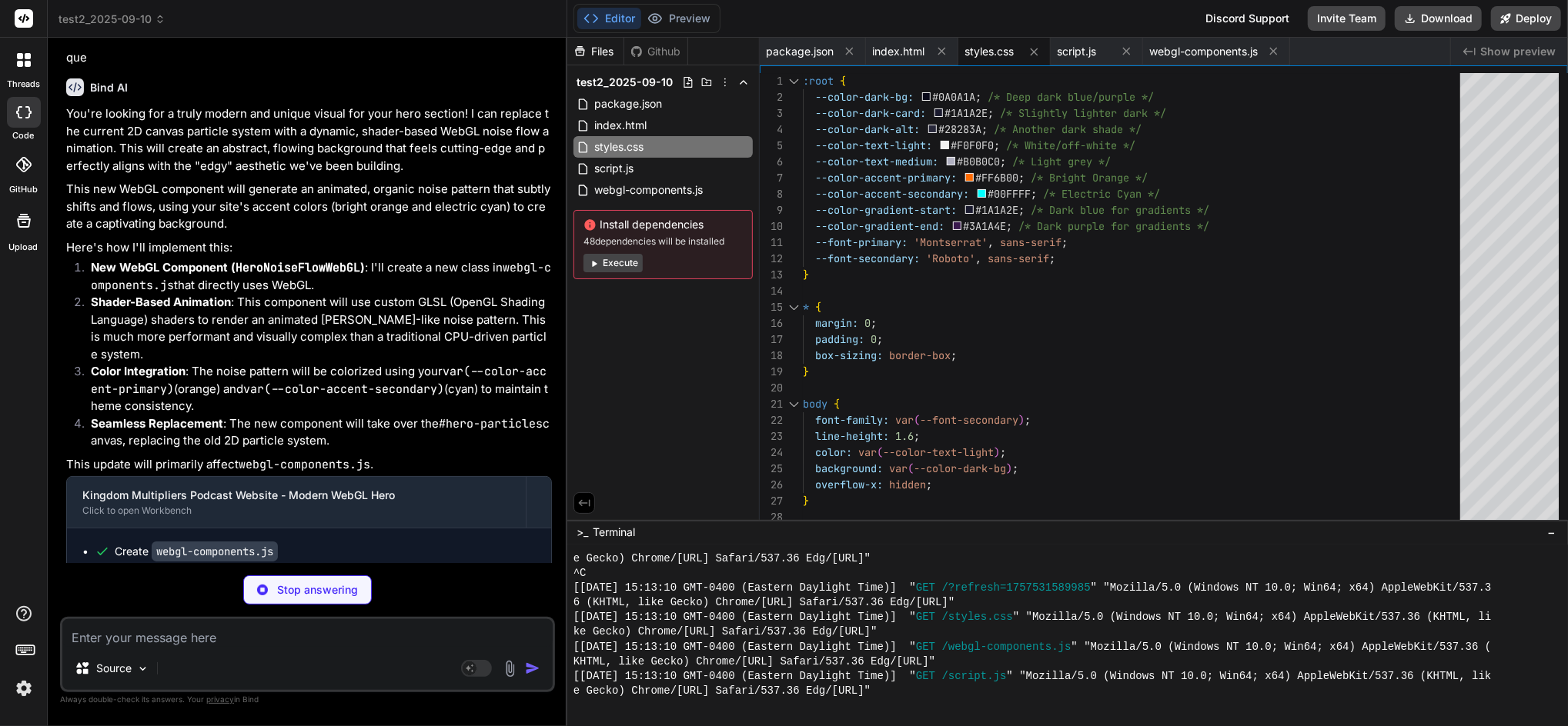
scroll to position [11008, 0]
type textarea "x"
type textarea "canvas.style.display = 'block'; // Or original display style }); if (window.Web…"
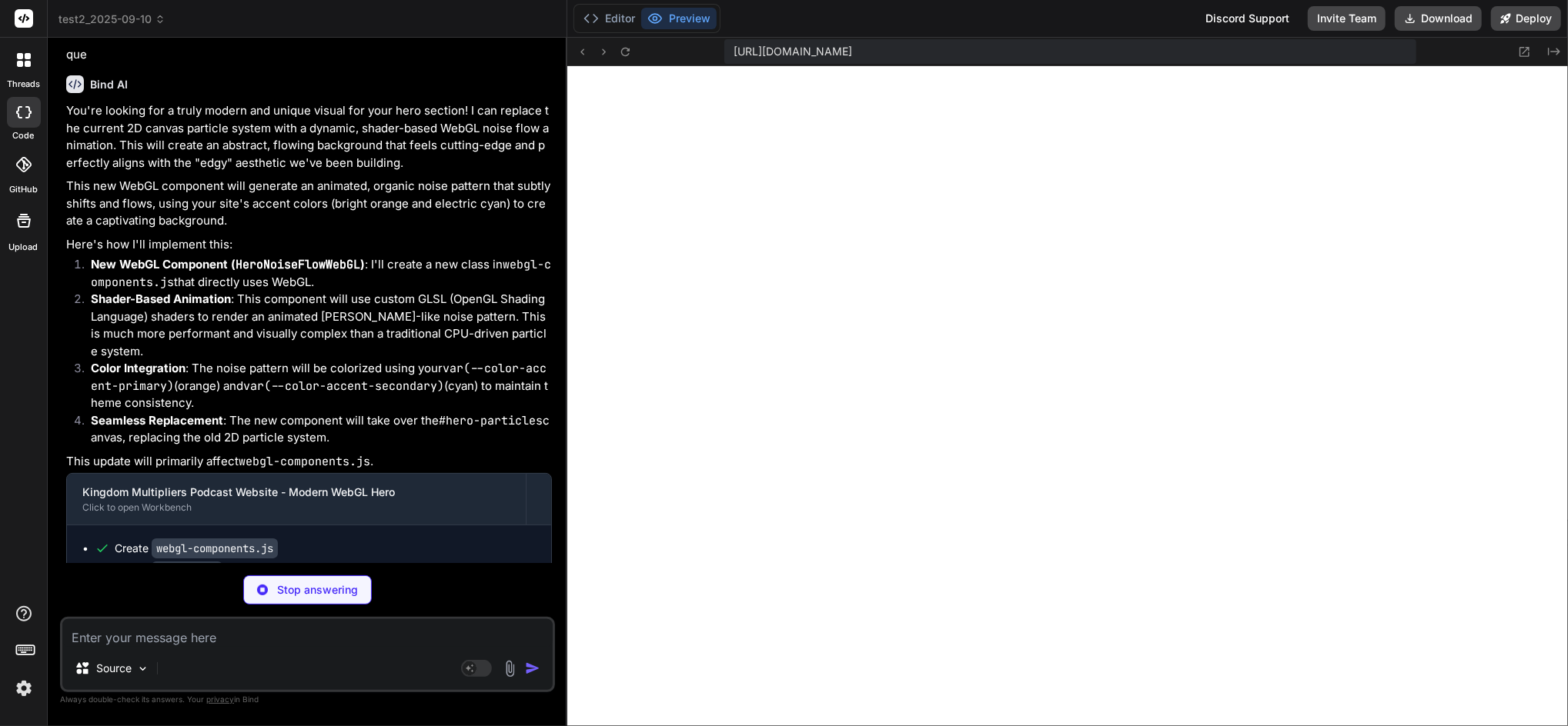
scroll to position [2924, 0]
type textarea "x"
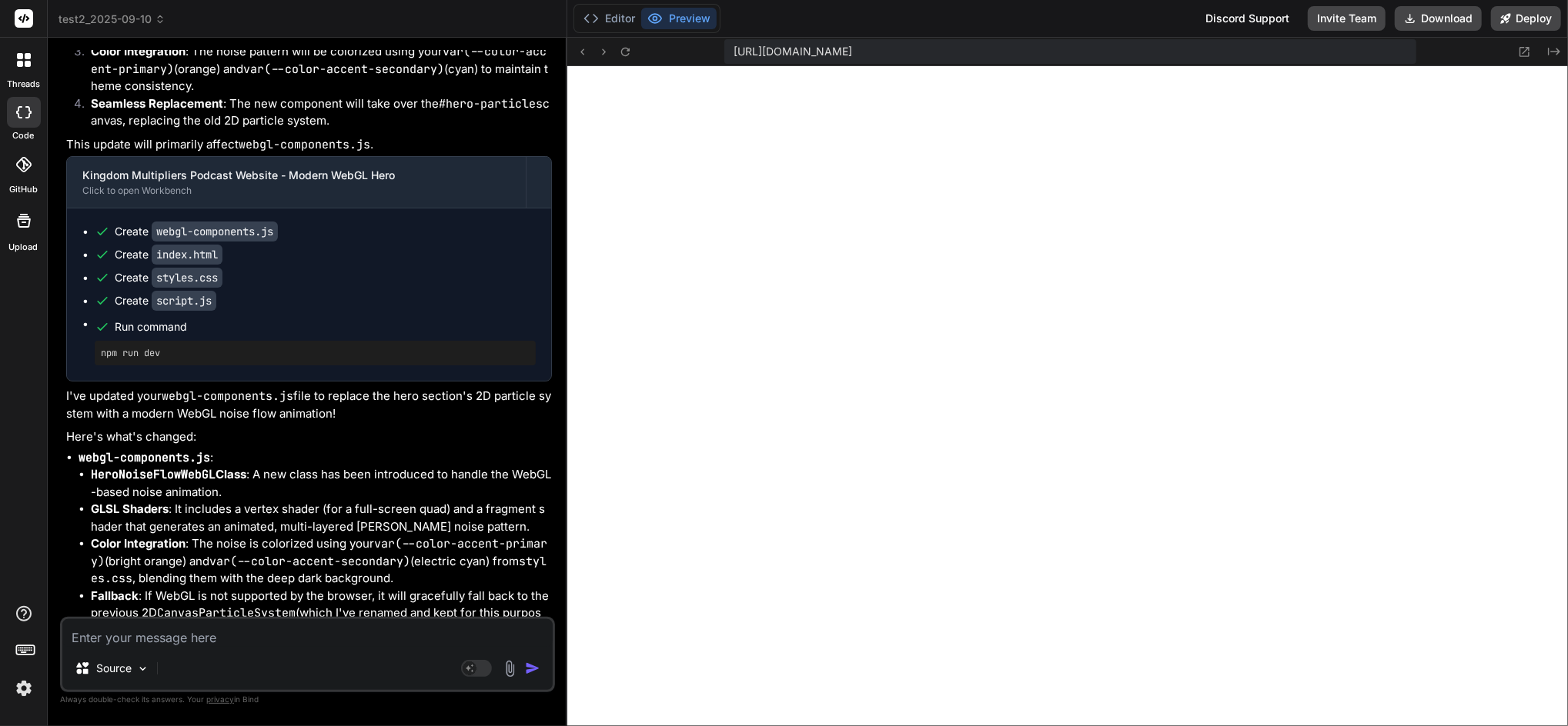
scroll to position [11480, 0]
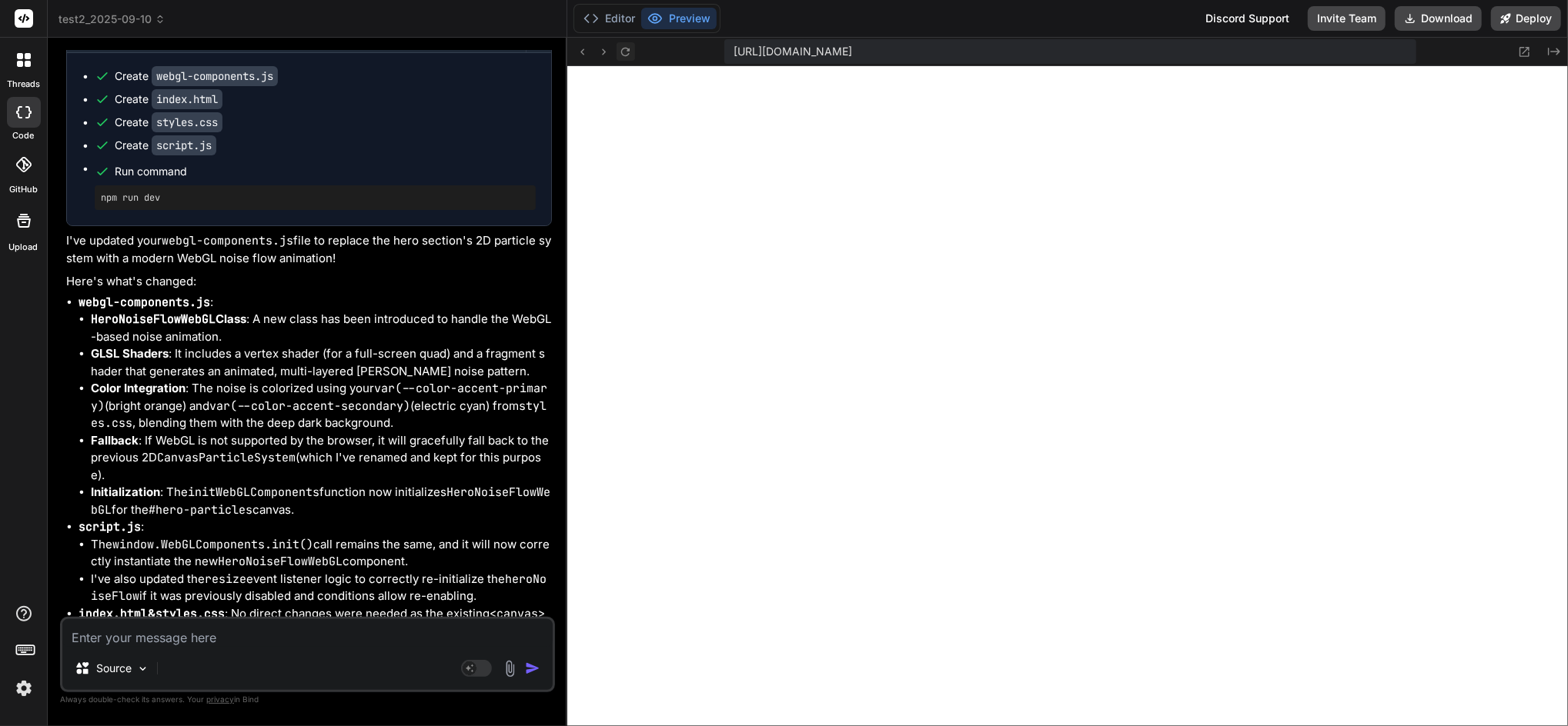
click at [625, 53] on icon at bounding box center [625, 52] width 13 height 13
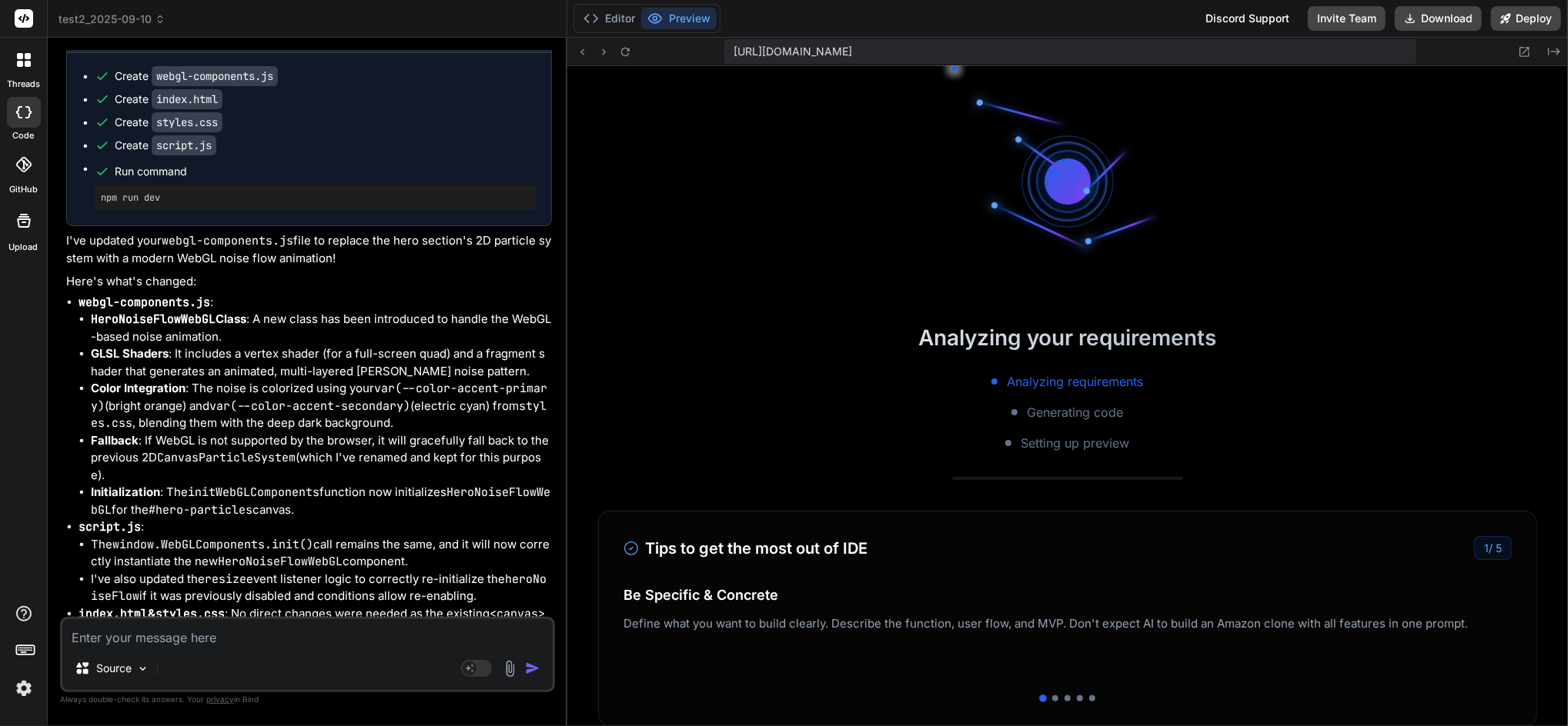
scroll to position [3072, 0]
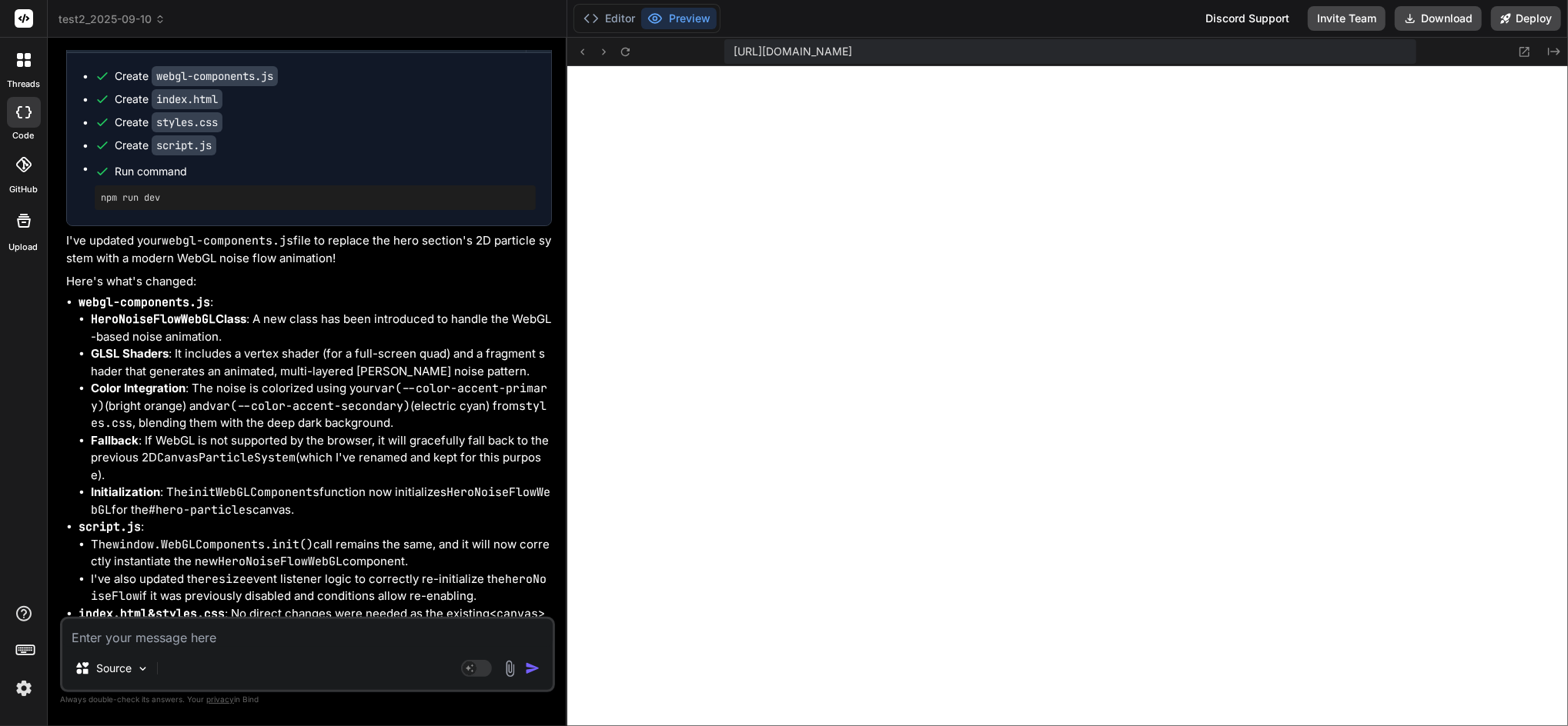
click at [224, 630] on textarea at bounding box center [307, 633] width 490 height 28
click at [625, 50] on icon at bounding box center [625, 52] width 13 height 13
click at [357, 630] on textarea at bounding box center [307, 633] width 490 height 28
type textarea "i"
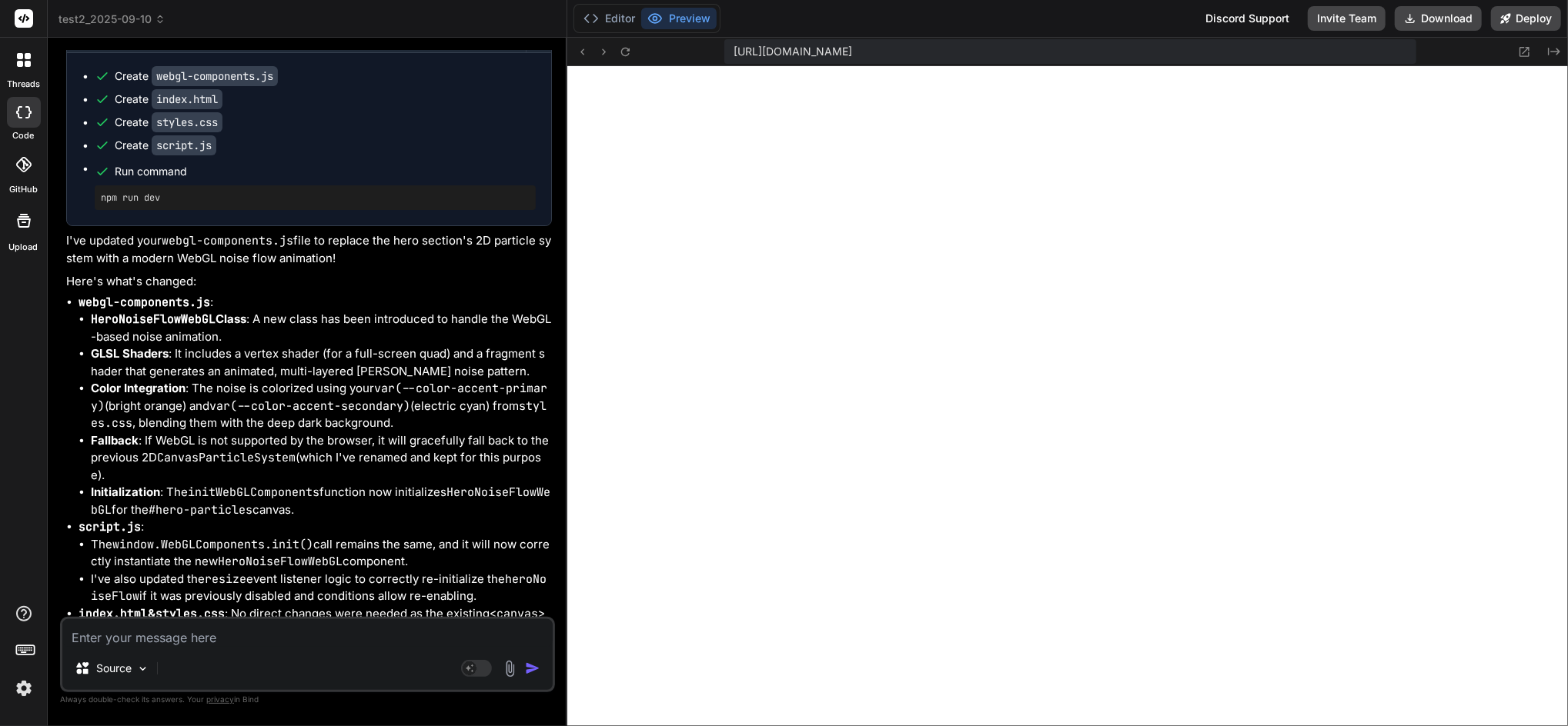
type textarea "x"
type textarea "it"
type textarea "x"
type textarea "it"
type textarea "x"
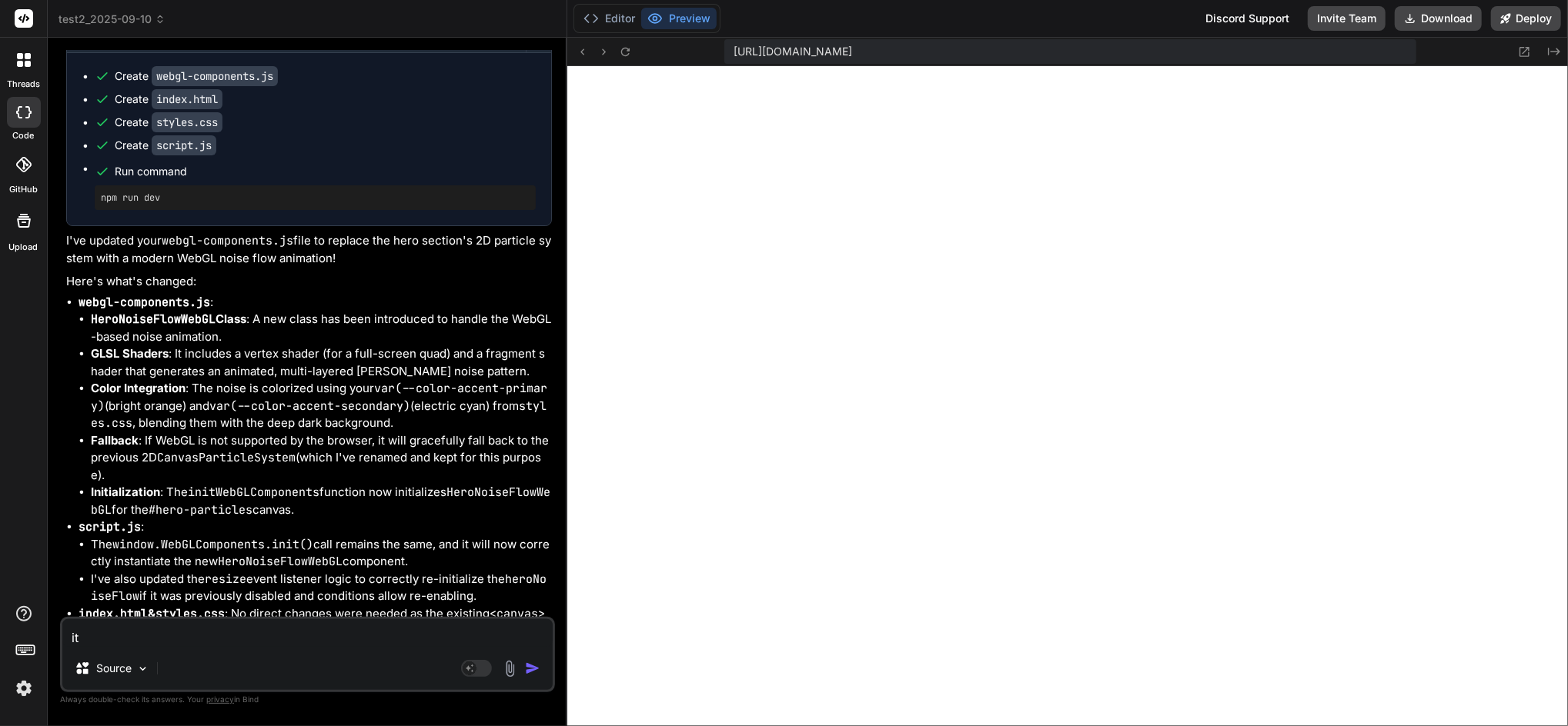
type textarea "it i"
type textarea "x"
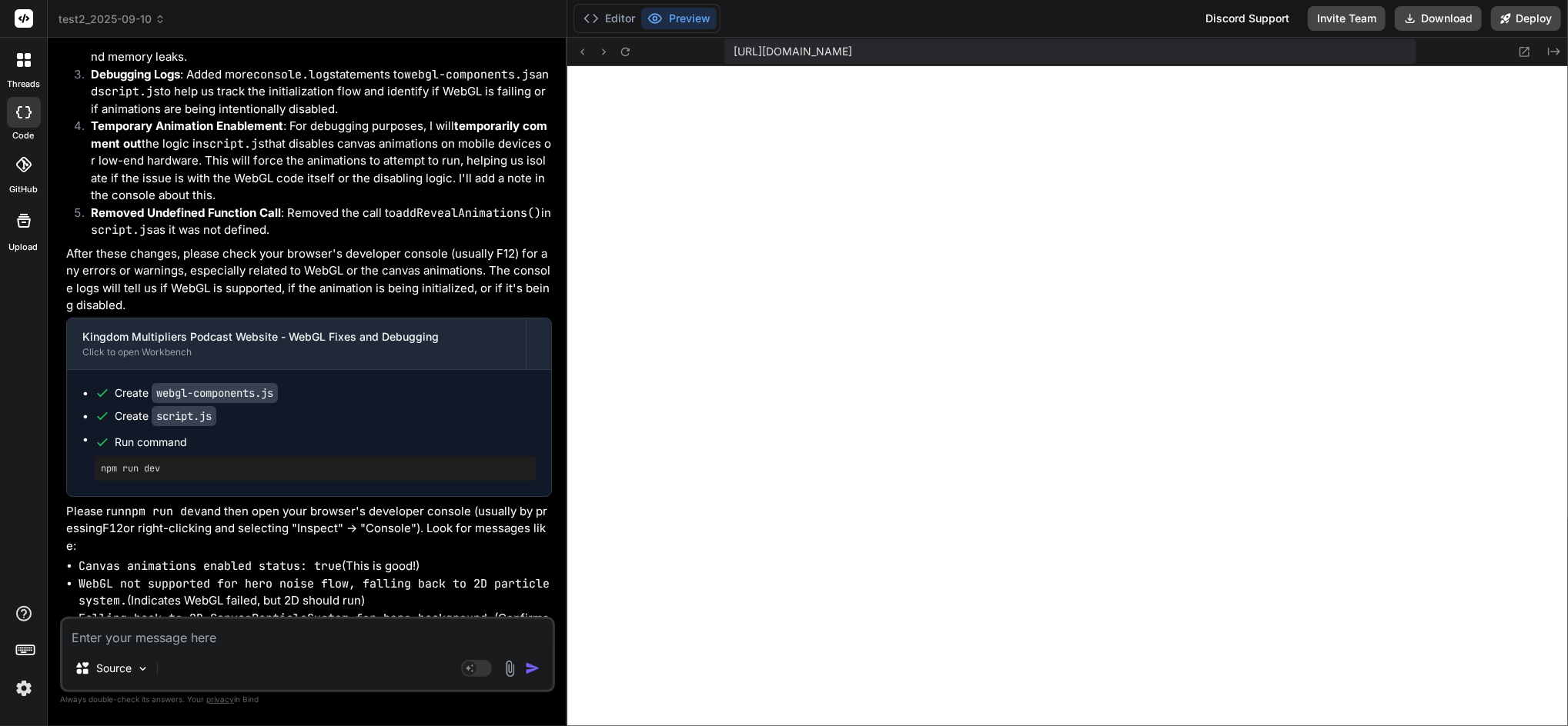
scroll to position [12529, 0]
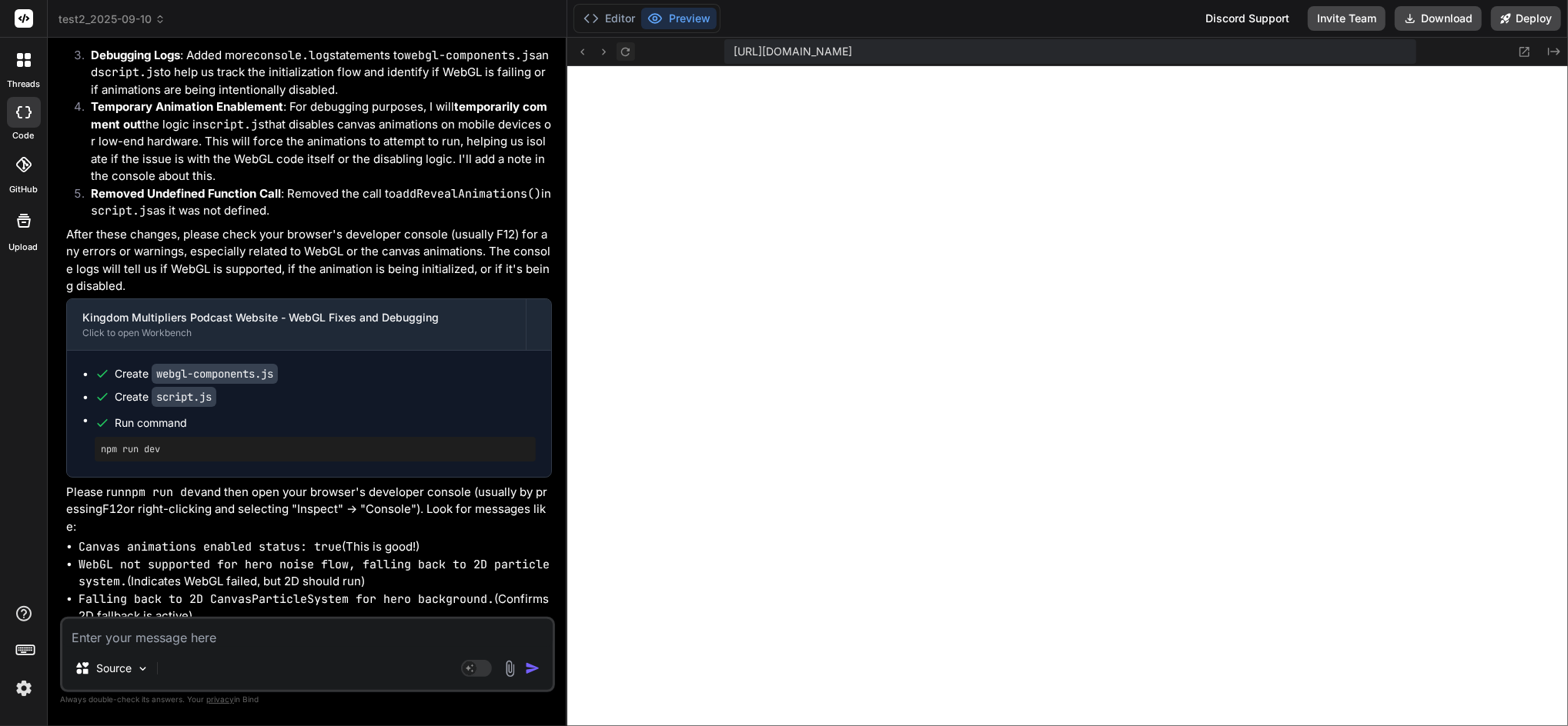
click at [626, 48] on icon at bounding box center [625, 51] width 8 height 8
click at [608, 15] on button "Editor" at bounding box center [609, 18] width 64 height 21
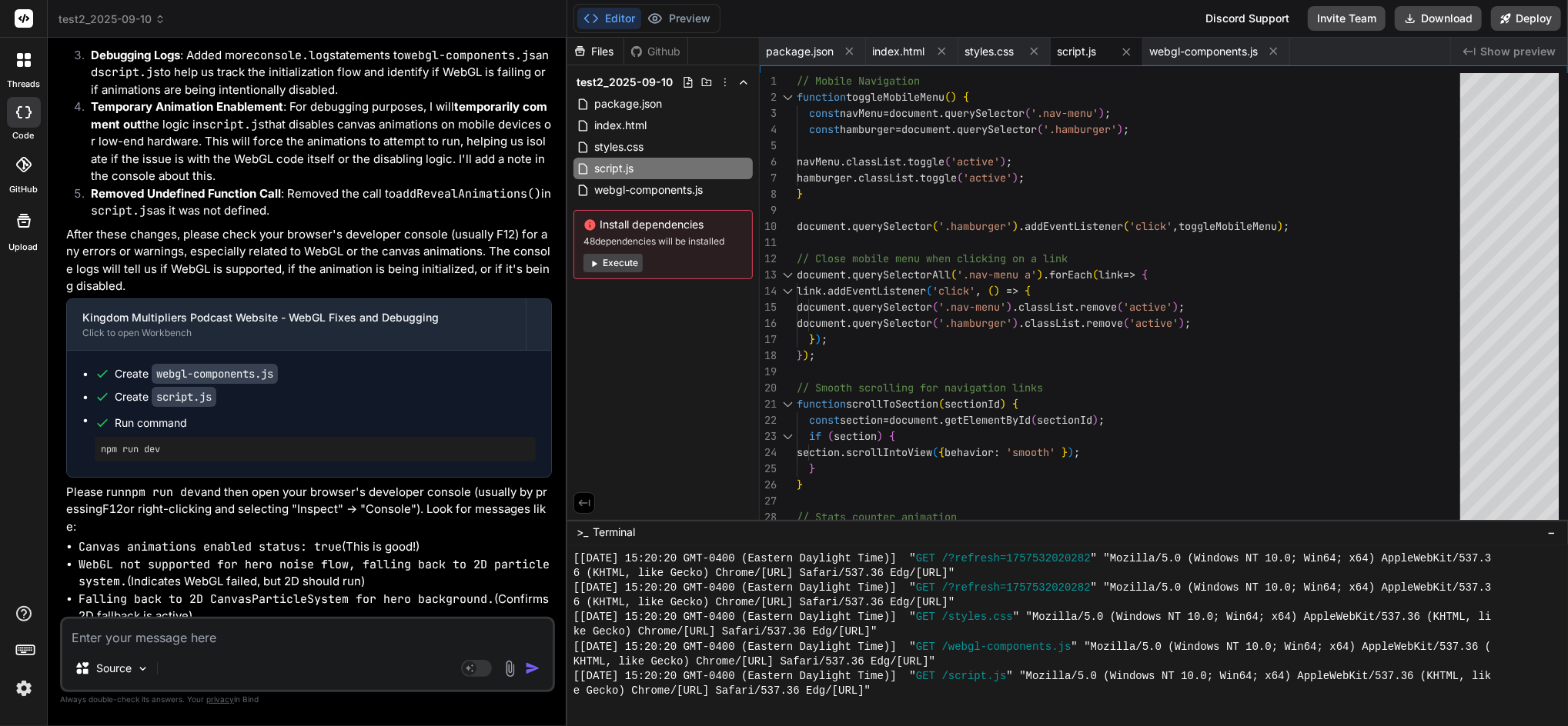
click at [621, 261] on button "Execute" at bounding box center [612, 263] width 59 height 19
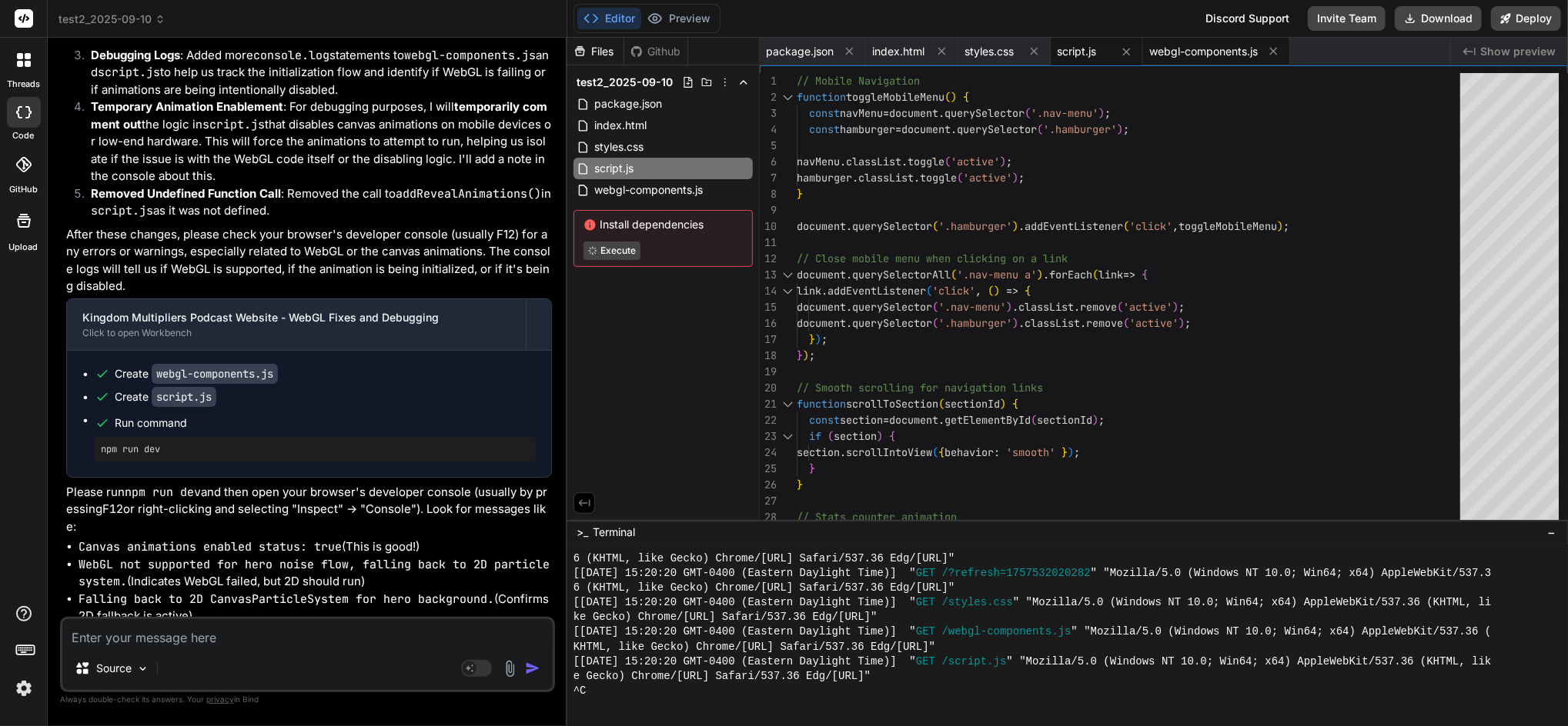
click at [1172, 50] on span "webgl-components.js" at bounding box center [1203, 51] width 108 height 15
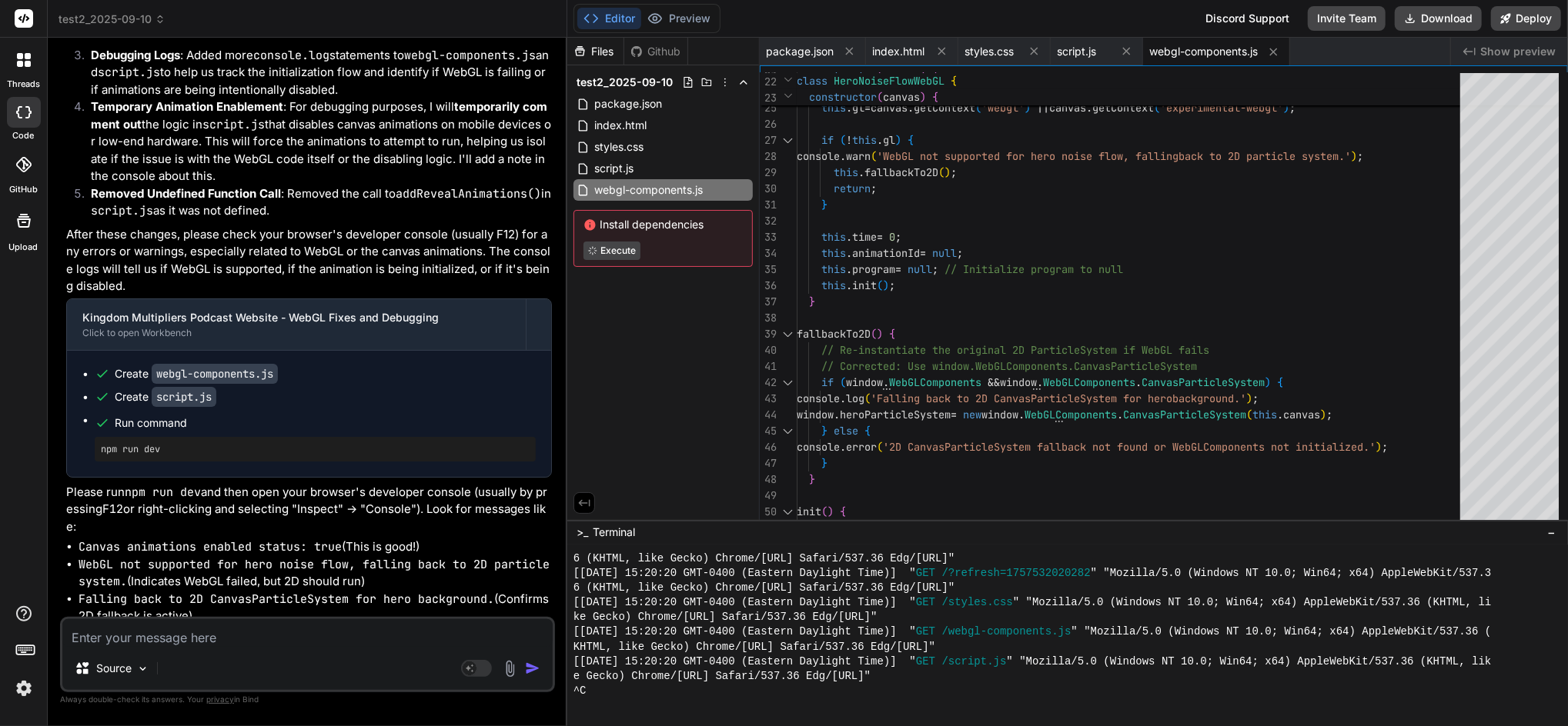
click at [677, 349] on div "Files Github test2_2025-09-10 package.json index.html styles.css script.js webg…" at bounding box center [664, 278] width 193 height 482
click at [593, 224] on icon at bounding box center [589, 224] width 11 height 11
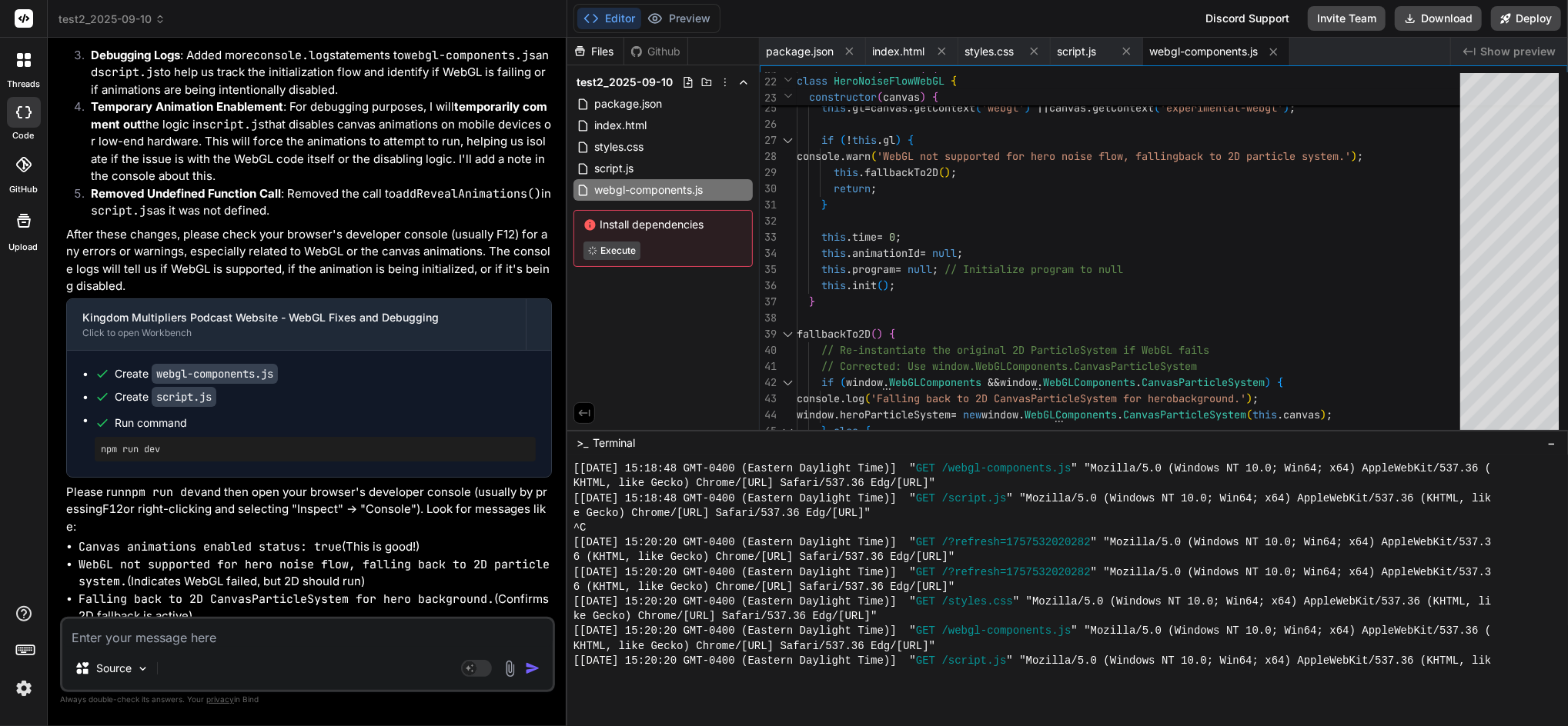
scroll to position [3294, 0]
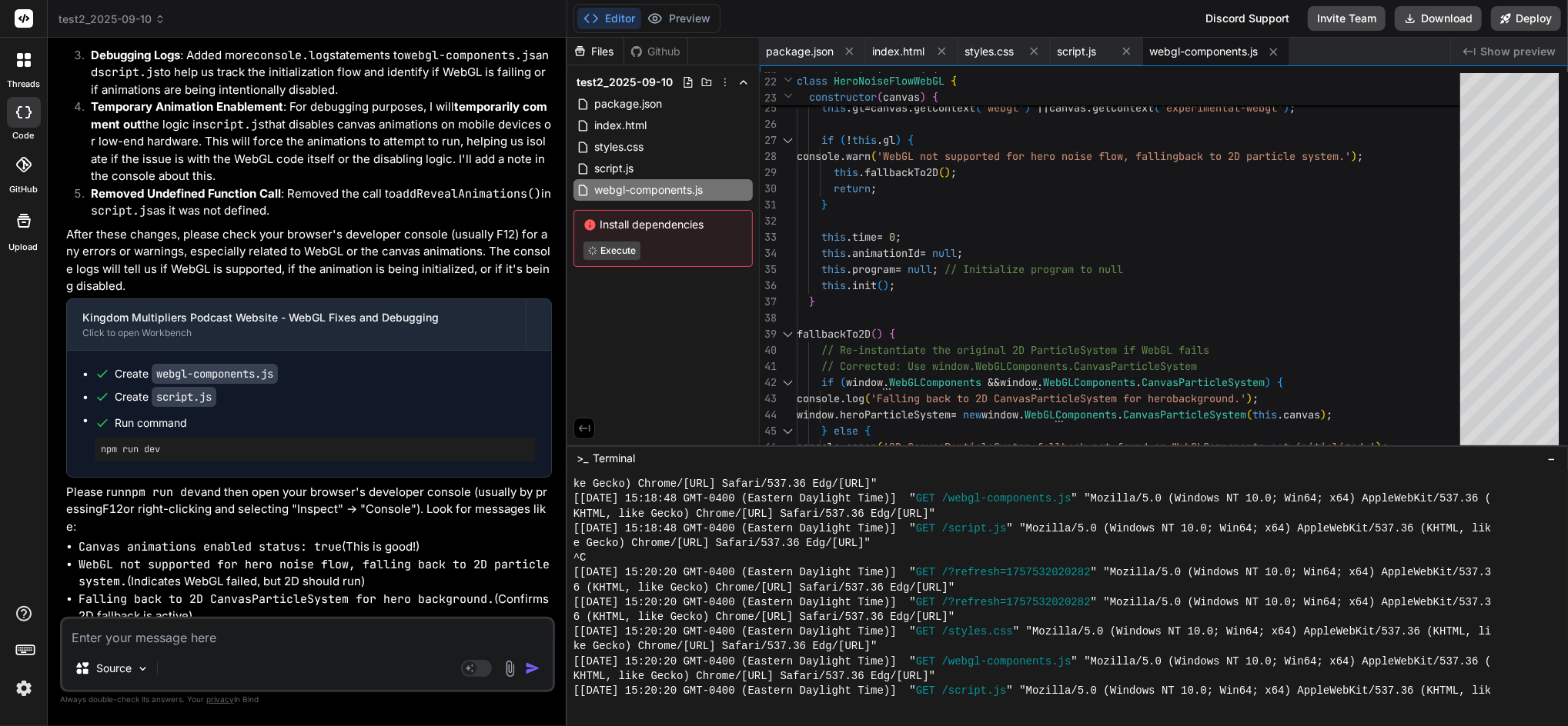
drag, startPoint x: 1030, startPoint y: 520, endPoint x: 1036, endPoint y: 446, distance: 74.2
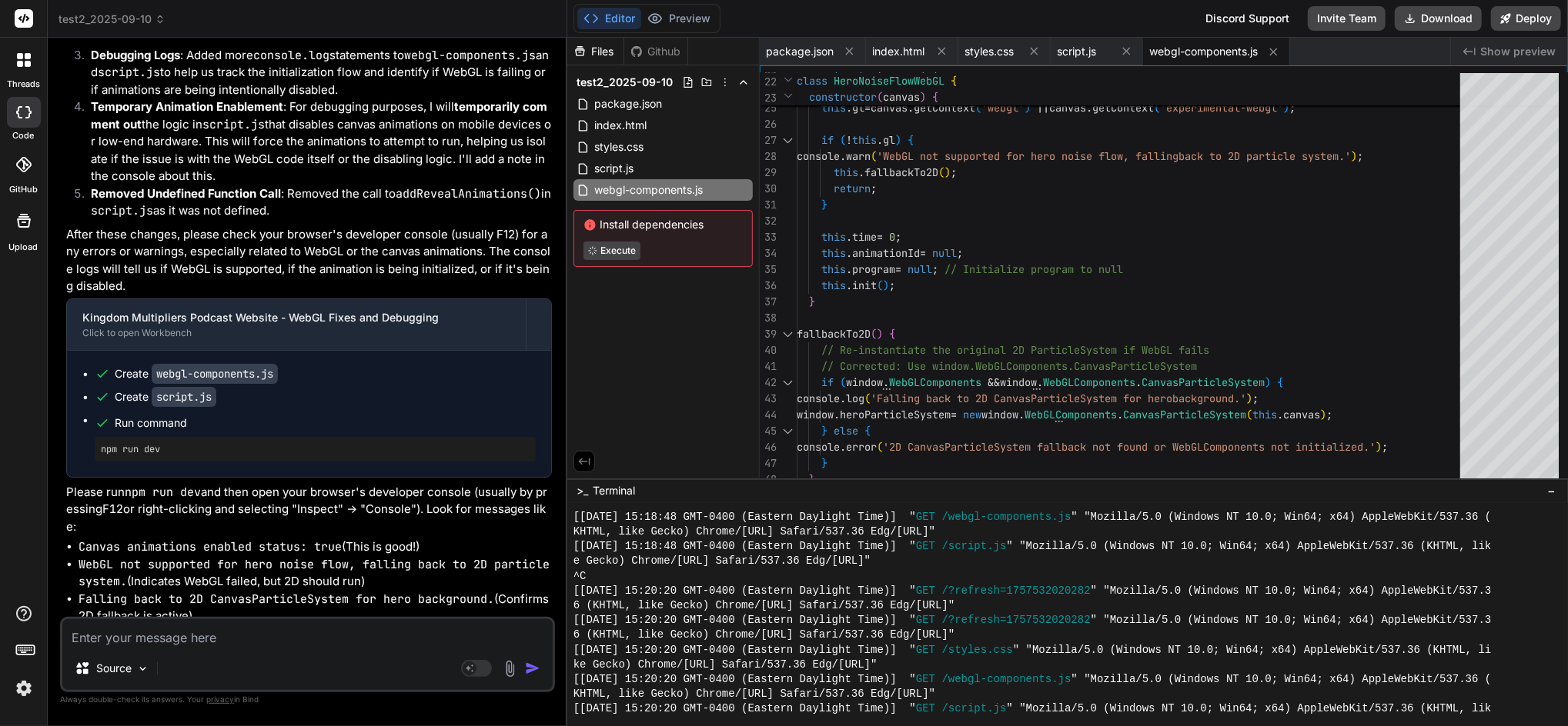
drag, startPoint x: 1048, startPoint y: 446, endPoint x: 1051, endPoint y: 479, distance: 33.1
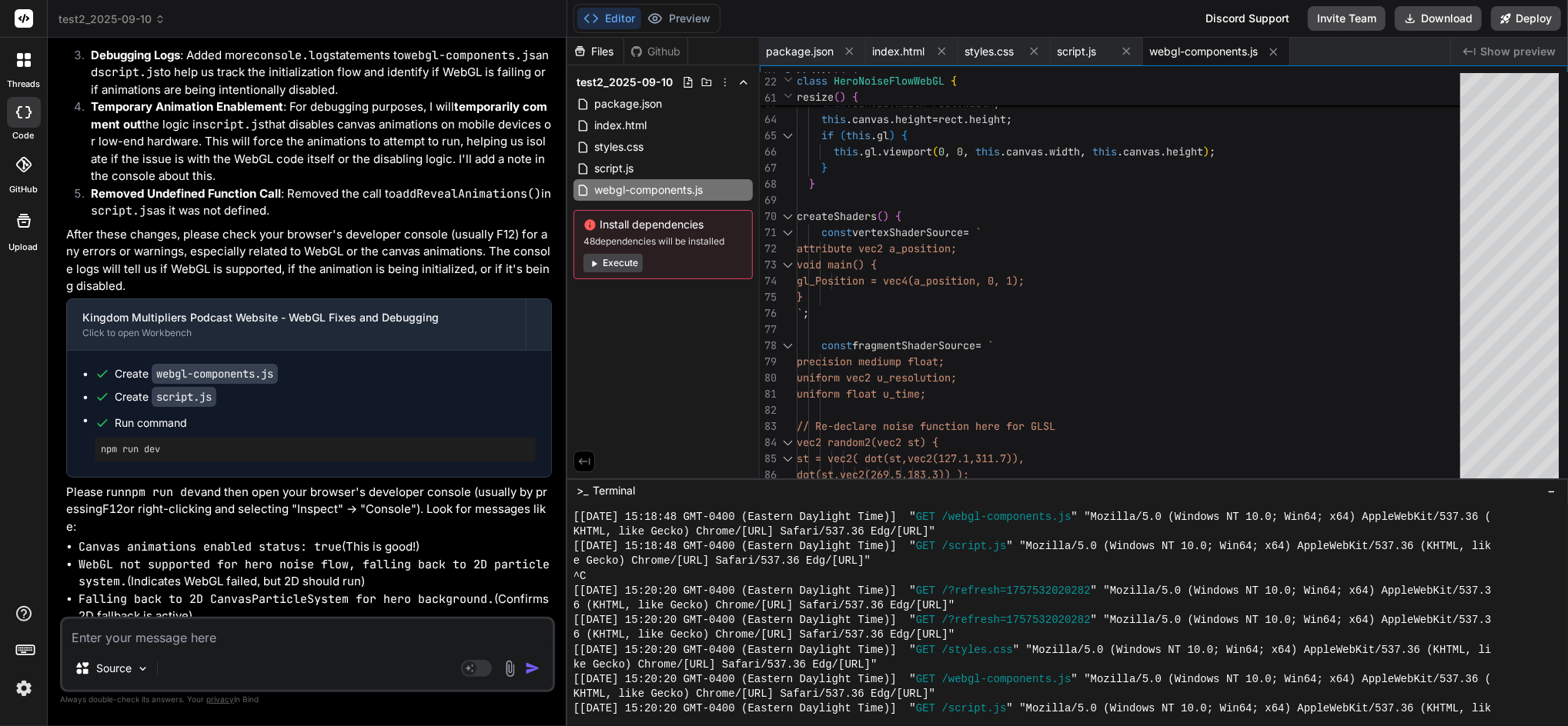
scroll to position [3471, 0]
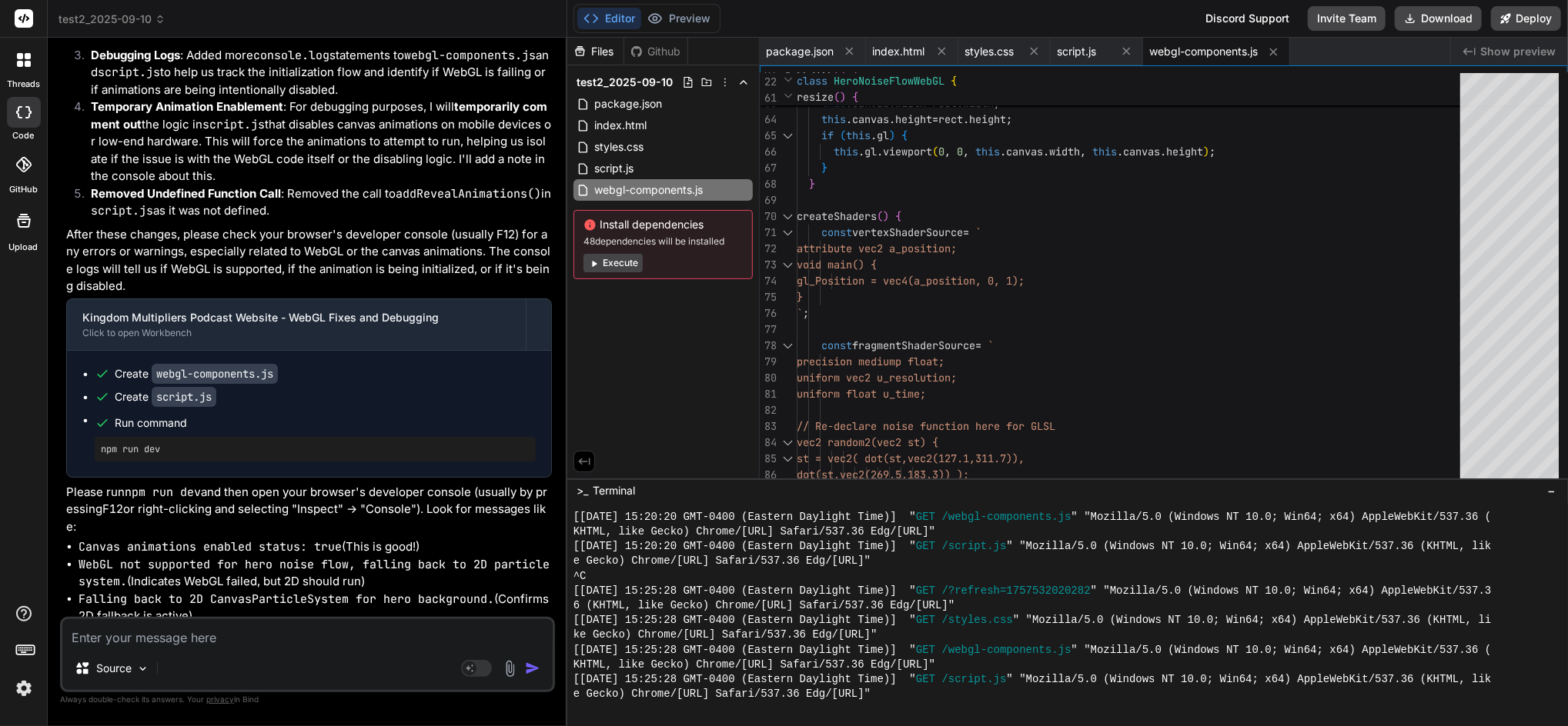
click at [368, 630] on div "Source" at bounding box center [307, 672] width 490 height 37
click at [343, 630] on textarea at bounding box center [307, 633] width 490 height 28
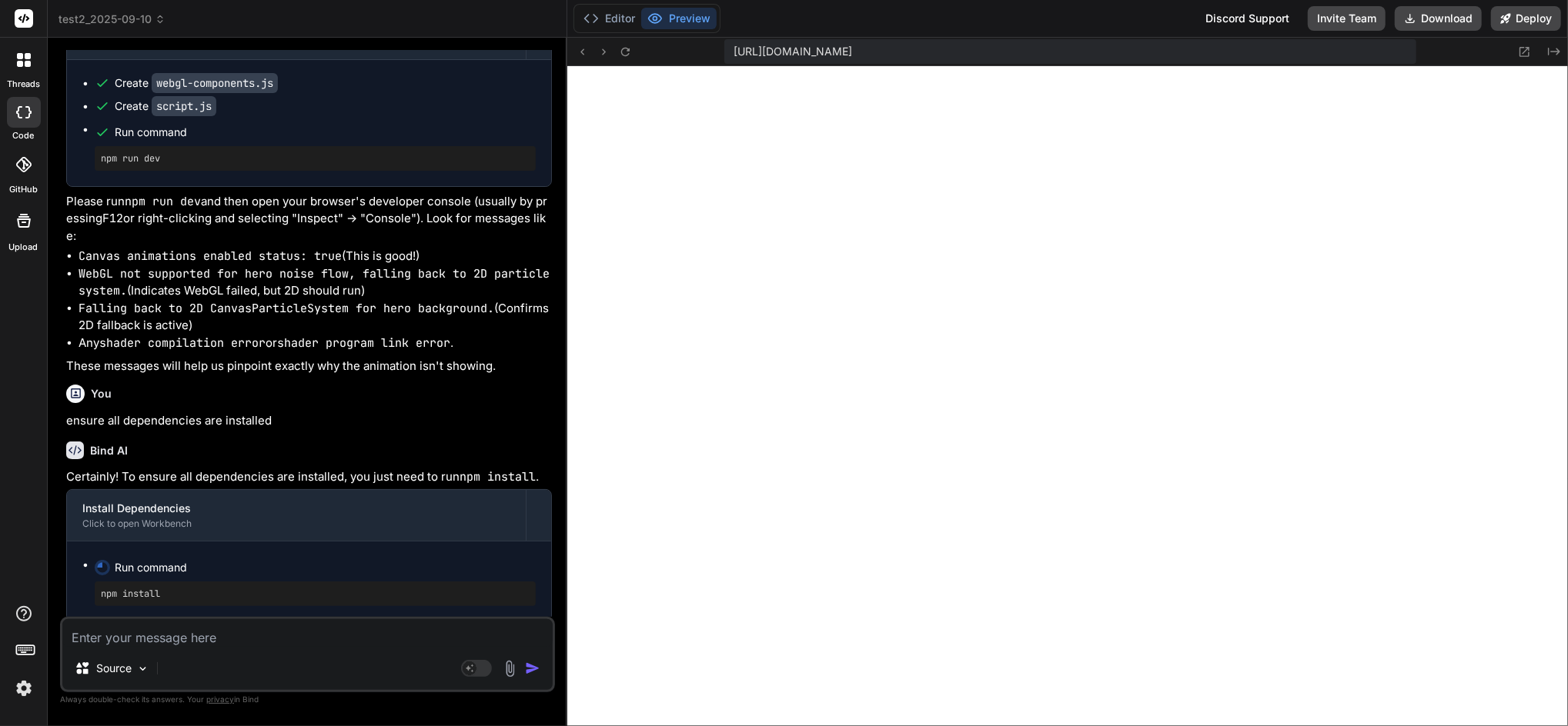
scroll to position [3604, 0]
click at [629, 47] on icon at bounding box center [625, 52] width 13 height 13
click at [621, 19] on button "Editor" at bounding box center [609, 18] width 64 height 21
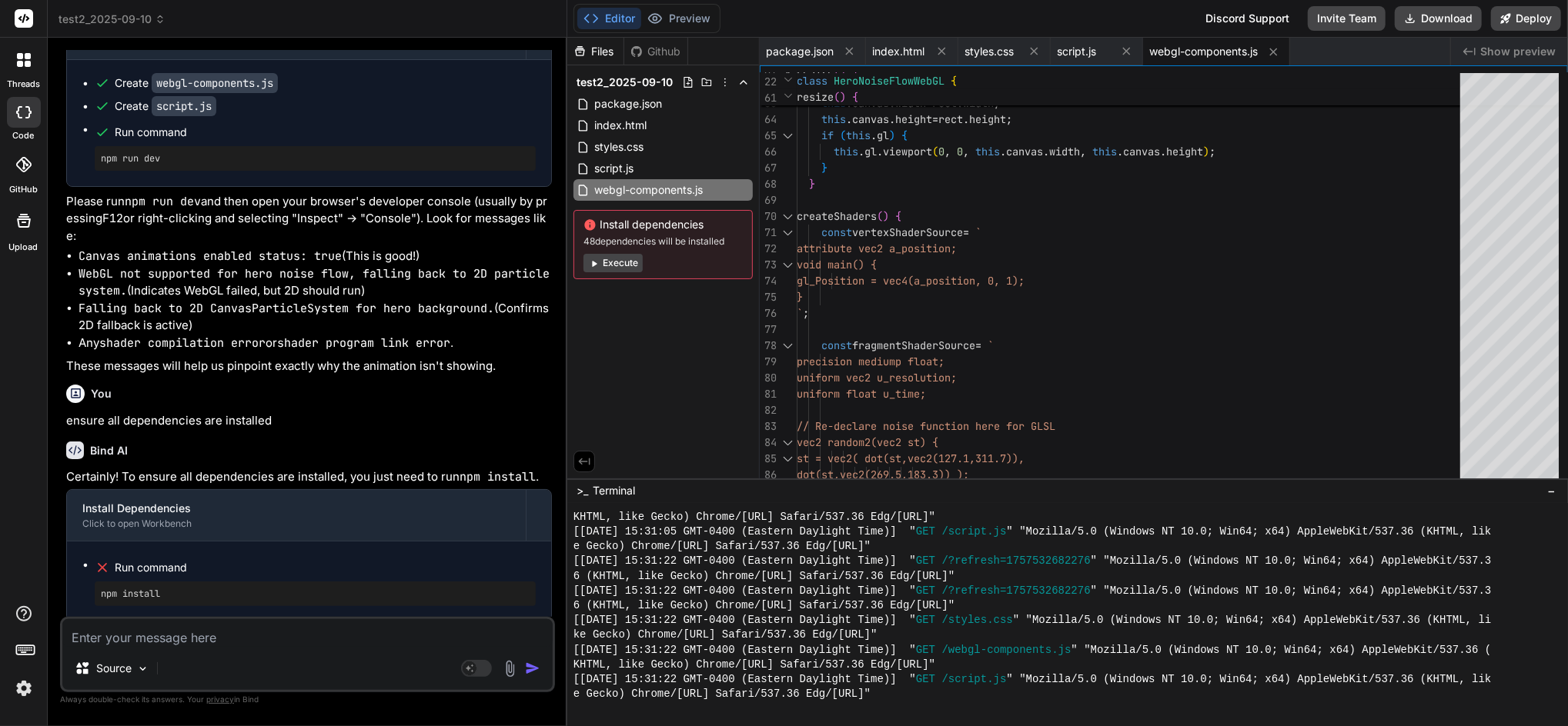
click at [952, 630] on div "e Gecko) Chrome/[URL] Safari/537.36 Edg/[URL]"" at bounding box center [1061, 694] width 977 height 15
click at [580, 489] on span ">_" at bounding box center [582, 490] width 11 height 15
click at [611, 489] on span "Terminal" at bounding box center [614, 490] width 42 height 15
click at [658, 50] on div "Github" at bounding box center [656, 51] width 63 height 15
click at [586, 52] on icon at bounding box center [580, 51] width 13 height 13
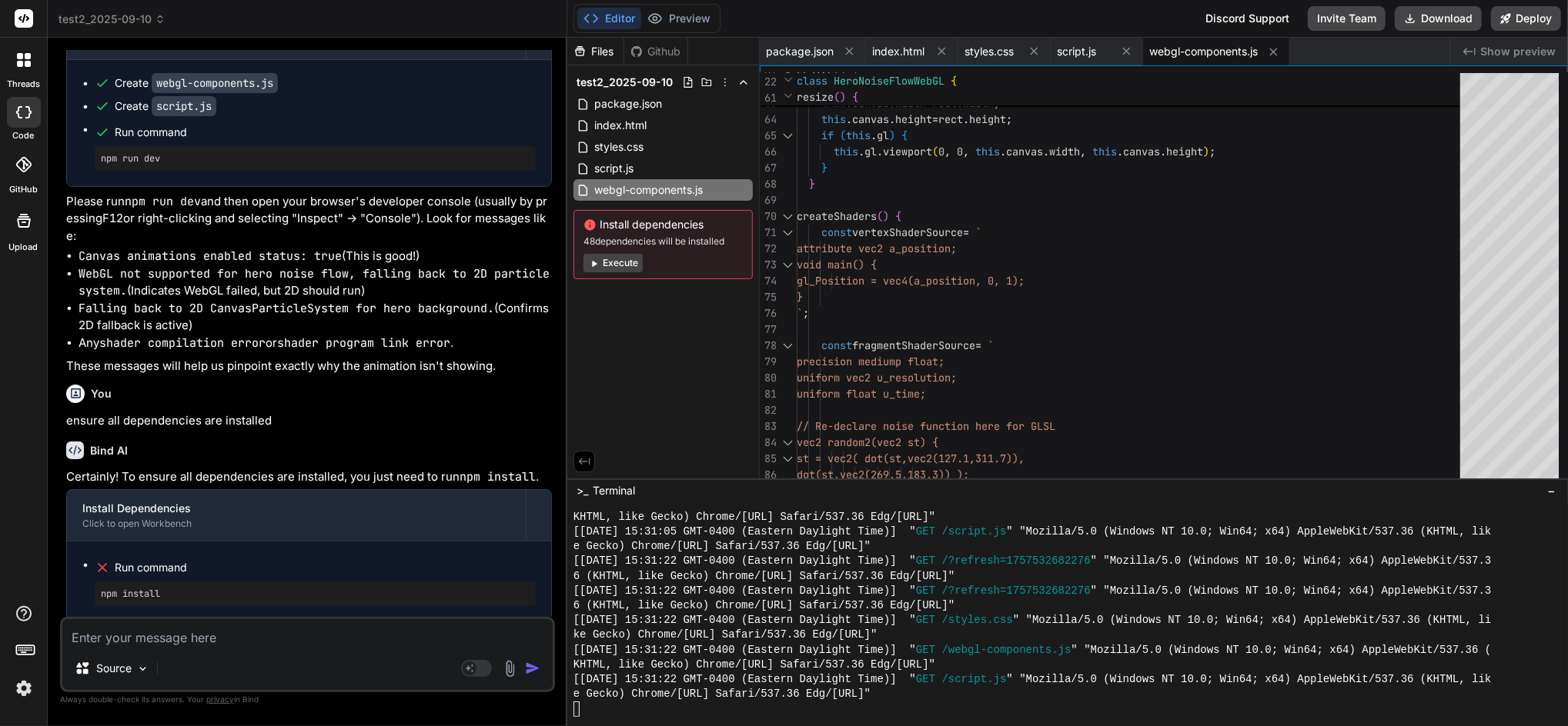
click at [648, 54] on div "Github" at bounding box center [656, 51] width 63 height 15
click at [681, 16] on button "Preview" at bounding box center [678, 18] width 76 height 21
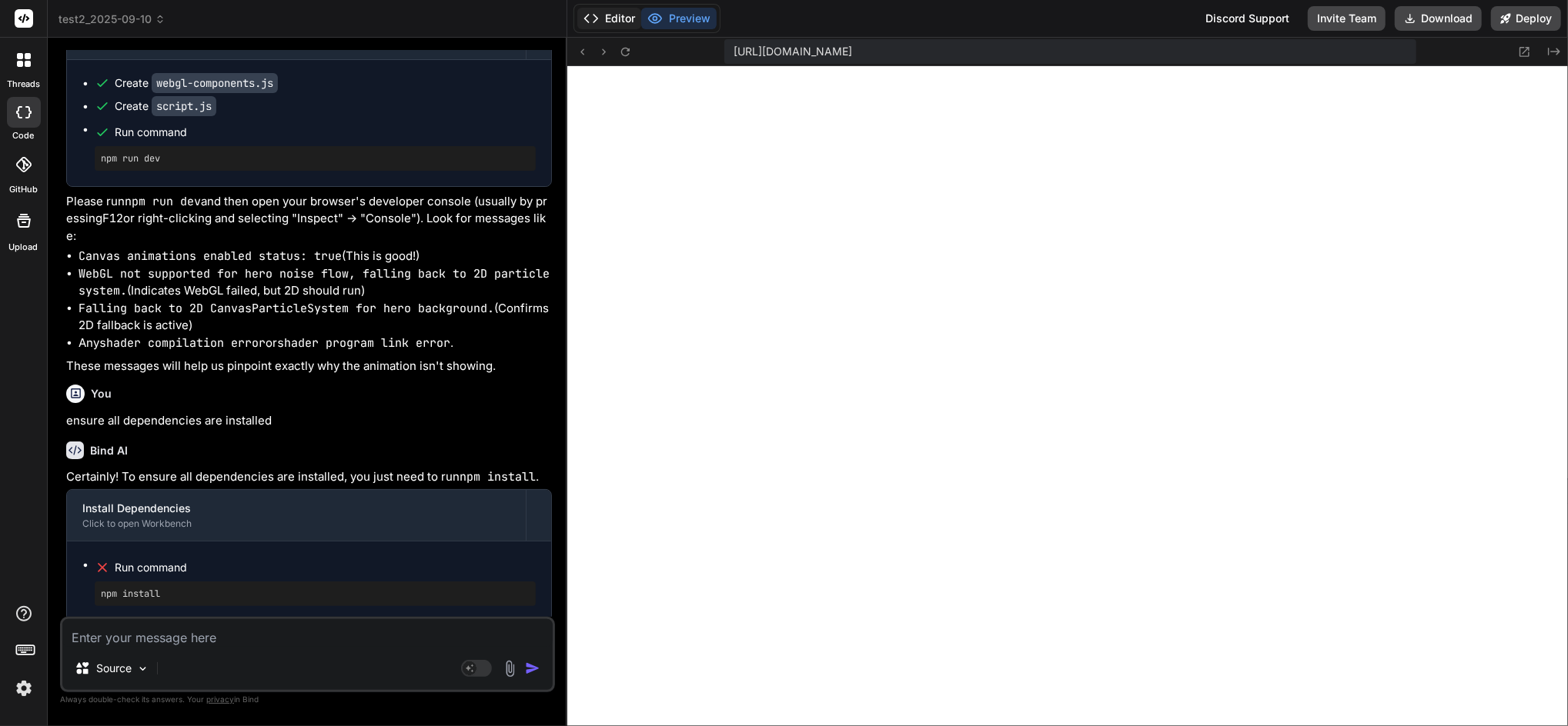
click at [606, 17] on button "Editor" at bounding box center [609, 18] width 64 height 21
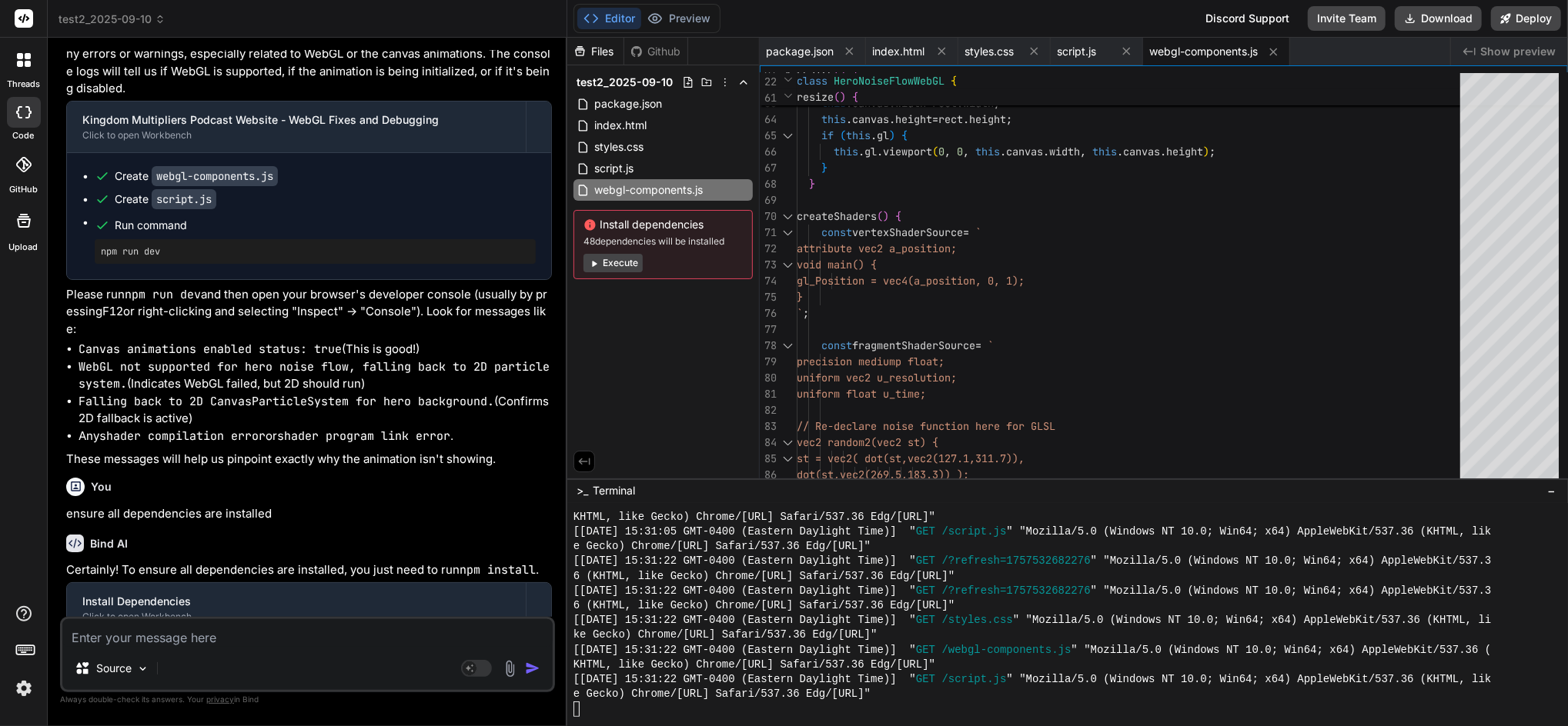
scroll to position [12819, 0]
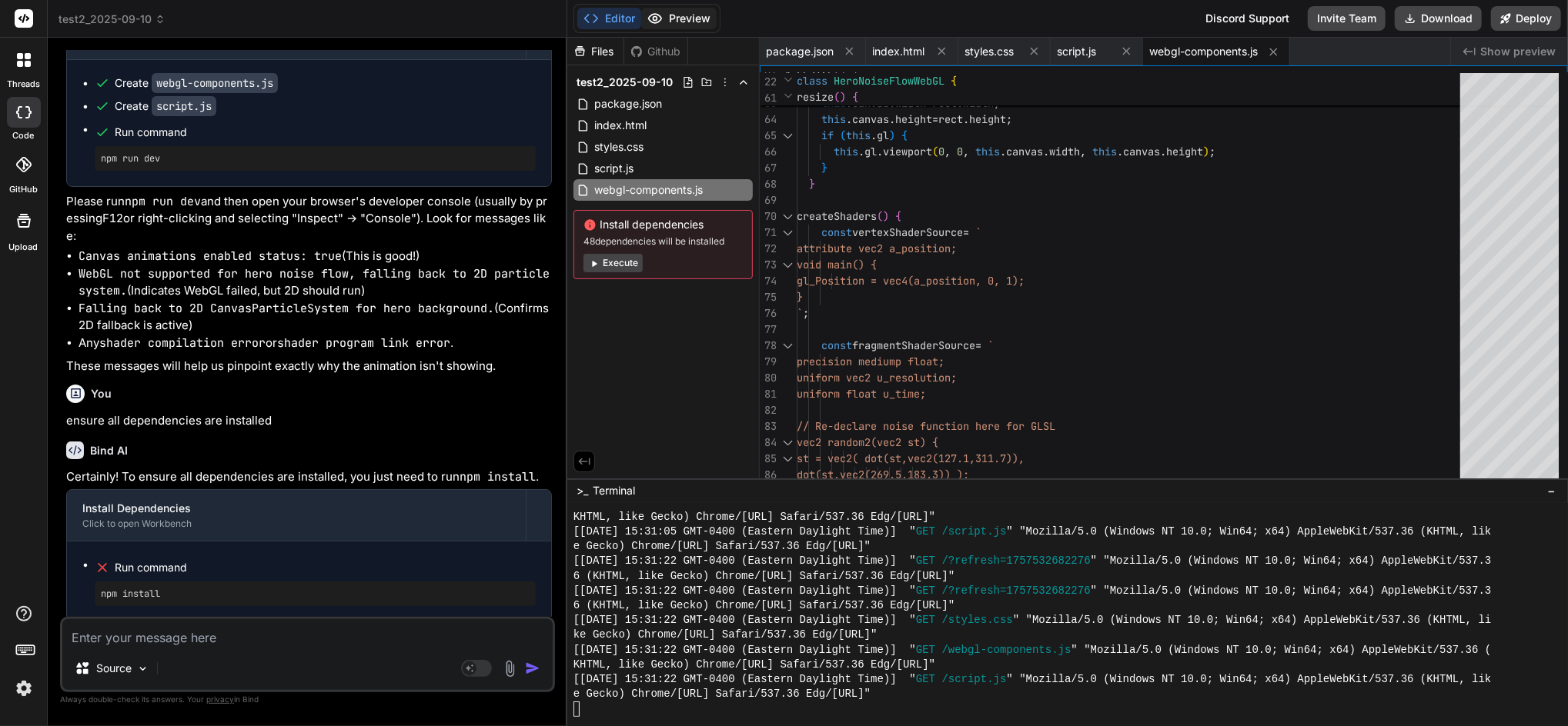
drag, startPoint x: 681, startPoint y: 7, endPoint x: 675, endPoint y: 18, distance: 12.5
click at [681, 11] on button "Preview" at bounding box center [678, 18] width 76 height 21
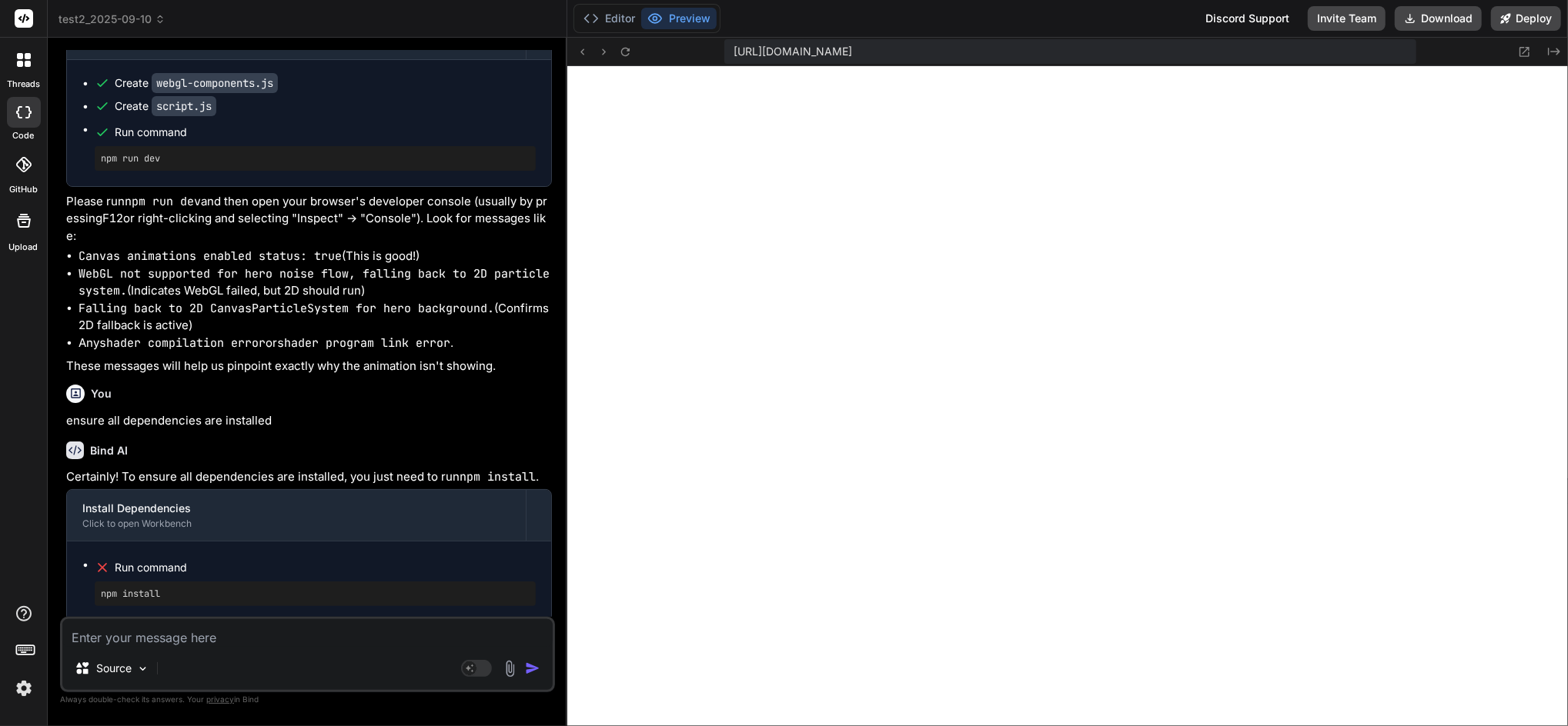
click at [254, 630] on textarea at bounding box center [307, 633] width 490 height 28
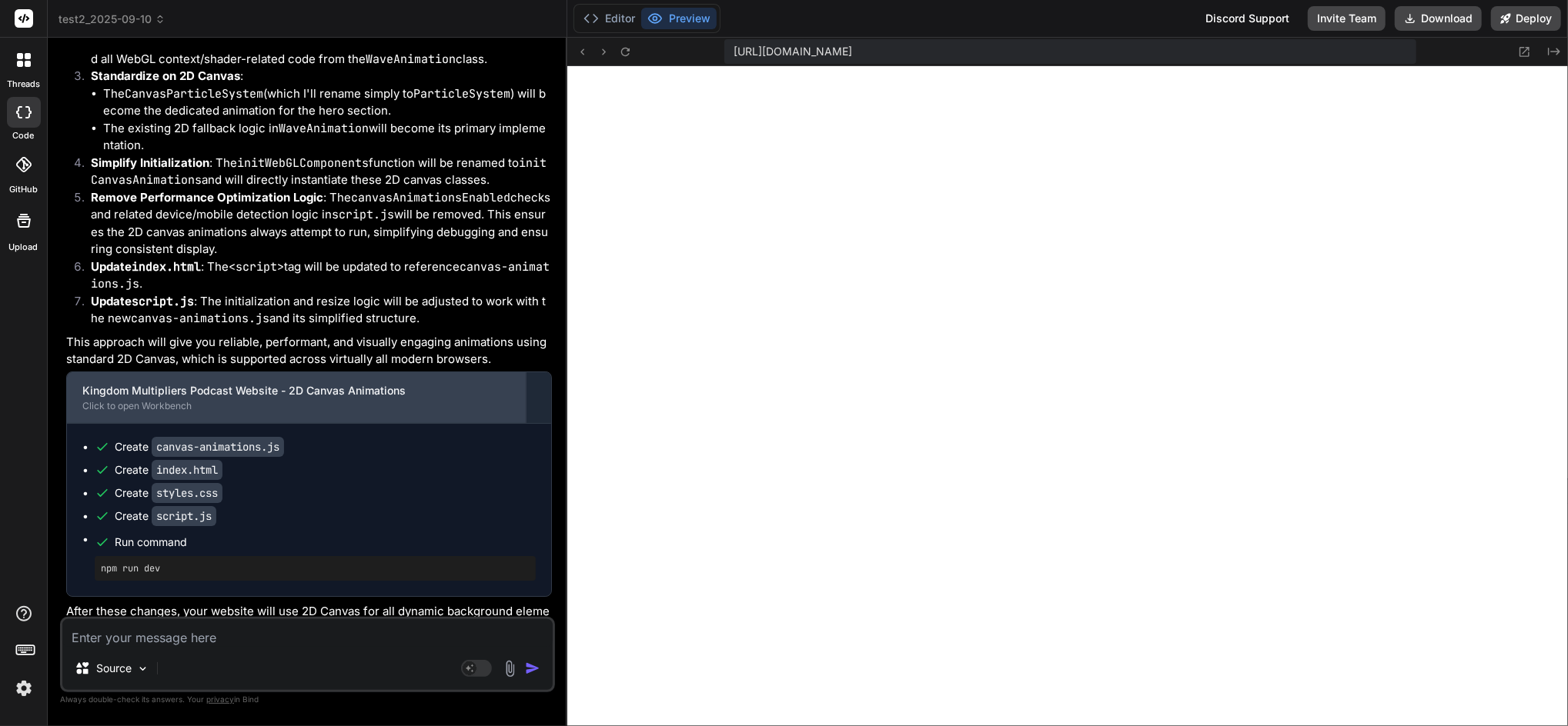
scroll to position [13755, 0]
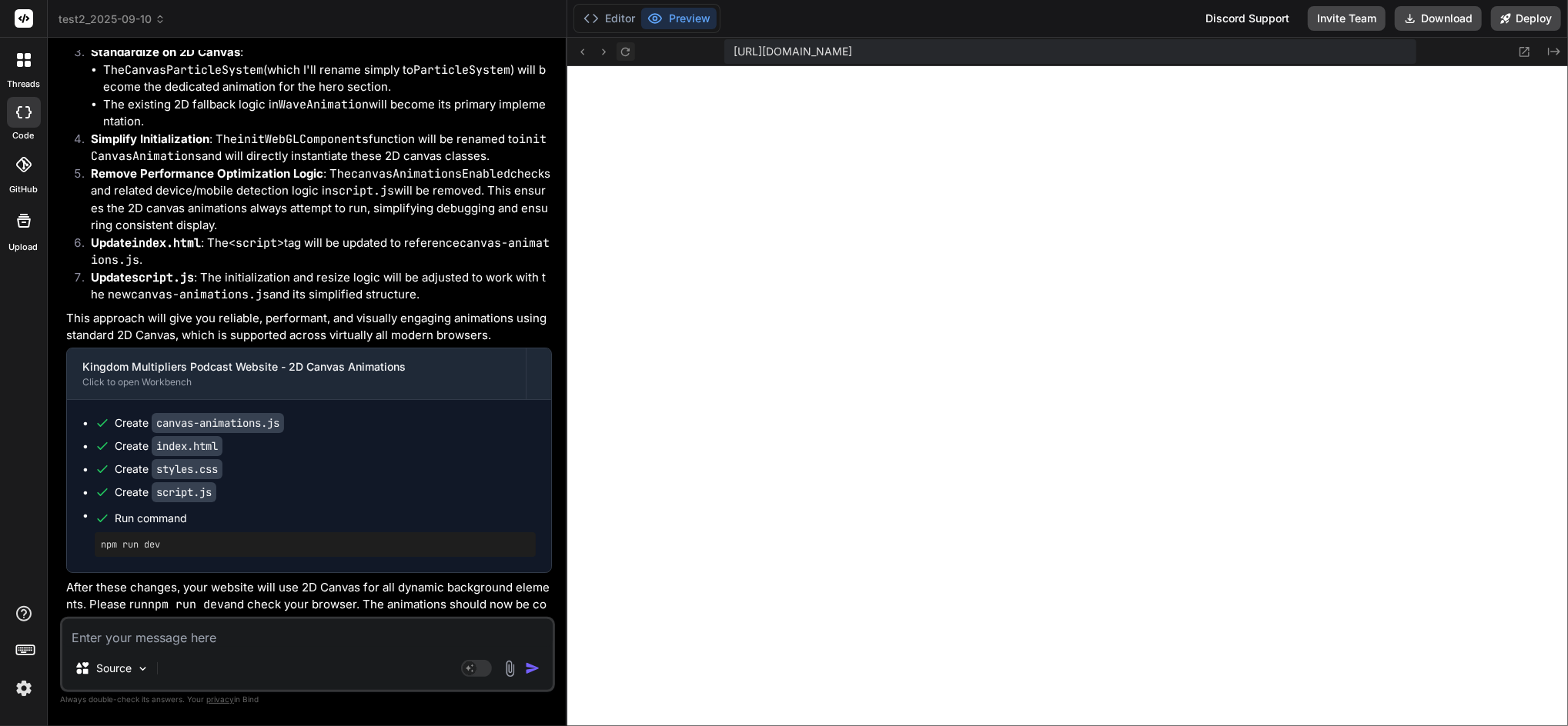
click at [625, 50] on icon at bounding box center [625, 52] width 13 height 13
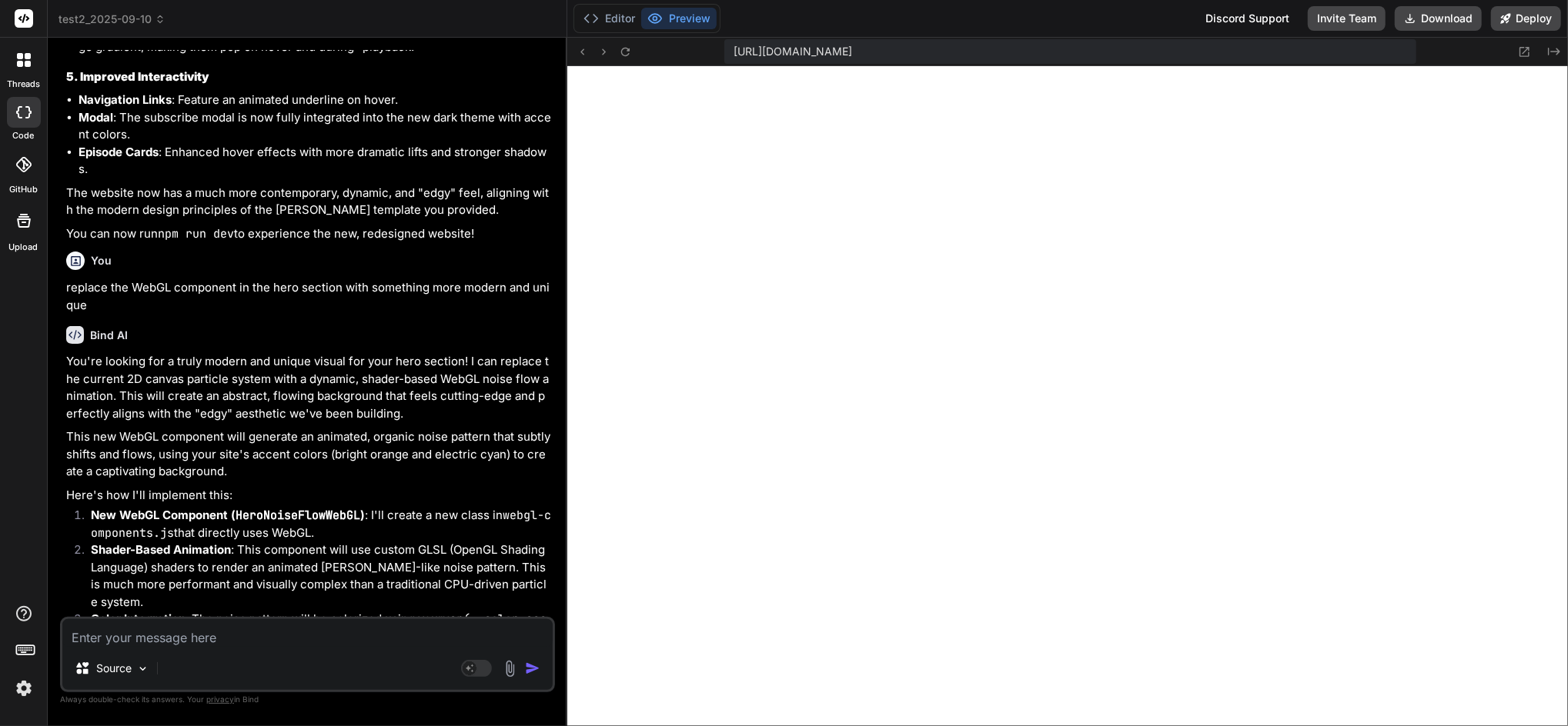
scroll to position [10678, 0]
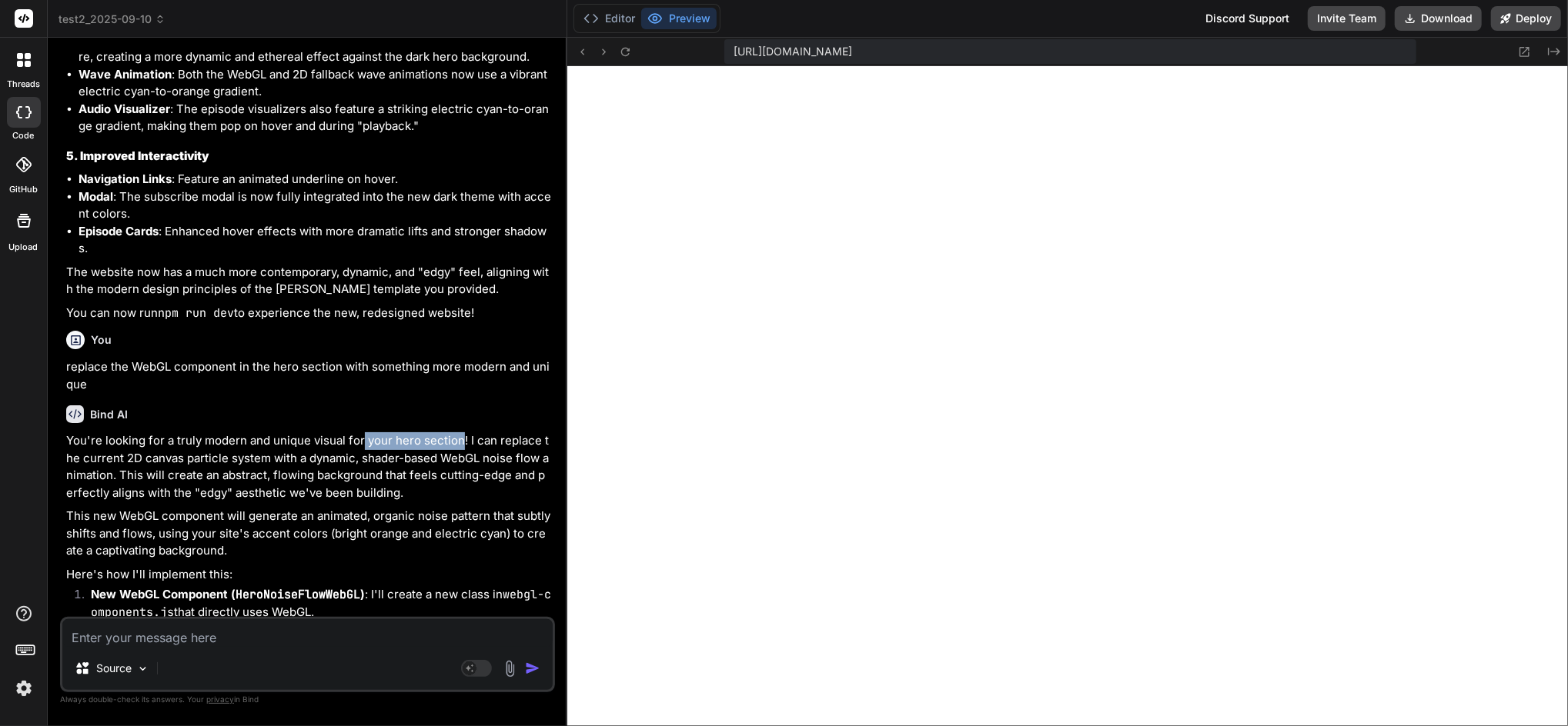
drag, startPoint x: 462, startPoint y: 370, endPoint x: 362, endPoint y: 367, distance: 100.0
click at [362, 433] on p "You're looking for a truly modern and unique visual for your hero section! I ca…" at bounding box center [308, 467] width 486 height 69
drag, startPoint x: 362, startPoint y: 367, endPoint x: 300, endPoint y: 392, distance: 66.9
click at [302, 433] on p "You're looking for a truly modern and unique visual for your hero section! I ca…" at bounding box center [308, 467] width 486 height 69
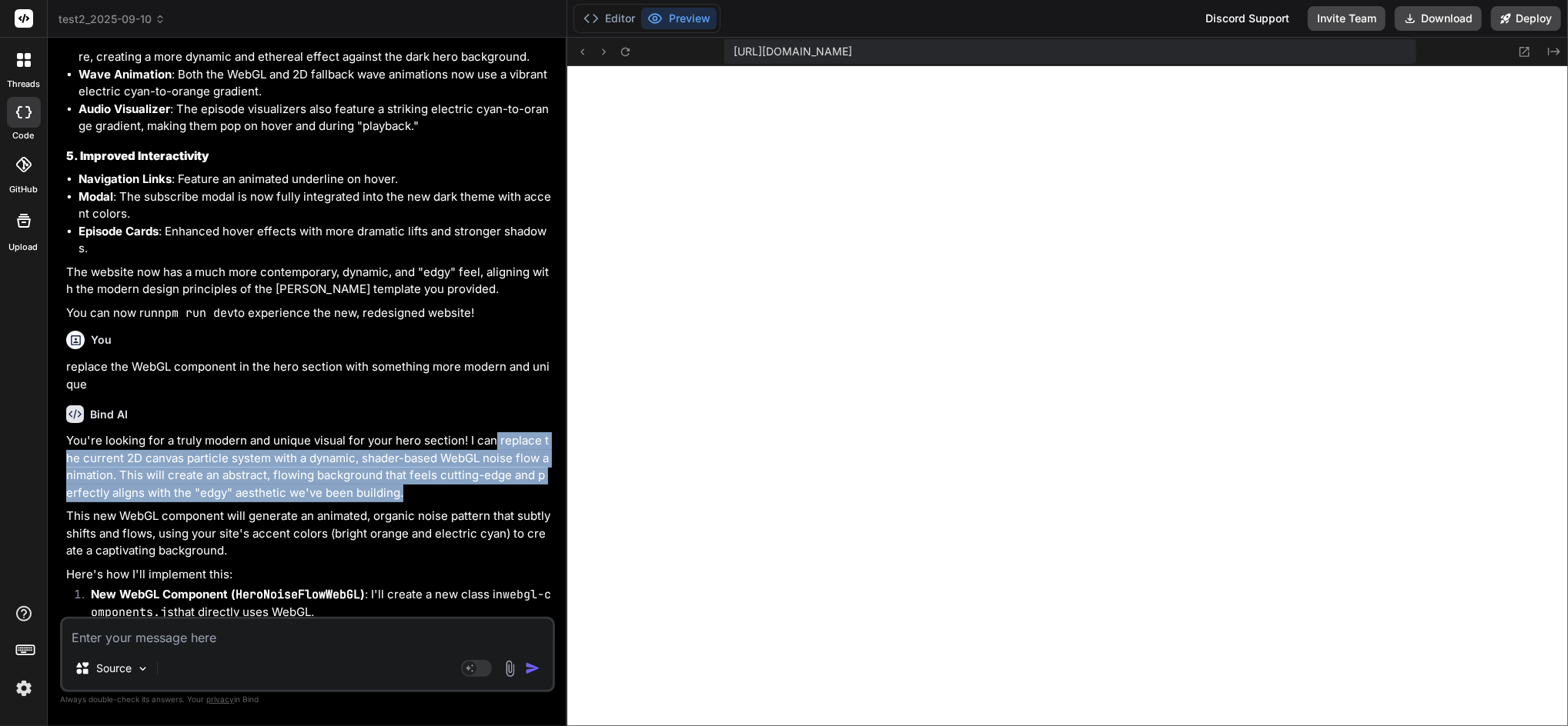
drag, startPoint x: 493, startPoint y: 374, endPoint x: 423, endPoint y: 420, distance: 83.8
click at [423, 433] on p "You're looking for a truly modern and unique visual for your hero section! I ca…" at bounding box center [308, 467] width 486 height 69
copy p "replace the current 2D canvas particle system with a dynamic, shader-based WebG…"
click at [170, 625] on textarea at bounding box center [307, 633] width 490 height 28
click at [168, 630] on textarea at bounding box center [307, 633] width 490 height 28
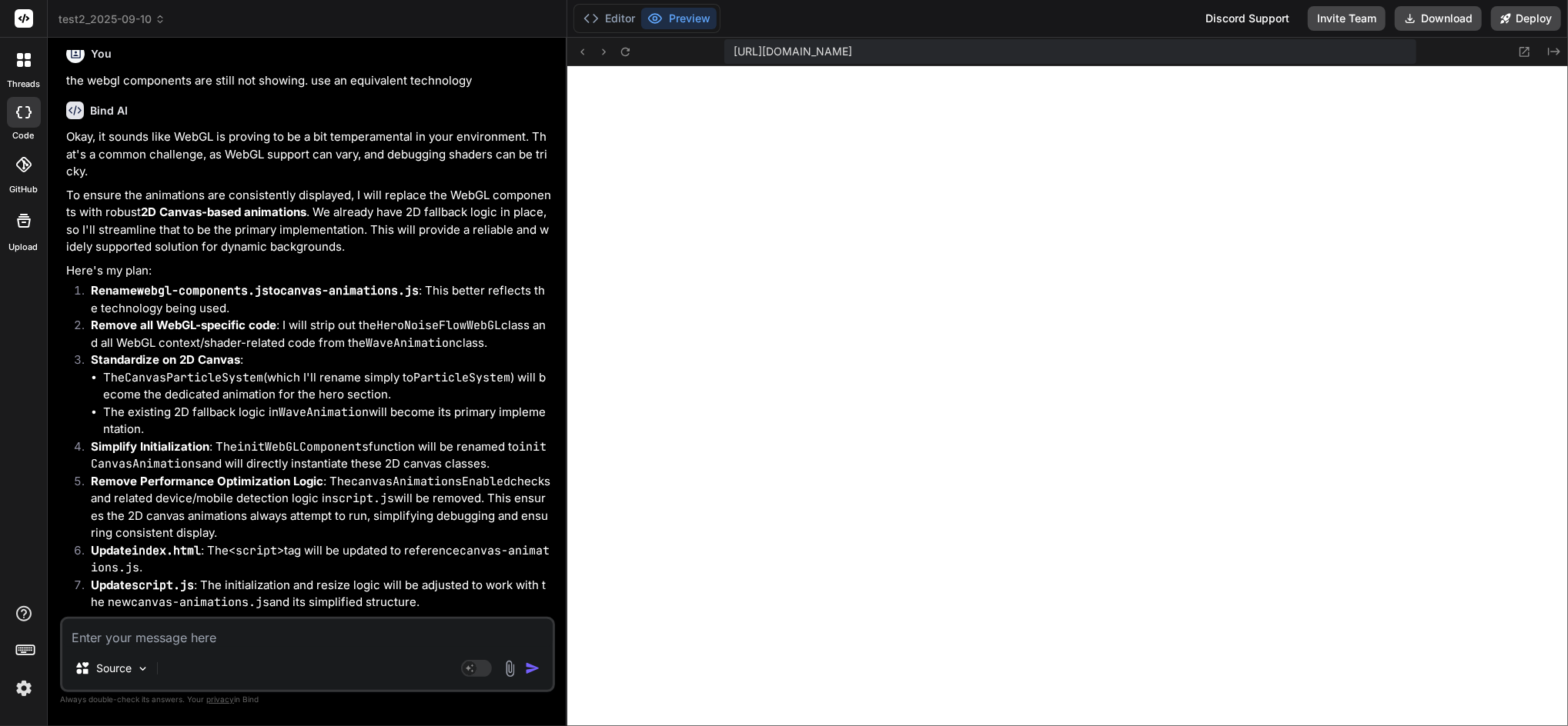
scroll to position [13755, 0]
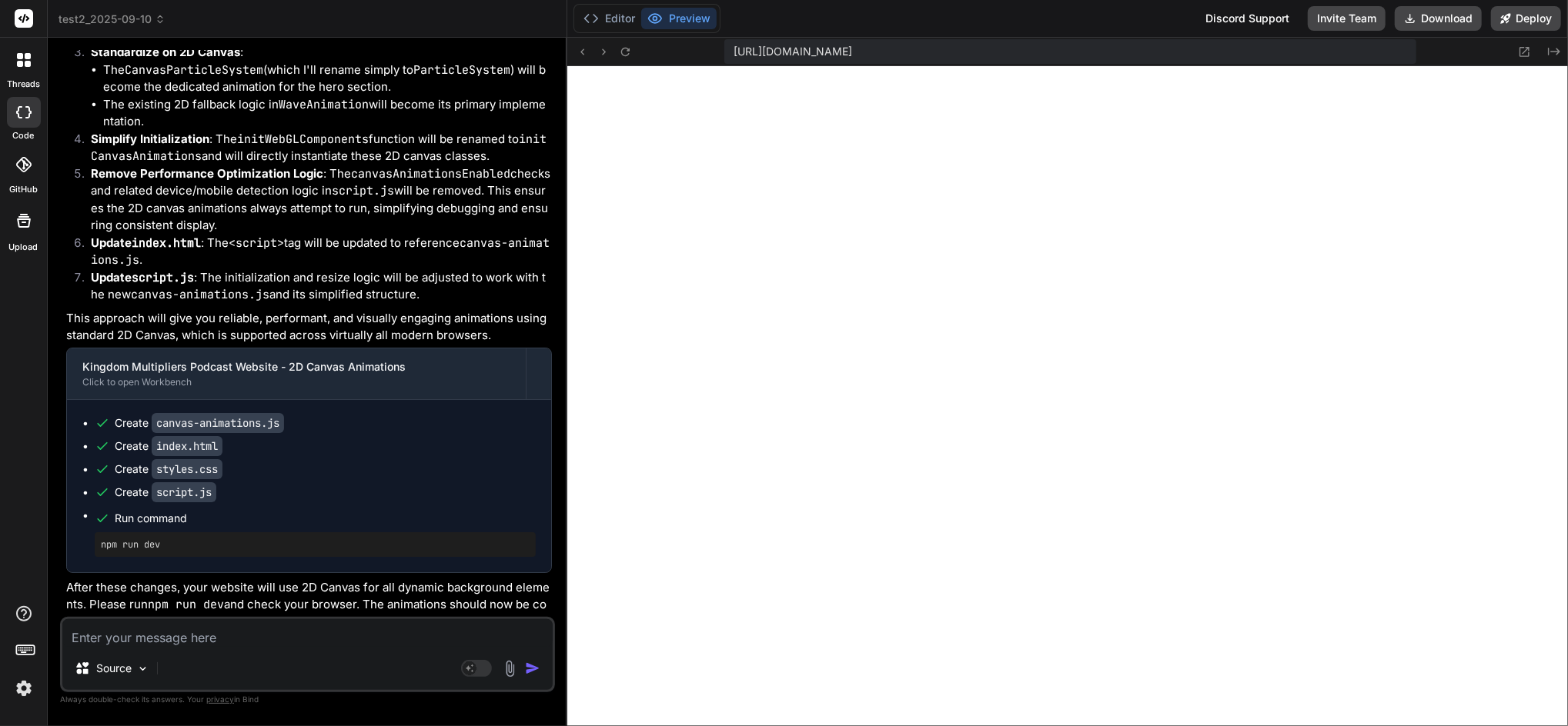
click at [155, 630] on textarea at bounding box center [307, 633] width 490 height 28
paste textarea "replace the current 2D canvas particle system with a dynamic, shader-based WebG…"
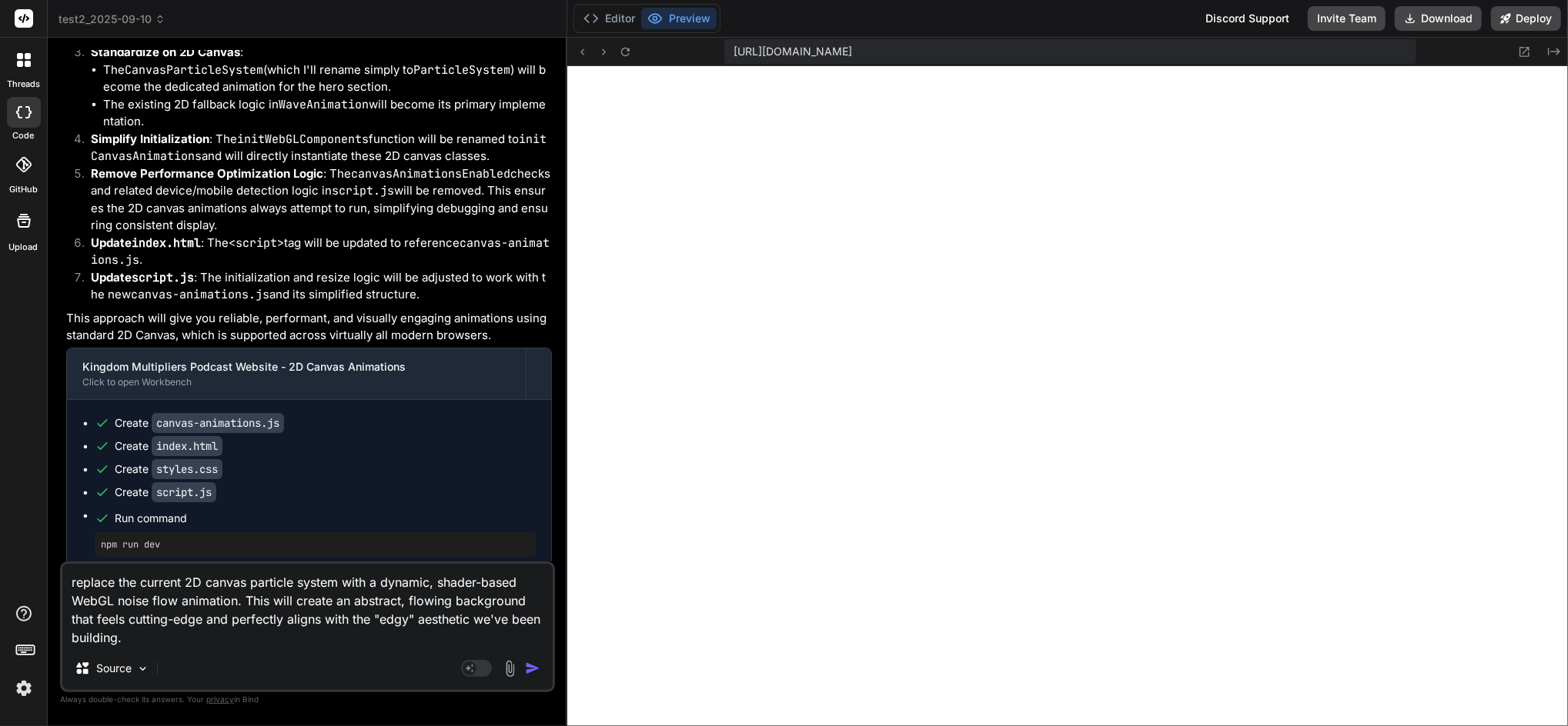
click at [533, 630] on img "button" at bounding box center [532, 668] width 15 height 15
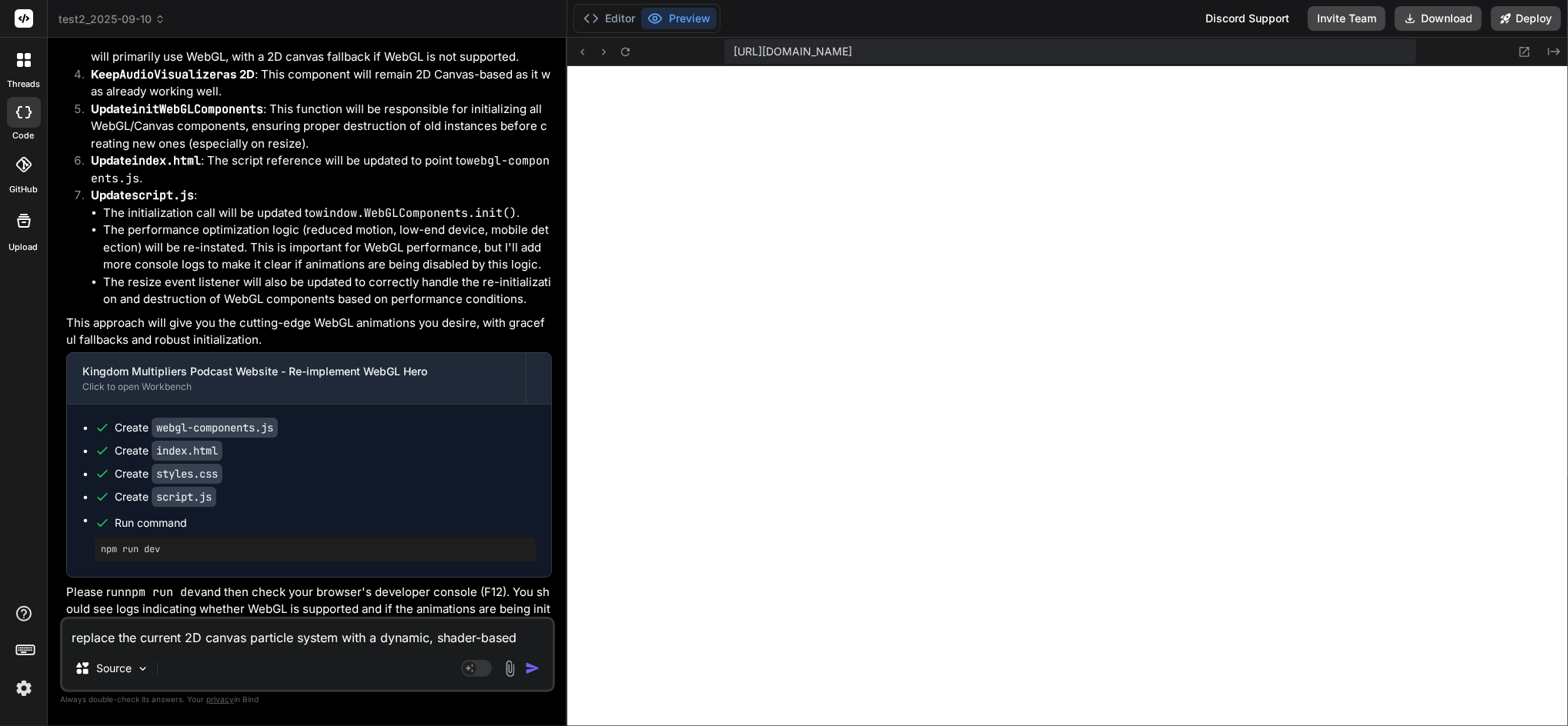
scroll to position [14682, 0]
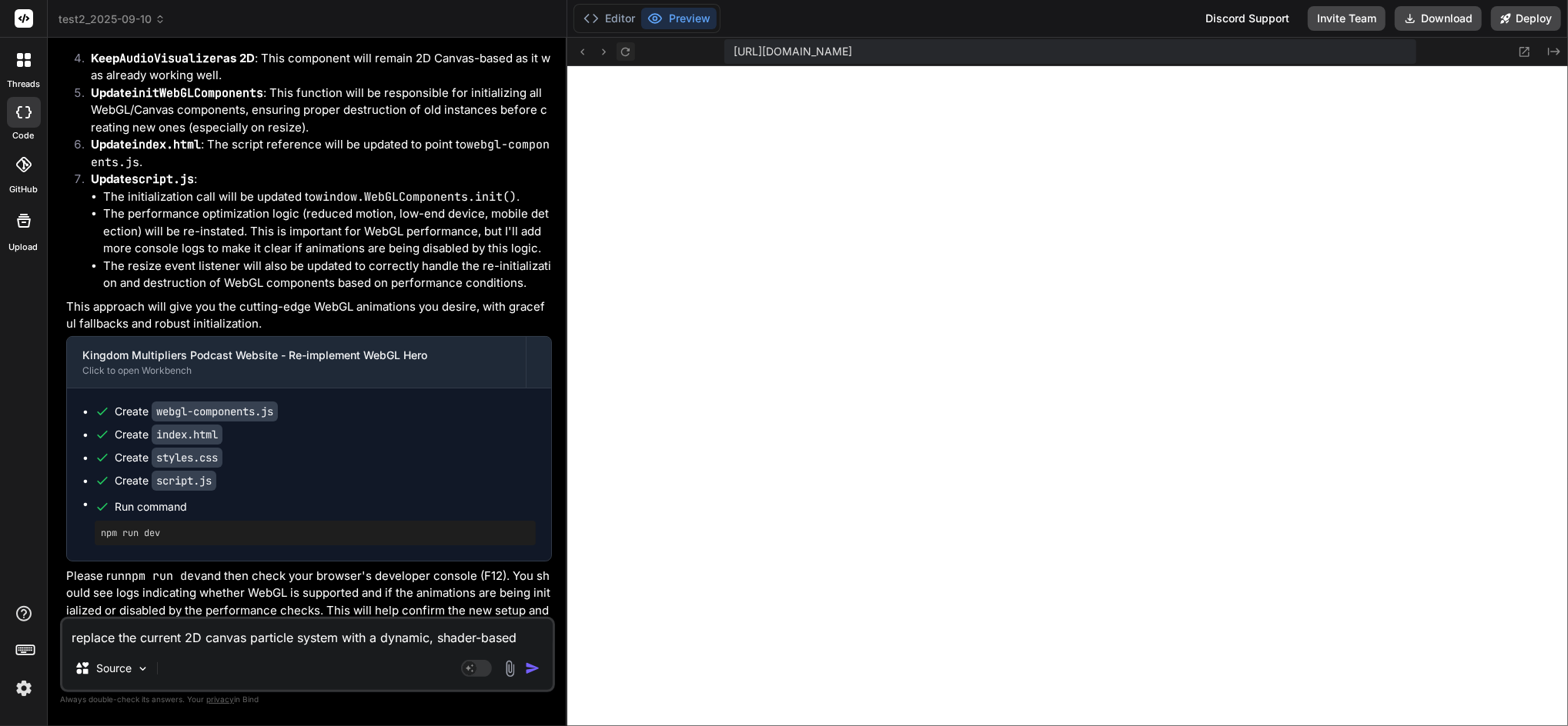
click at [625, 46] on icon at bounding box center [625, 52] width 13 height 13
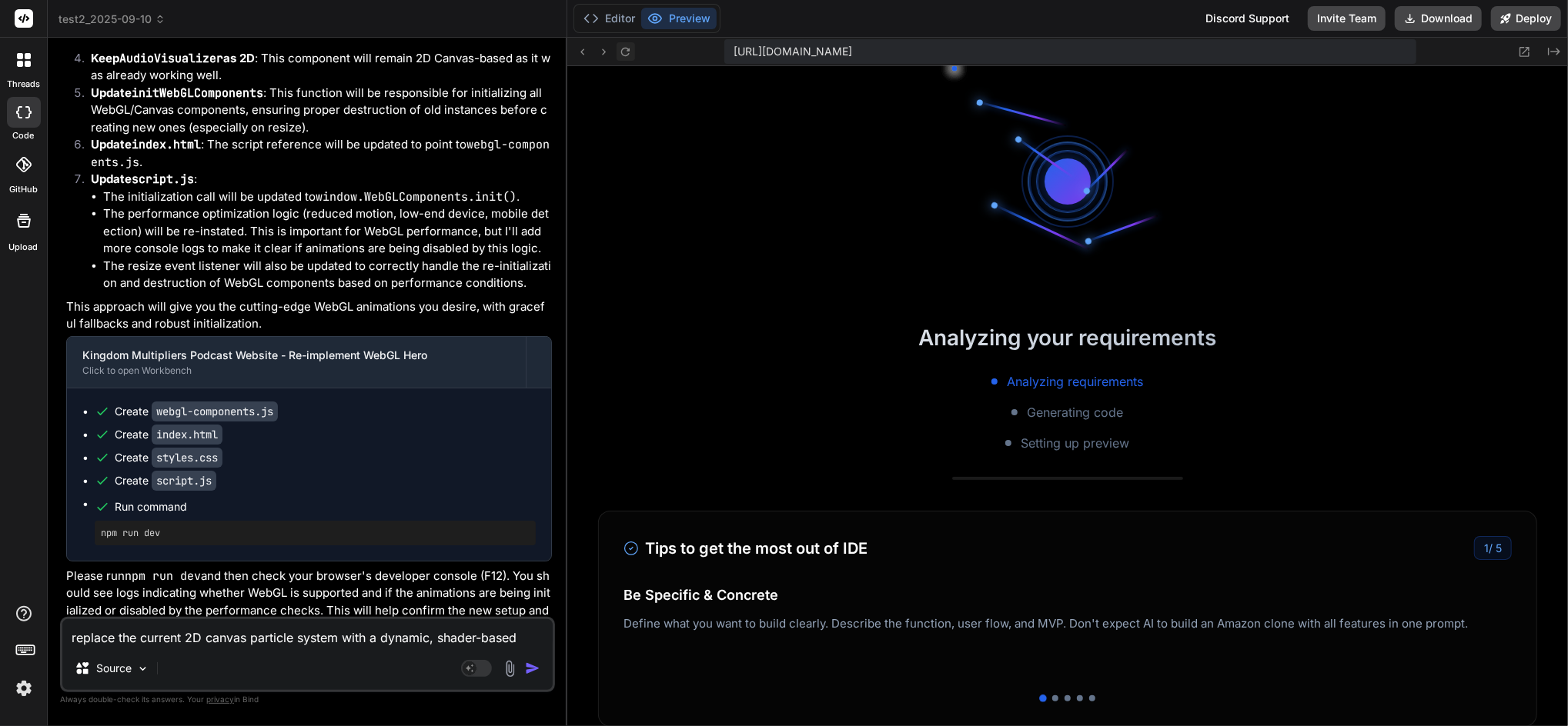
scroll to position [4077, 0]
